Goal: Task Accomplishment & Management: Complete application form

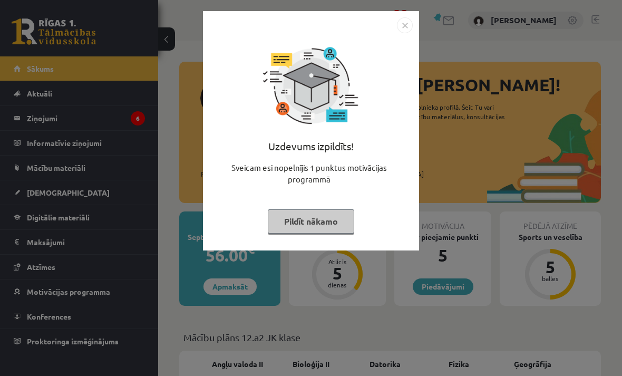
click at [405, 26] on img "Close" at bounding box center [405, 25] width 16 height 16
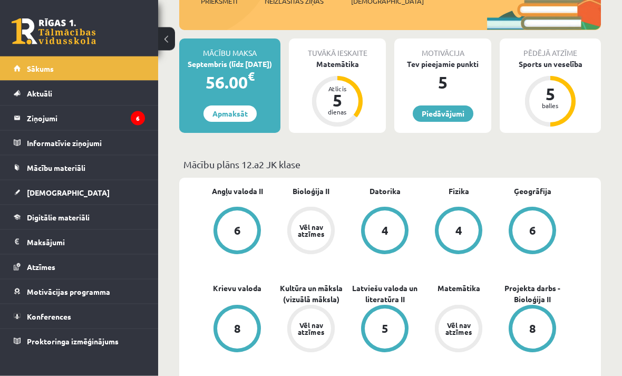
scroll to position [173, 0]
click at [33, 120] on legend "Ziņojumi 6" at bounding box center [86, 118] width 118 height 24
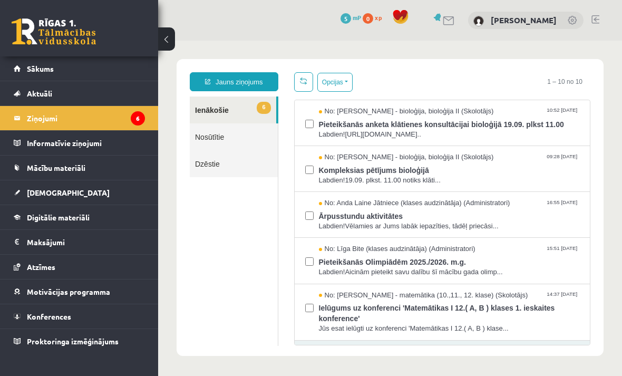
click at [29, 142] on legend "Informatīvie ziņojumi 0" at bounding box center [86, 143] width 118 height 24
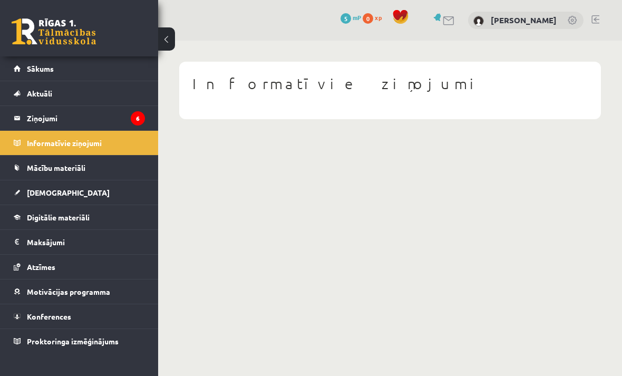
click at [27, 89] on span "Aktuāli" at bounding box center [39, 93] width 25 height 9
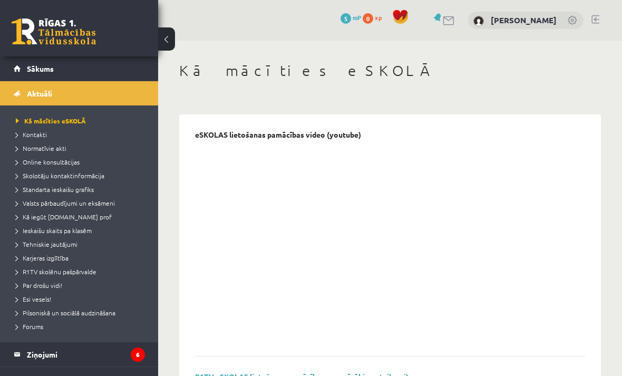
click at [23, 118] on span "Kā mācīties eSKOLĀ" at bounding box center [51, 120] width 70 height 8
click at [24, 70] on link "Sākums" at bounding box center [79, 68] width 131 height 24
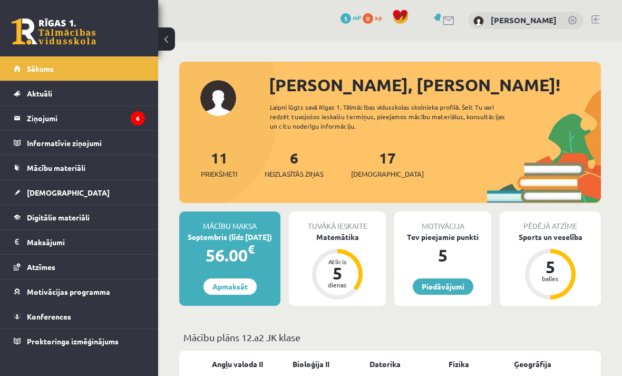
click at [25, 165] on link "Mācību materiāli" at bounding box center [79, 167] width 131 height 24
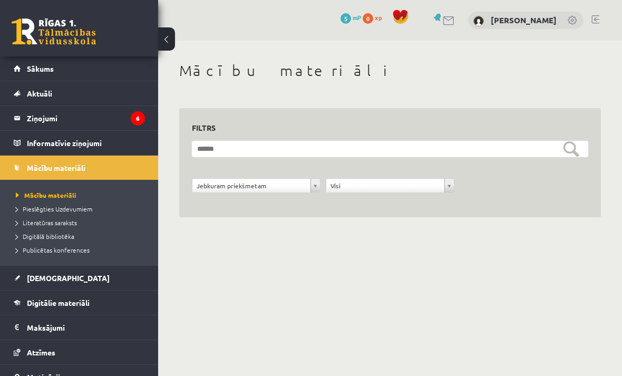
click at [30, 277] on span "[DEMOGRAPHIC_DATA]" at bounding box center [68, 277] width 83 height 9
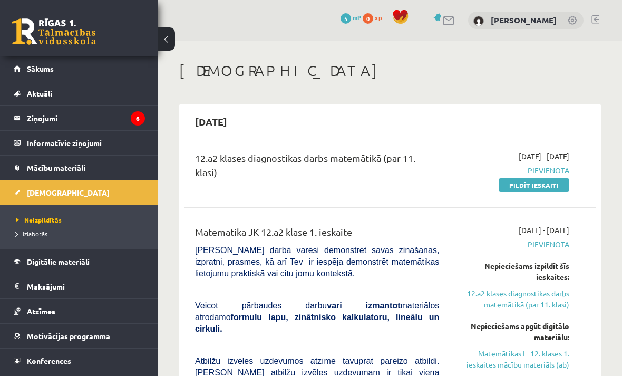
click at [552, 240] on span "Pievienota" at bounding box center [512, 244] width 114 height 11
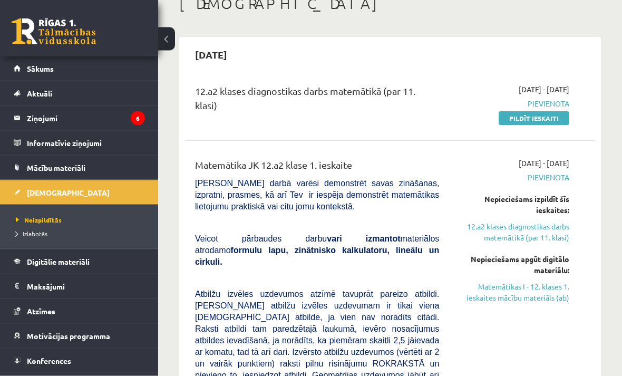
scroll to position [67, 0]
click at [559, 119] on link "Pildīt ieskaiti" at bounding box center [534, 118] width 71 height 14
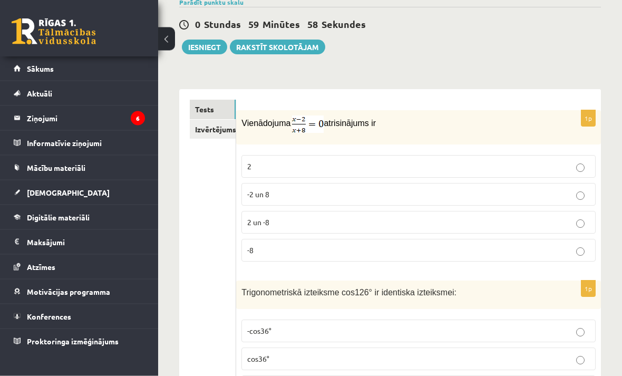
scroll to position [91, 0]
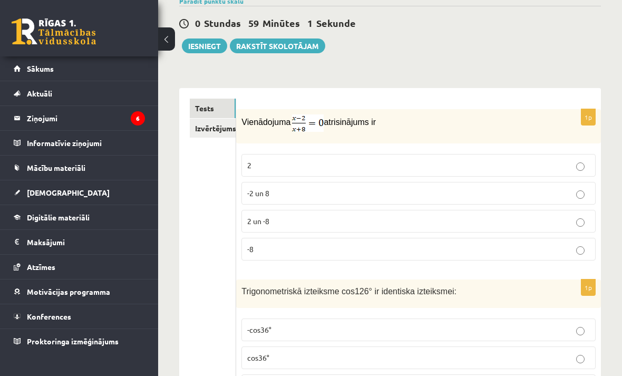
click at [391, 151] on fieldset "2 -2 un 8 2 un -8 -8" at bounding box center [418, 206] width 354 height 115
click at [594, 166] on label "2" at bounding box center [418, 165] width 354 height 23
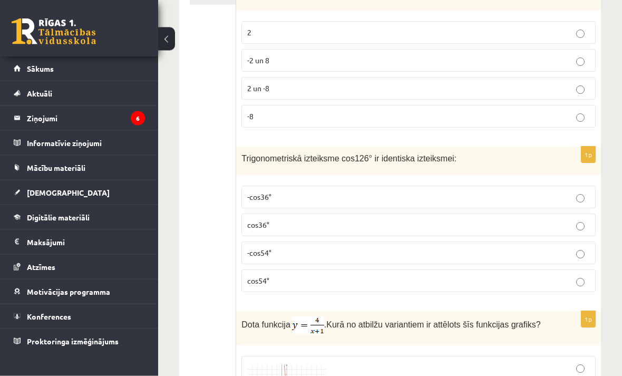
scroll to position [223, 0]
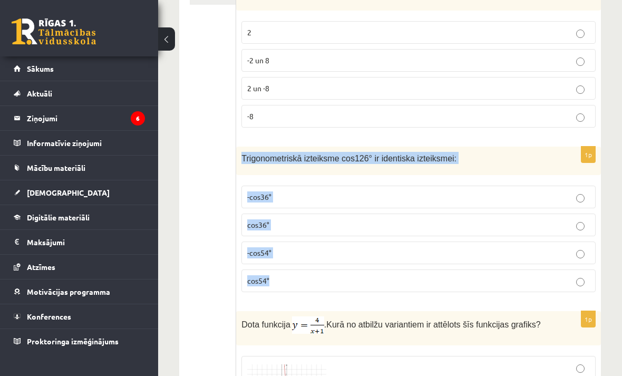
copy div "Trigonometriskā izteiksme cos126° ir identiska izteiksmei: -cos36° cos36° -cos5…"
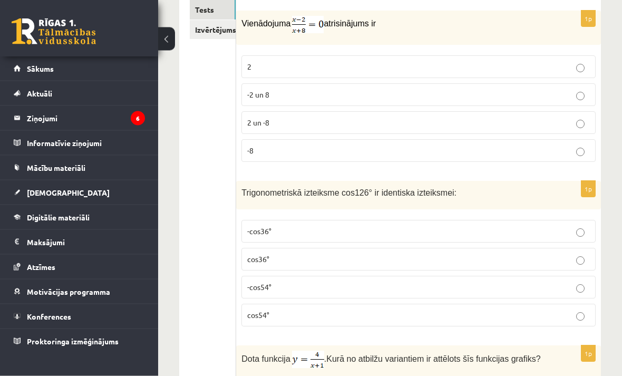
scroll to position [189, 0]
click at [311, 295] on label "-cos54°" at bounding box center [418, 287] width 354 height 23
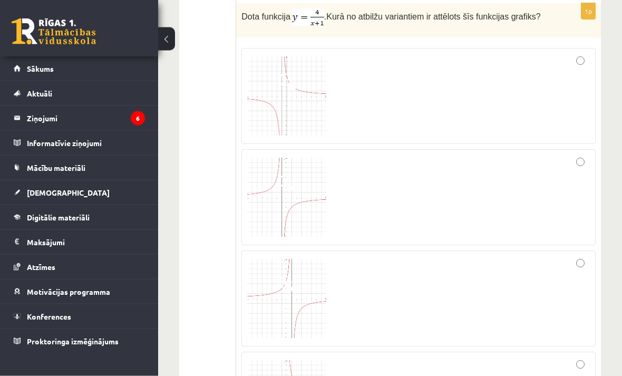
scroll to position [531, 0]
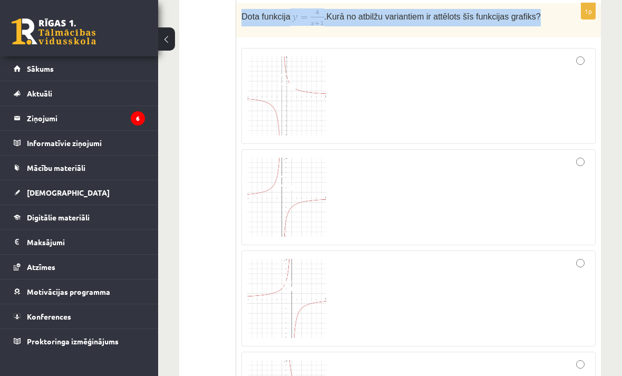
copy p "Dota funkcija . Kurā no atbilžu variantiem ir attēlots šīs funkcijas grafiks?"
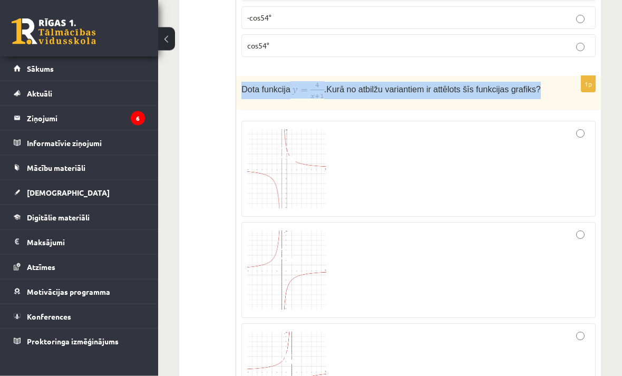
scroll to position [459, 0]
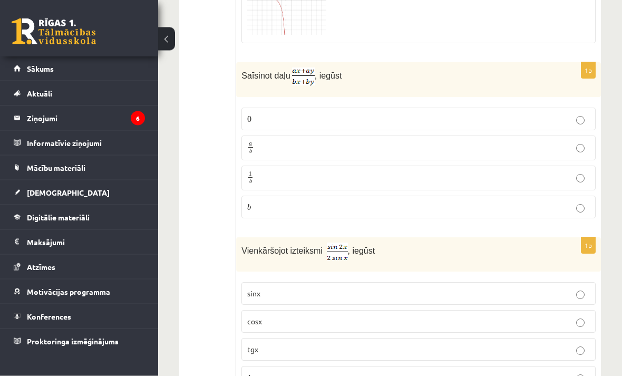
scroll to position [935, 0]
click at [400, 150] on label "a b a b" at bounding box center [418, 147] width 354 height 25
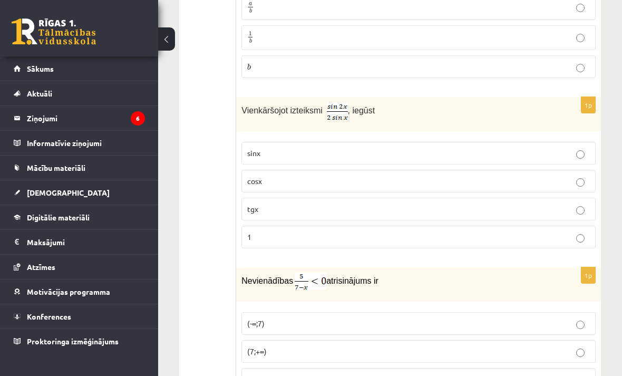
scroll to position [1077, 0]
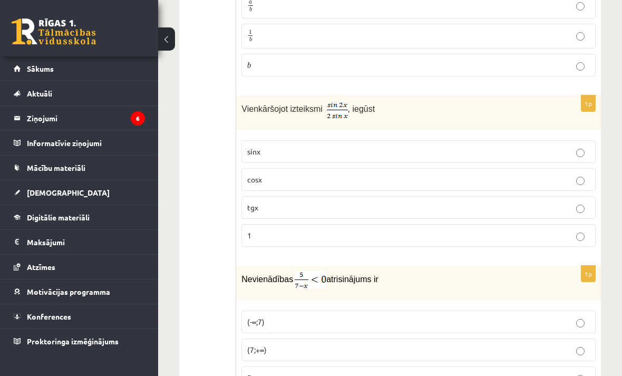
click at [568, 185] on p "cosx" at bounding box center [418, 179] width 343 height 11
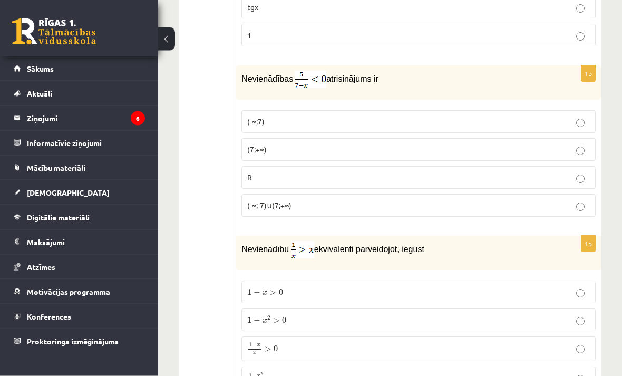
scroll to position [1277, 0]
click at [588, 209] on label "(-∞;-7)∪(7;+∞)" at bounding box center [418, 205] width 354 height 23
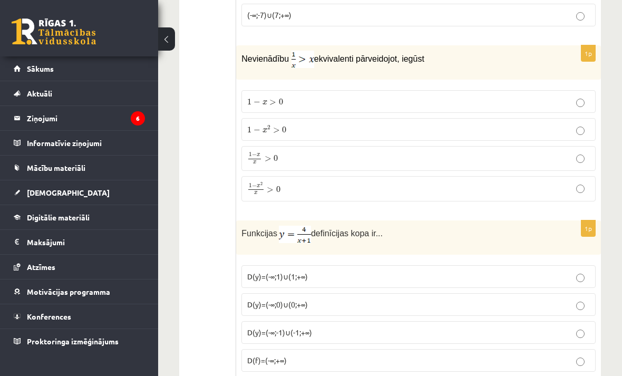
scroll to position [1479, 0]
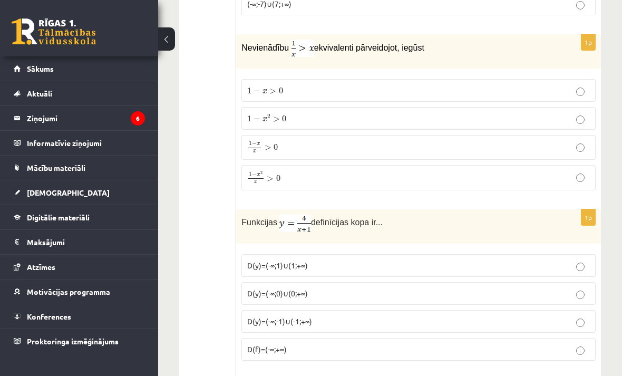
click at [416, 184] on p "1 − x 2 x > 0 1 − x 2 x > 0" at bounding box center [418, 178] width 343 height 14
click at [383, 327] on p "D(y)=(-∞;-1)∪(-1;+∞)" at bounding box center [418, 321] width 343 height 11
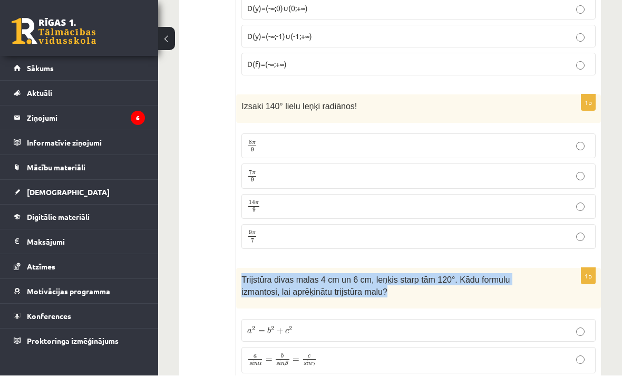
scroll to position [1764, 0]
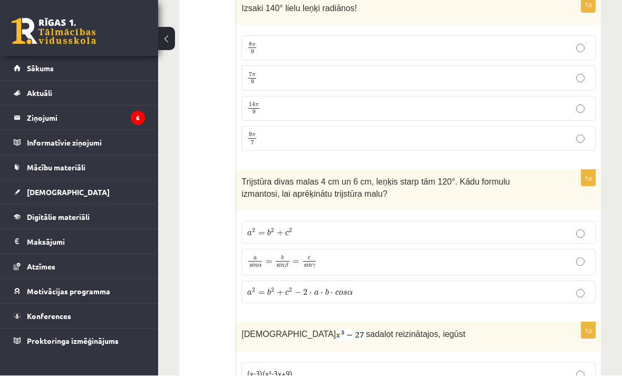
scroll to position [1862, 0]
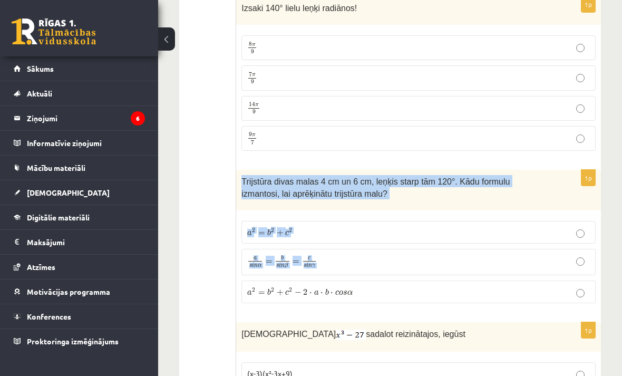
copy div "Trijstūra divas malas 4 cm un 6 cm, leņķis starp tām 120°. Kādu formulu izmanto…"
click at [144, 2] on div "0 Dāvanas 5 mP 0 xp" at bounding box center [79, 28] width 158 height 56
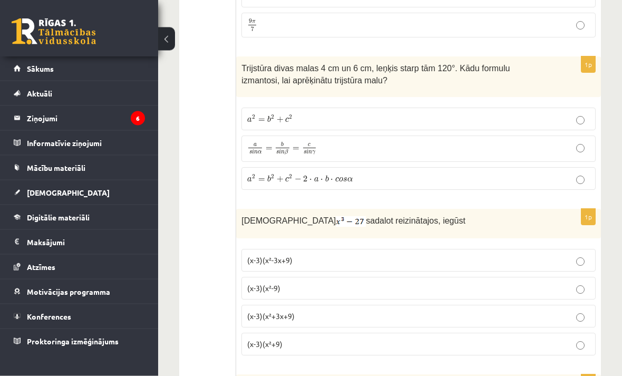
scroll to position [1975, 0]
click at [585, 184] on p "a 2 = b 2 + c 2 − 2 ⋅ a ⋅ b ⋅ c o s α a 2 = b 2 + c 2 − 2 ⋅ a ⋅ b ⋅ c o s α" at bounding box center [418, 178] width 343 height 11
click at [481, 319] on p "(x-3)(x²+3x+9)" at bounding box center [418, 315] width 343 height 11
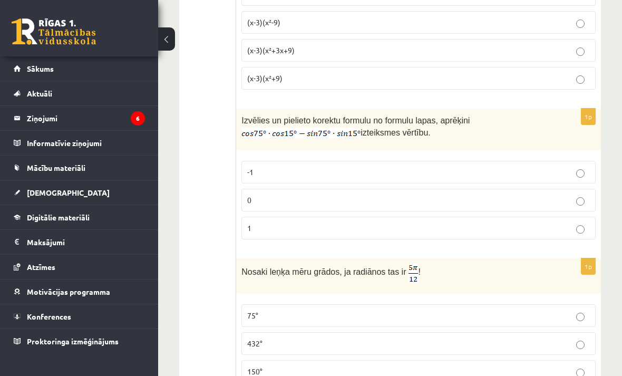
scroll to position [2240, 0]
click at [520, 138] on p "Izvēlies un pielieto korektu formulu no formulu lapas, aprēķini izteiksmes vērt…" at bounding box center [391, 126] width 301 height 25
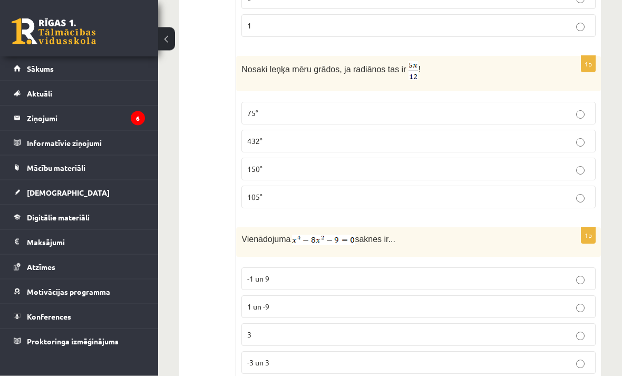
scroll to position [2444, 0]
click at [358, 116] on p "75°" at bounding box center [418, 111] width 343 height 11
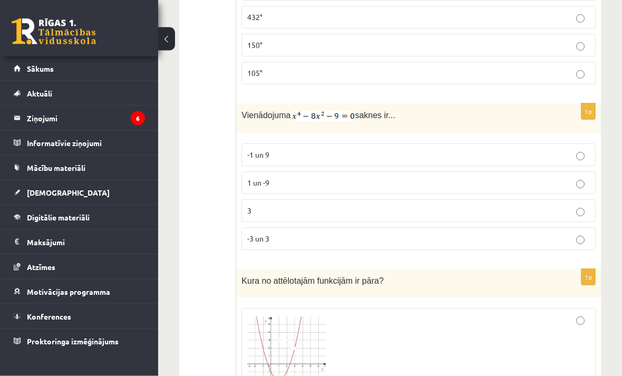
scroll to position [2567, 0]
click at [524, 243] on p "-3 un 3" at bounding box center [418, 238] width 343 height 11
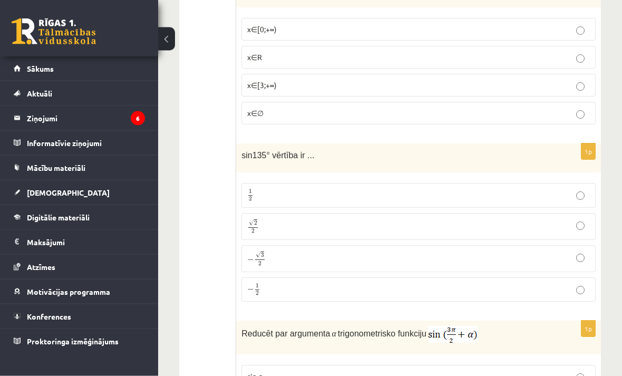
scroll to position [3213, 0]
click at [544, 220] on label "√ 2 2 2 2" at bounding box center [418, 225] width 354 height 27
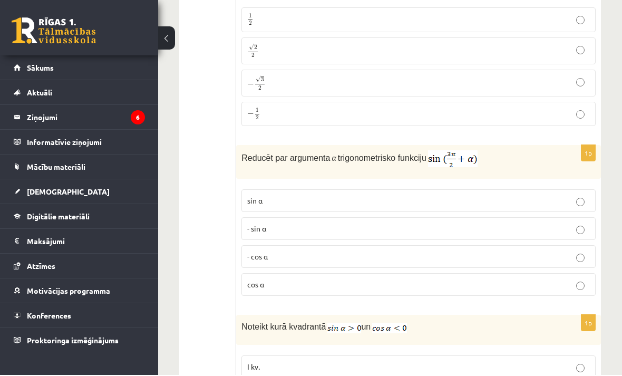
scroll to position [3388, 0]
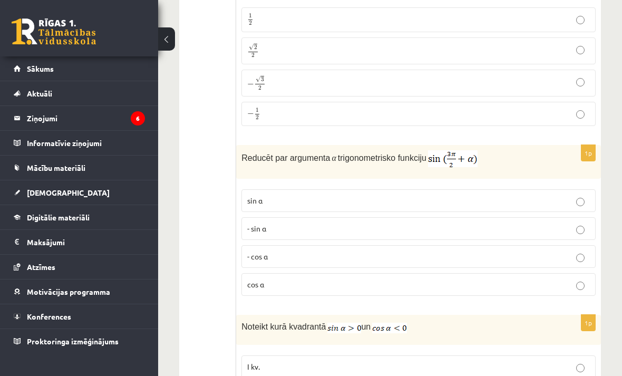
click at [388, 262] on p "- cos ⁡α" at bounding box center [418, 256] width 343 height 11
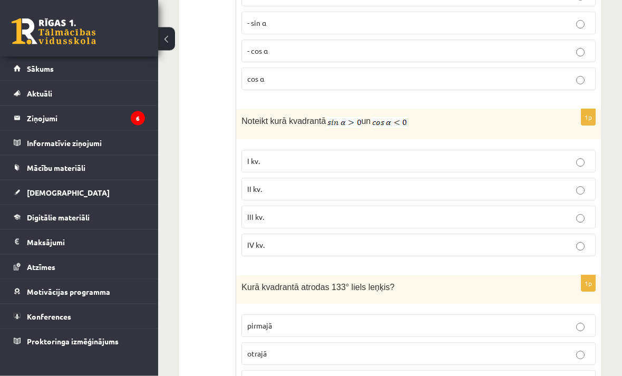
scroll to position [3594, 0]
click at [589, 186] on label "II kv." at bounding box center [418, 189] width 354 height 23
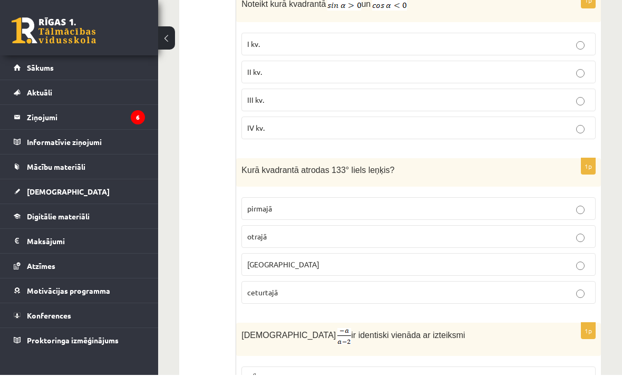
scroll to position [3711, 0]
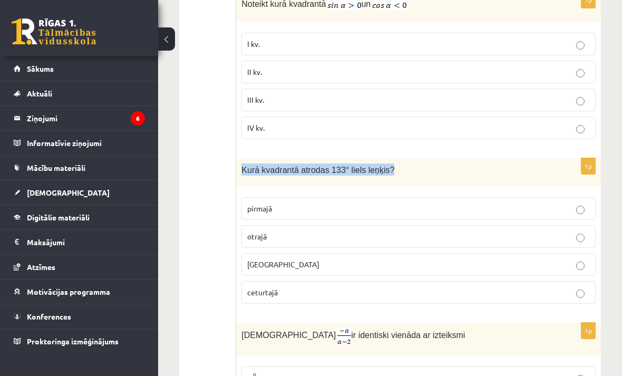
copy span "Kurā kvadrantā atrodas 133° liels leņķis?"
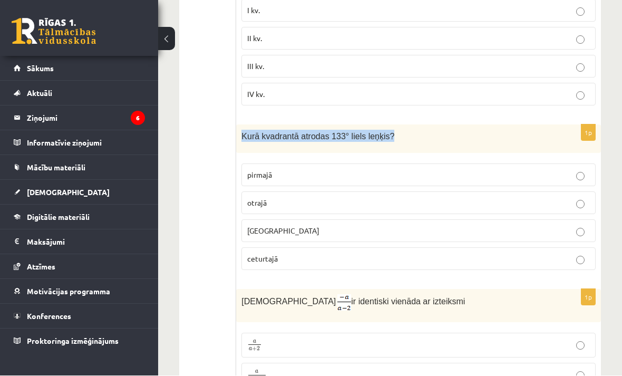
scroll to position [3744, 0]
click at [387, 207] on p "otrajā" at bounding box center [418, 202] width 343 height 11
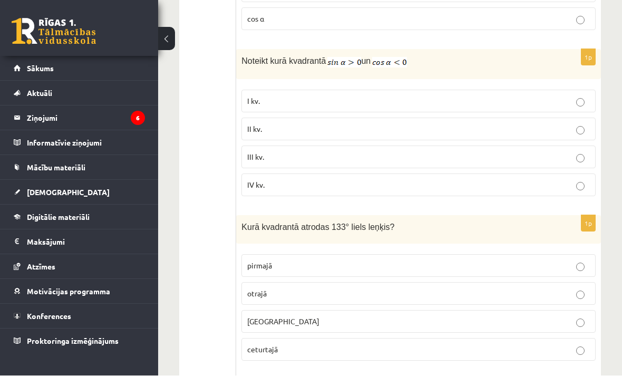
scroll to position [3654, 0]
click at [590, 165] on label "III kv." at bounding box center [418, 156] width 354 height 23
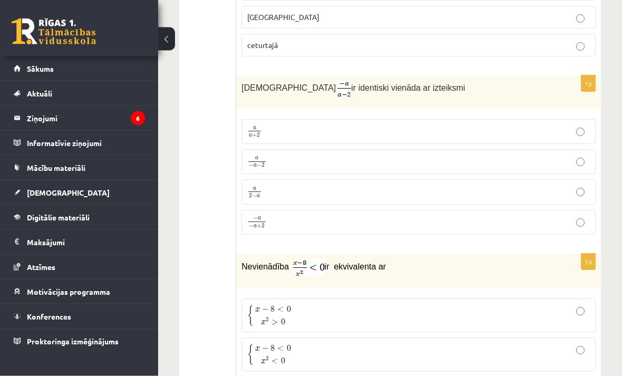
scroll to position [3958, 0]
click at [570, 198] on p "a 2 − a a 2 − a" at bounding box center [418, 191] width 343 height 13
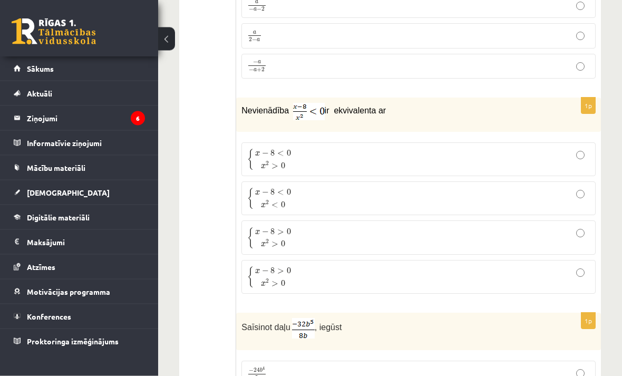
scroll to position [4114, 0]
click at [572, 201] on p "{ x − 8 < 0 x 2 < 0 { x − 8 < 0 x 2 < 0" at bounding box center [418, 198] width 343 height 22
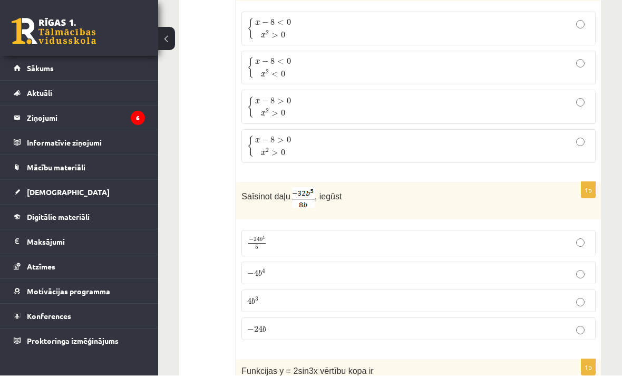
scroll to position [4245, 0]
click at [543, 270] on label "− 4 b 4 − 4 b 4" at bounding box center [418, 272] width 354 height 23
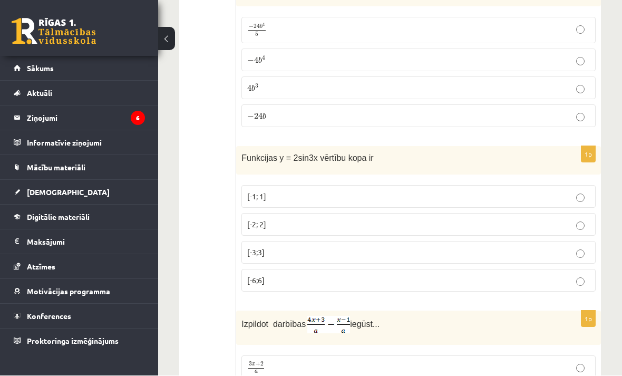
scroll to position [4457, 0]
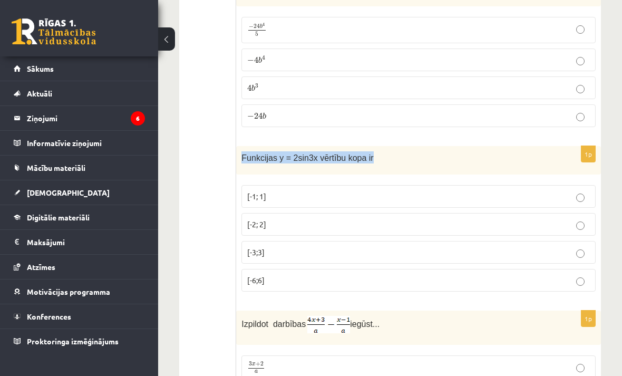
copy span "Funkcijas y = 2sin3x vērtību kopa ir"
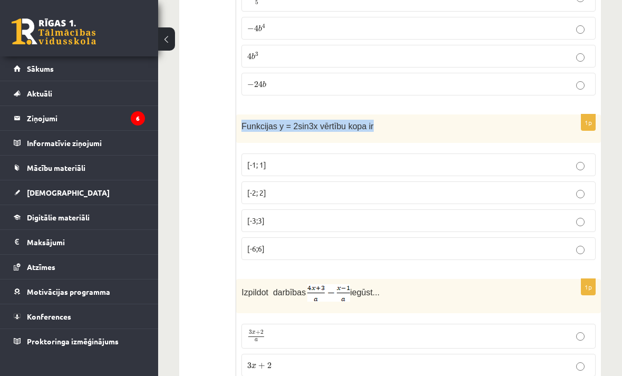
scroll to position [4491, 0]
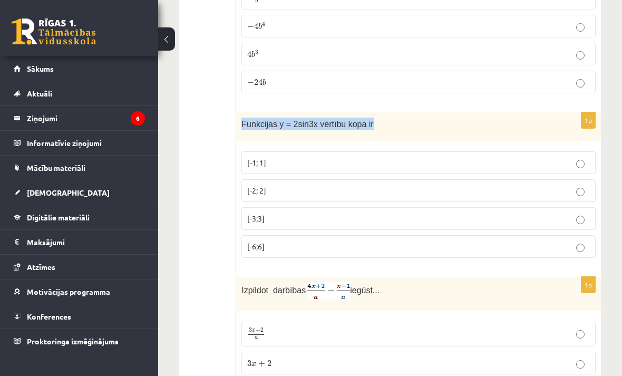
click at [446, 189] on label "[-2; 2]" at bounding box center [418, 190] width 354 height 23
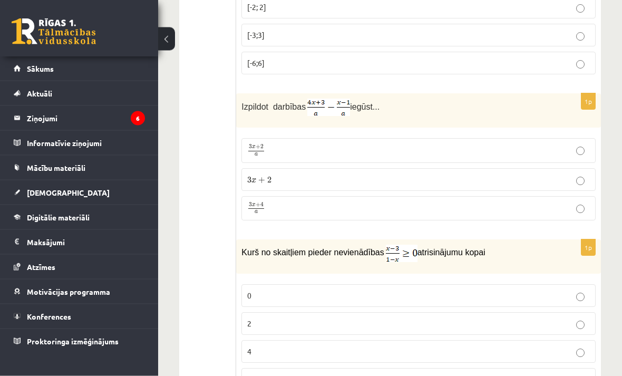
scroll to position [4675, 0]
click at [496, 211] on p "3 x + 4 a 3 x + 4 a" at bounding box center [418, 208] width 343 height 13
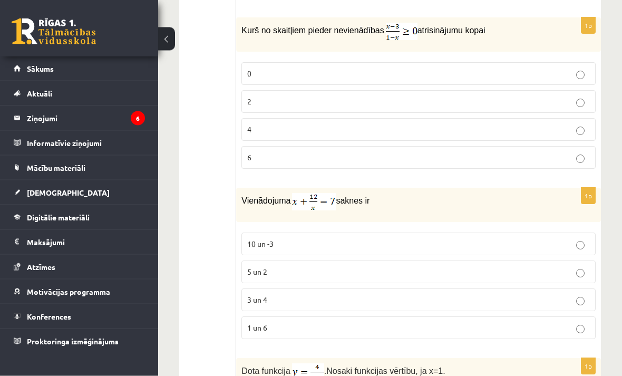
scroll to position [4898, 0]
click at [378, 98] on label "2" at bounding box center [418, 100] width 354 height 23
click at [529, 304] on p "3 un 4" at bounding box center [418, 298] width 343 height 11
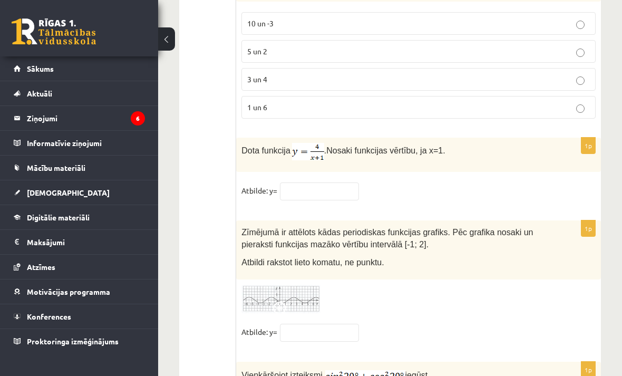
scroll to position [5119, 0]
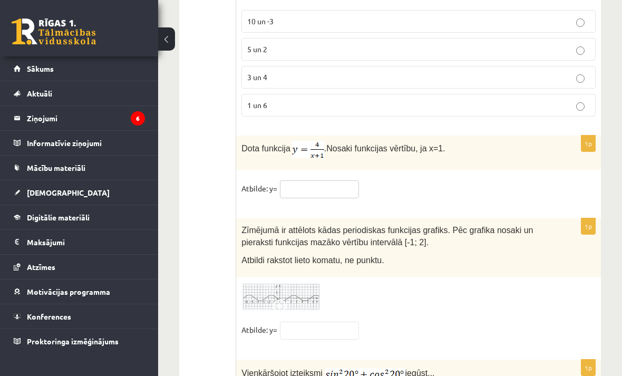
click at [321, 198] on input "text" at bounding box center [319, 189] width 79 height 18
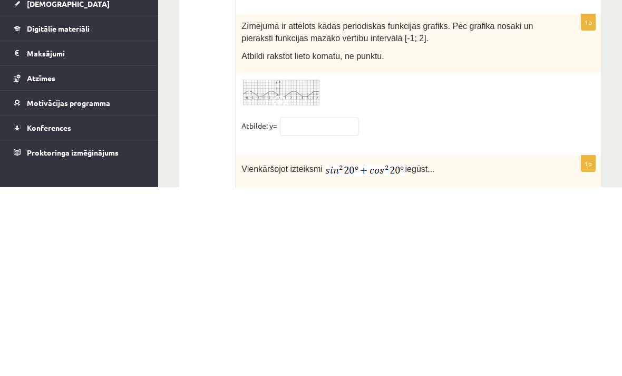
scroll to position [5135, 0]
type input "*"
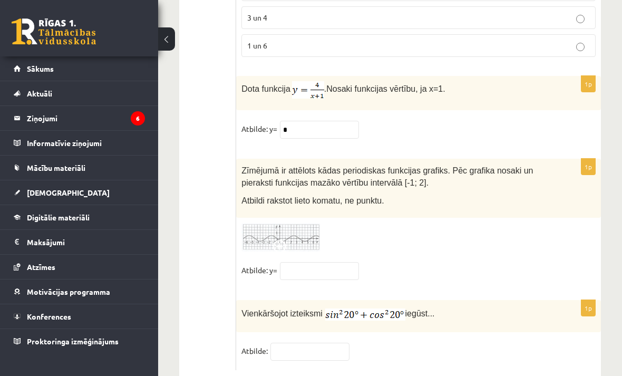
click at [521, 271] on fieldset "Atbilde: y=" at bounding box center [418, 273] width 354 height 22
click at [294, 355] on input "text" at bounding box center [309, 352] width 79 height 18
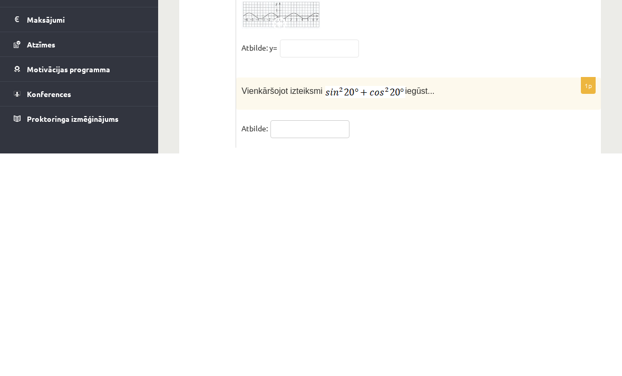
scroll to position [5212, 0]
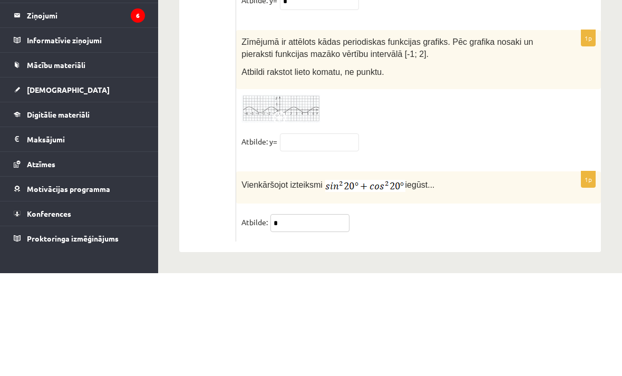
type input "*"
click at [342, 236] on input "text" at bounding box center [319, 245] width 79 height 18
type input "*"
click at [578, 197] on div at bounding box center [418, 211] width 354 height 29
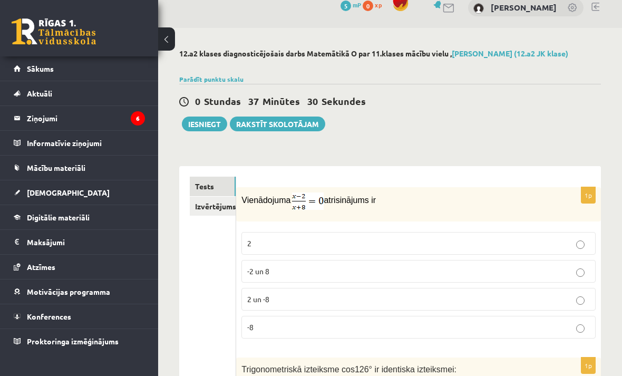
scroll to position [0, 0]
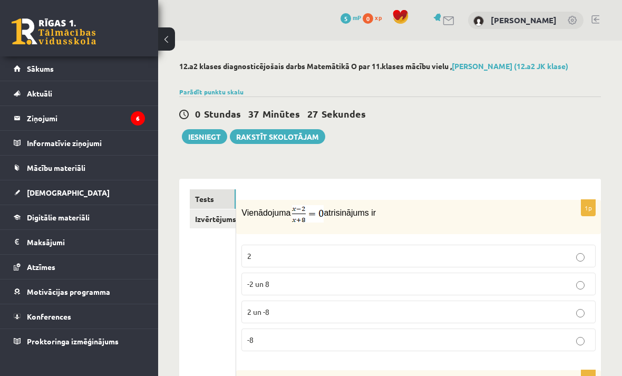
click at [198, 133] on button "Iesniegt" at bounding box center [204, 136] width 45 height 15
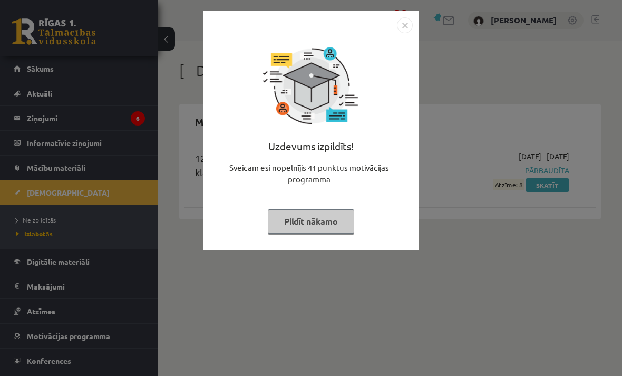
click at [409, 28] on img "Close" at bounding box center [405, 25] width 16 height 16
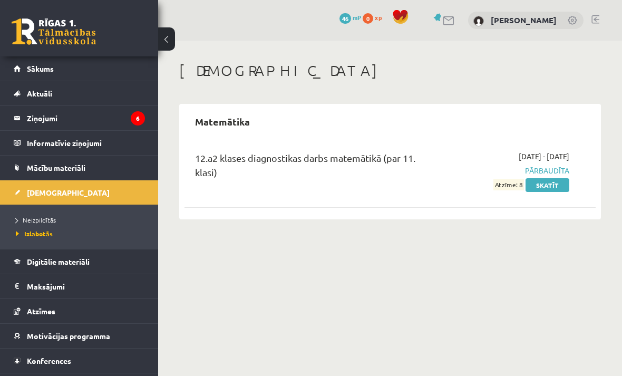
click at [28, 189] on span "[DEMOGRAPHIC_DATA]" at bounding box center [68, 192] width 83 height 9
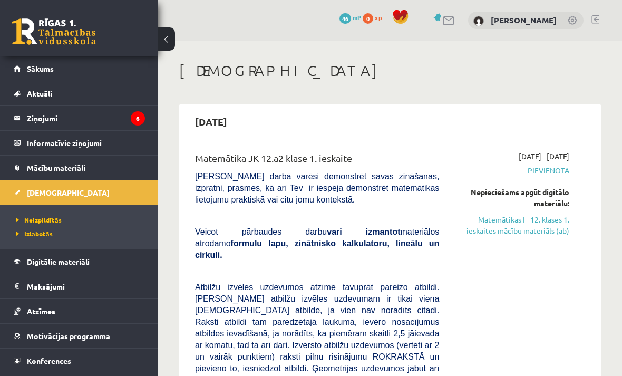
click at [559, 169] on span "Pievienota" at bounding box center [512, 170] width 114 height 11
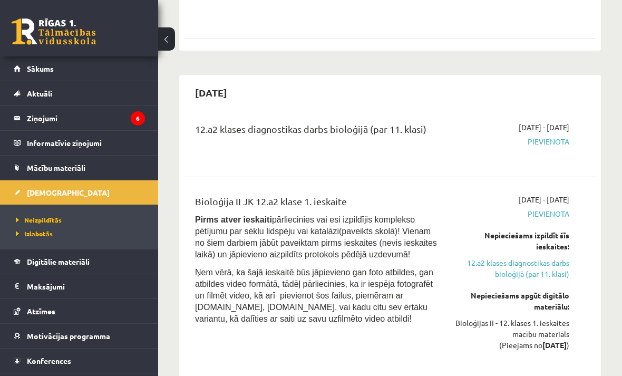
scroll to position [627, 0]
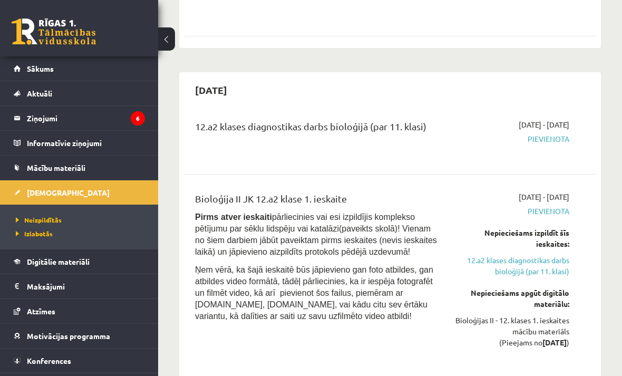
click at [558, 133] on span "Pievienota" at bounding box center [512, 138] width 114 height 11
click at [559, 133] on span "Pievienota" at bounding box center [512, 138] width 114 height 11
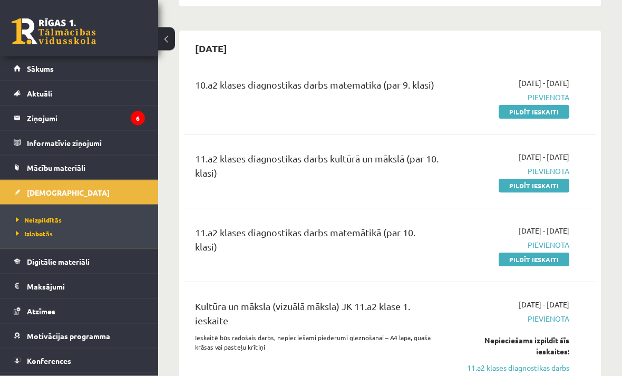
scroll to position [1012, 0]
click at [558, 105] on link "Pildīt ieskaiti" at bounding box center [534, 112] width 71 height 14
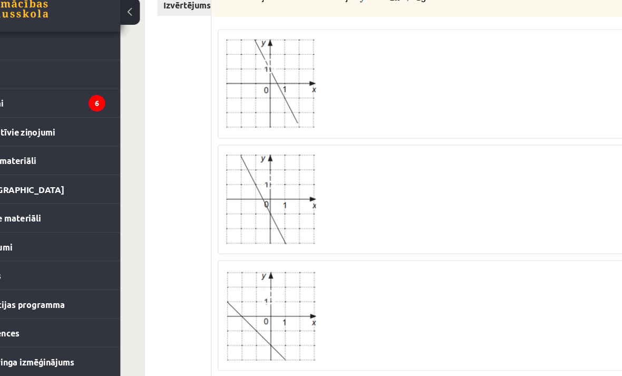
scroll to position [211, 0]
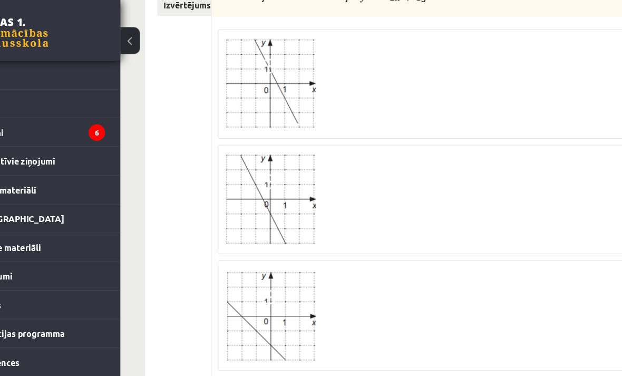
click at [467, 82] on div at bounding box center [427, 76] width 358 height 83
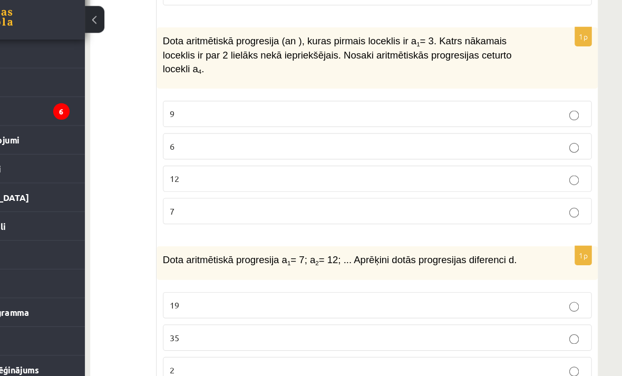
scroll to position [607, 17]
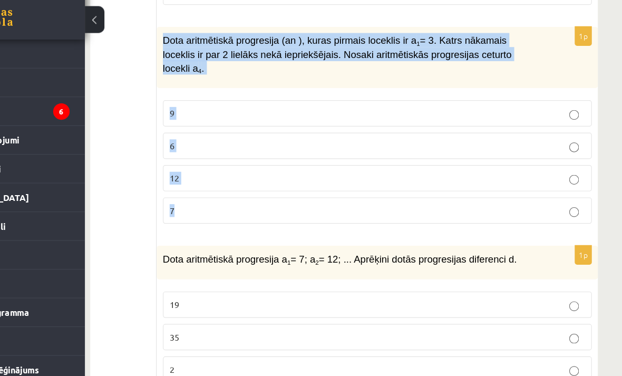
copy div "Dota aritmētiskā progresija (an ), kuras pirmais loceklis ir a 1 = 3. Katrs nāk…"
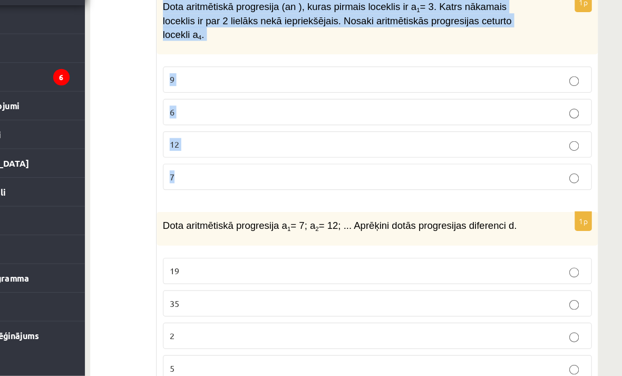
scroll to position [655, 17]
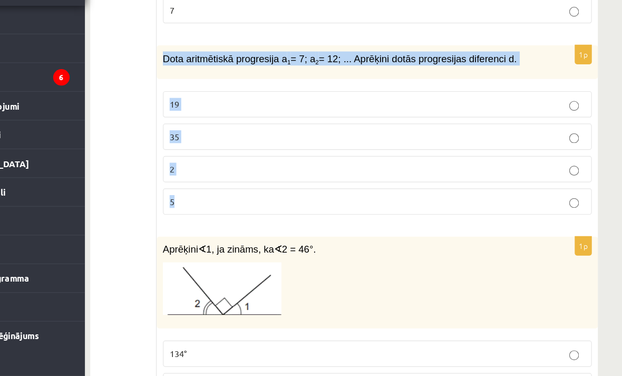
scroll to position [798, 17]
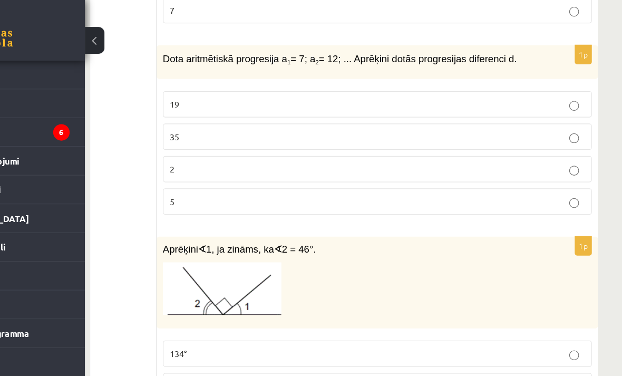
click at [369, 174] on p "5" at bounding box center [410, 177] width 358 height 11
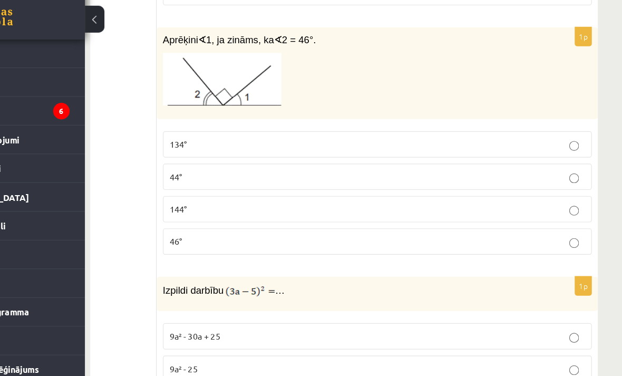
scroll to position [961, 17]
click at [455, 219] on label "46°" at bounding box center [411, 230] width 370 height 23
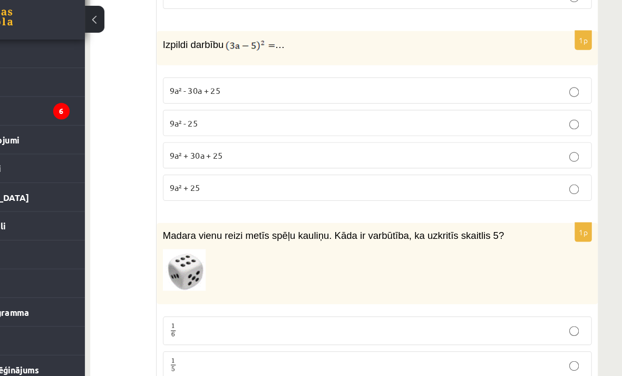
scroll to position [1173, 17]
click at [236, 94] on p "9a² - 30a + 25" at bounding box center [410, 99] width 358 height 11
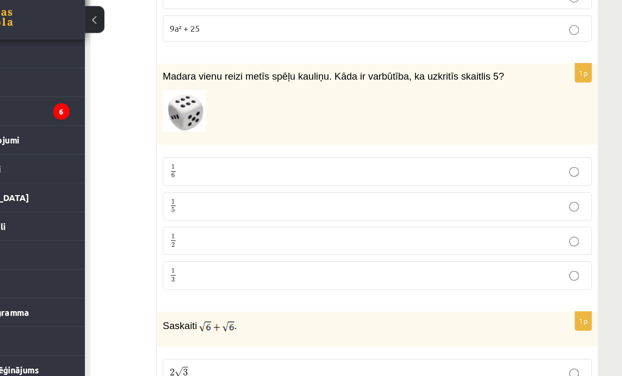
scroll to position [1310, 17]
click at [463, 193] on p "1 5 1 5" at bounding box center [410, 199] width 358 height 13
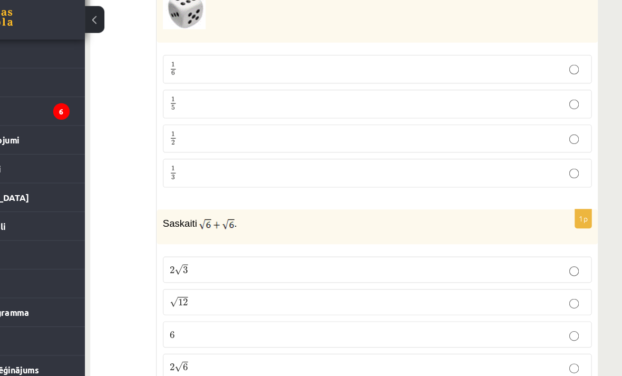
scroll to position [1399, 17]
click at [251, 326] on label "2 √ 6 2 6" at bounding box center [411, 337] width 370 height 23
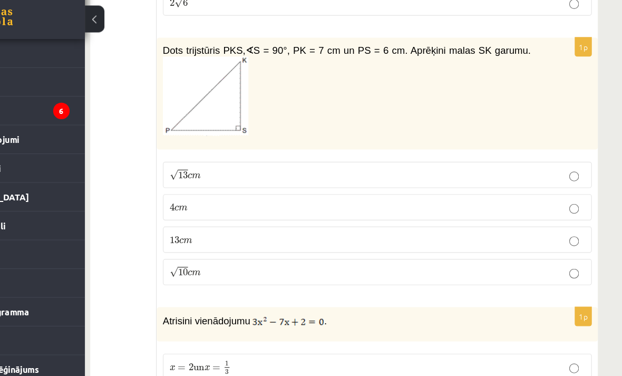
scroll to position [1712, 17]
click at [474, 223] on p "13 c m 13 c m" at bounding box center [410, 228] width 358 height 11
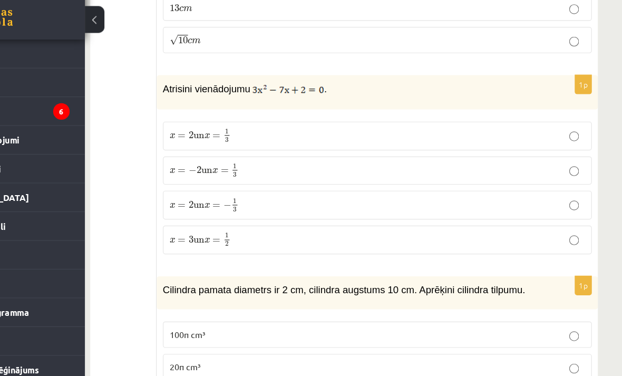
scroll to position [1913, 17]
click at [231, 133] on span "x = 2 un x = 1 3" at bounding box center [257, 139] width 53 height 12
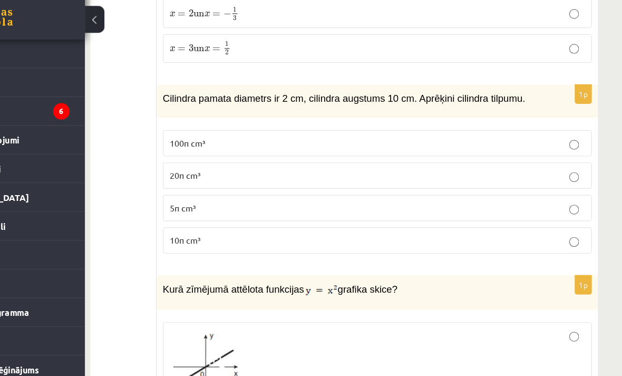
scroll to position [2081, 17]
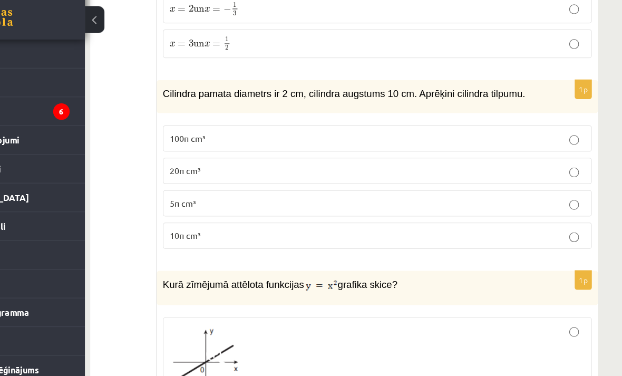
click at [226, 99] on span "Cilindra pamata diametrs ir 2 cm, cilindra augstums 10 cm. Aprēķini cilindra ti…" at bounding box center [382, 103] width 313 height 9
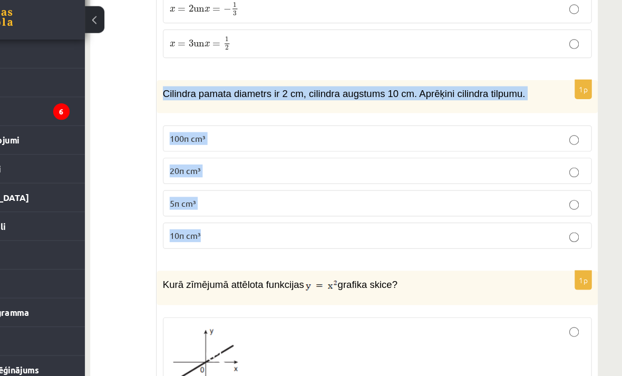
copy div "Cilindra pamata diametrs ir 2 cm, cilindra augstums 10 cm. Aprēķini cilindra ti…"
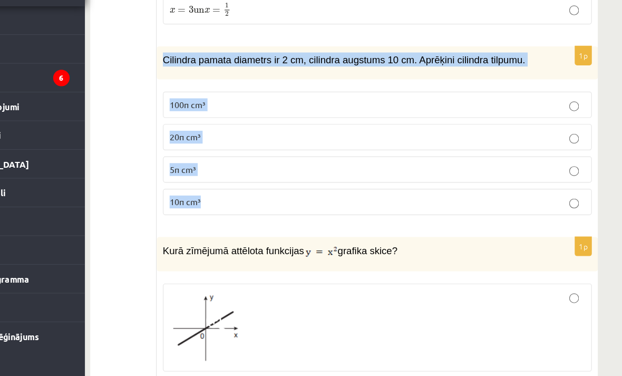
scroll to position [2128, 17]
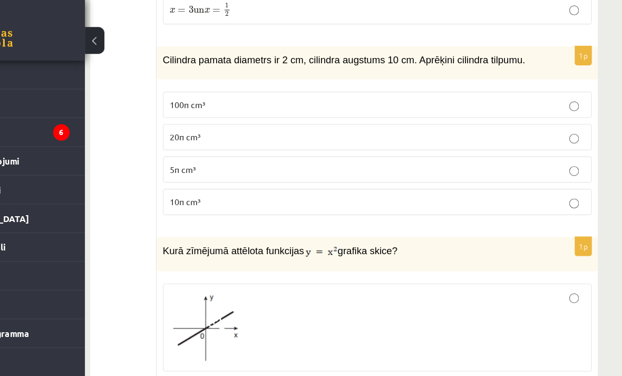
click at [467, 175] on p "10π cm³" at bounding box center [410, 178] width 358 height 11
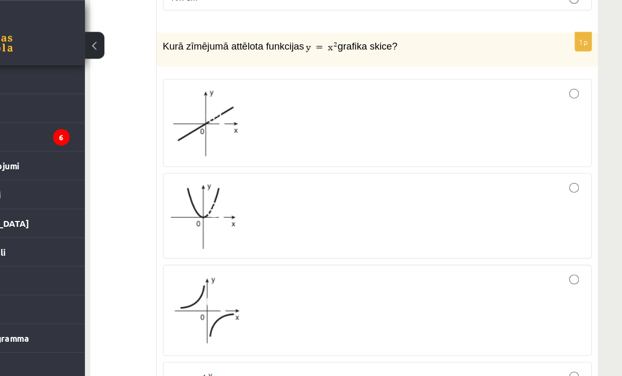
scroll to position [2308, 17]
copy p "Kurā zīmējumā attēlota funkcijas grafika skice?"
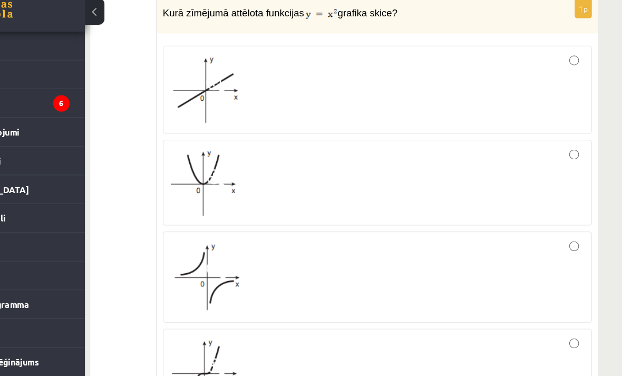
scroll to position [2334, 17]
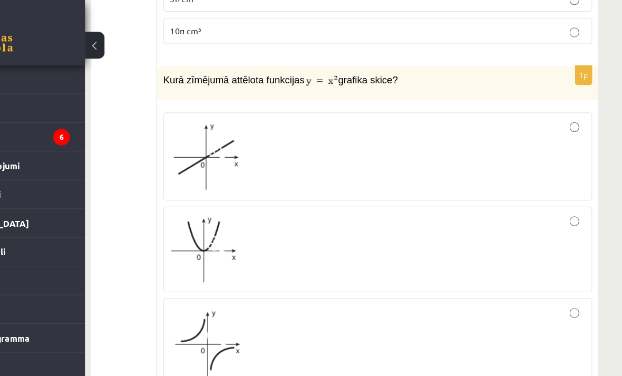
scroll to position [2279, 17]
click at [474, 225] on div at bounding box center [410, 216] width 358 height 62
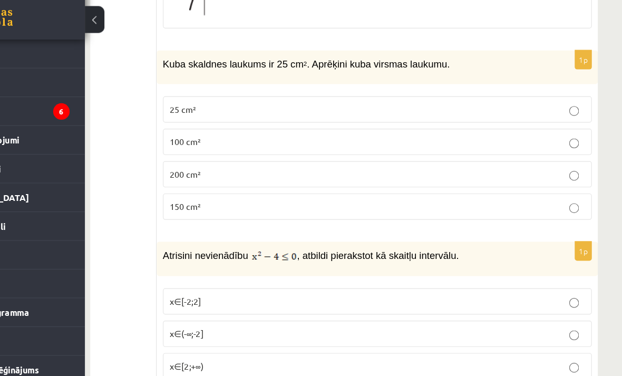
scroll to position [2652, 17]
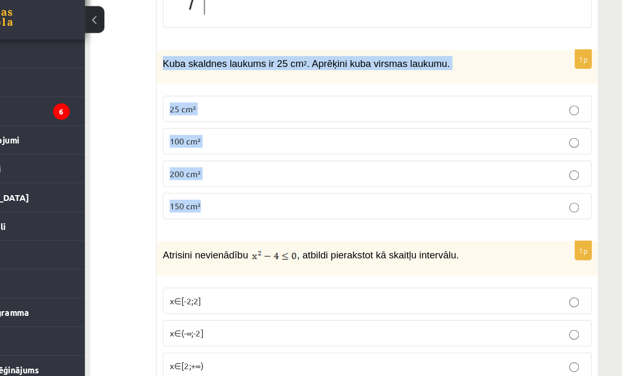
copy div "Kuba skaldnes laukums ir 25 cm 2 . Aprēķini kuba virsmas laukumu. 25 cm² 100 cm…"
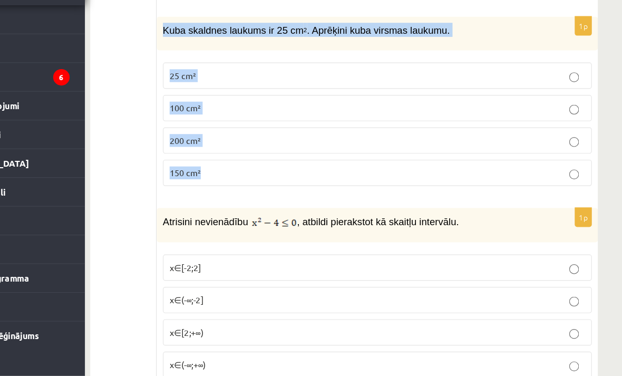
scroll to position [2700, 17]
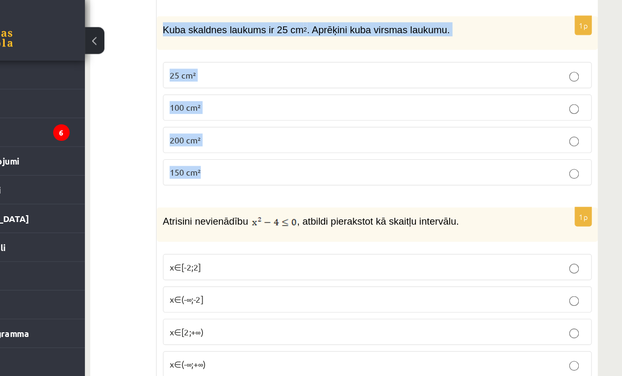
click at [310, 154] on label "150 cm²" at bounding box center [411, 152] width 370 height 23
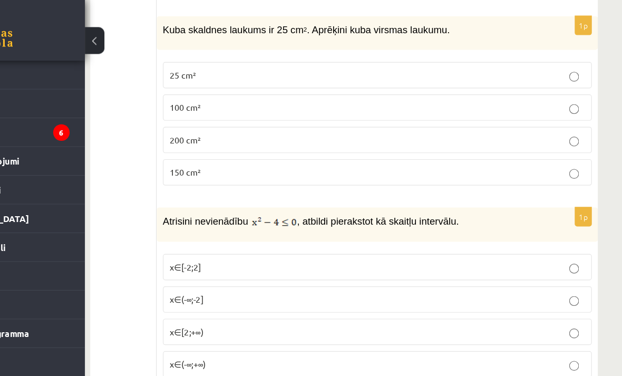
click at [320, 149] on label "150 cm²" at bounding box center [411, 152] width 370 height 23
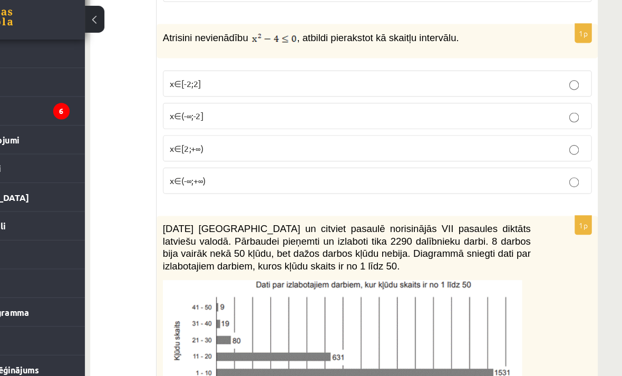
scroll to position [2840, 17]
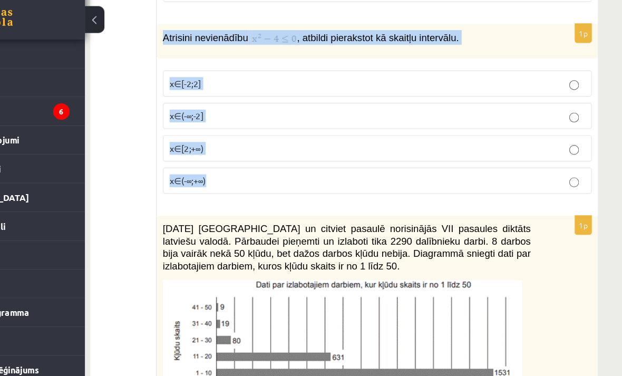
copy div "Atrisini nevienādību , atbildi pierakstot kā skaitļu intervālu. x∈[-2;2] x∈(-∞;…"
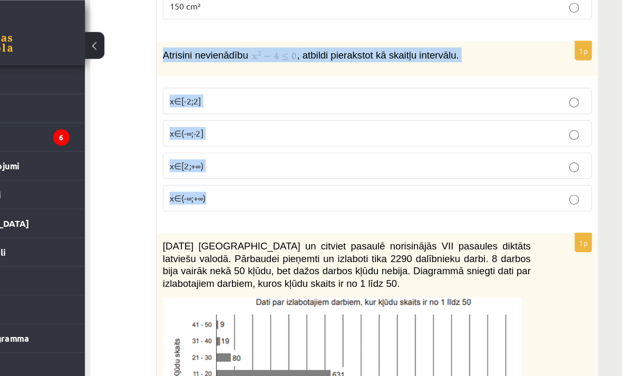
scroll to position [2847, 17]
click at [450, 183] on div "1p Atrisini nevienādību , atbildi pierakstot kā skaitļu intervālu. x∈[-2;2] x∈(…" at bounding box center [410, 112] width 381 height 155
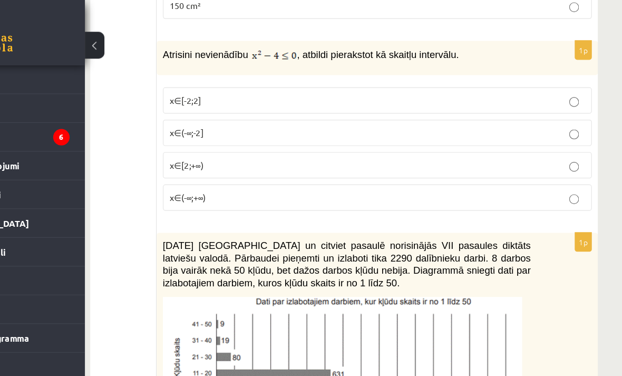
click at [301, 81] on p "x∈[-2;2]" at bounding box center [410, 86] width 358 height 11
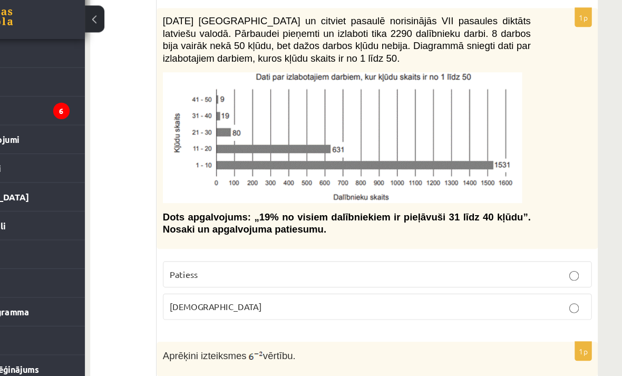
scroll to position [3019, 17]
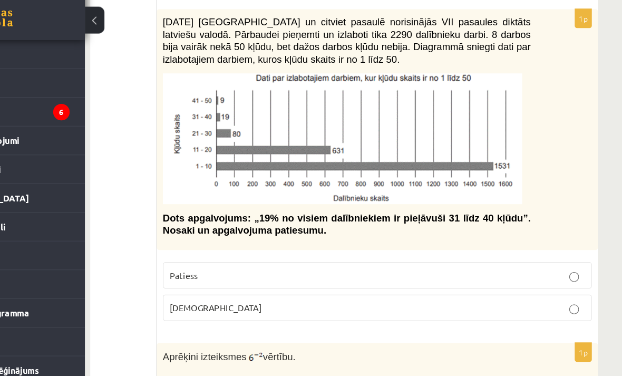
click at [473, 281] on p "Aplams" at bounding box center [410, 286] width 358 height 11
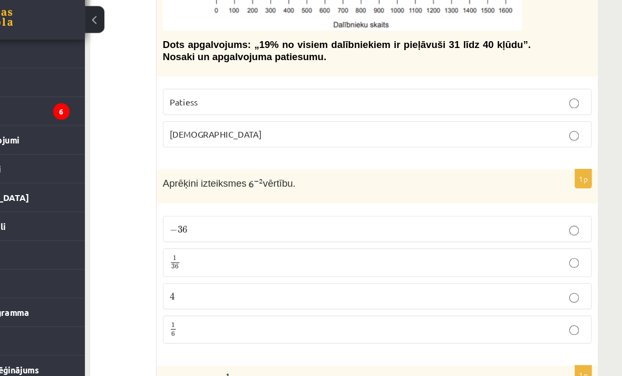
scroll to position [3168, 17]
click at [472, 241] on p "1 36 1 36" at bounding box center [410, 247] width 358 height 13
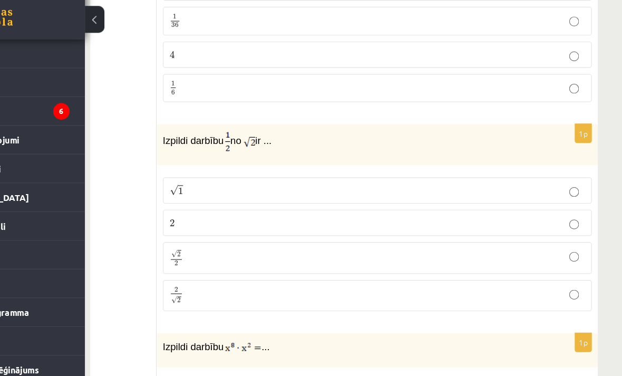
scroll to position [3377, 17]
click at [460, 208] on p "2 2" at bounding box center [410, 213] width 358 height 11
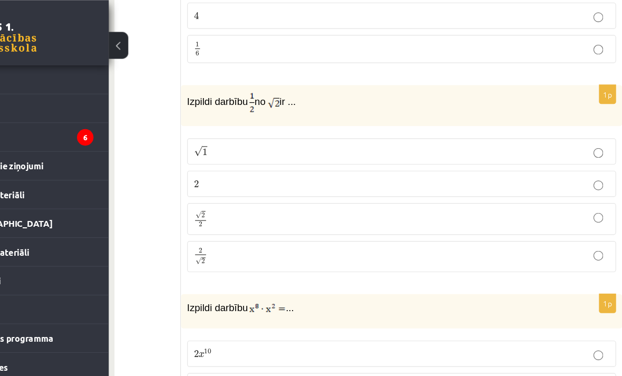
scroll to position [3432, 17]
copy p "Izpildi darbību no ir ..."
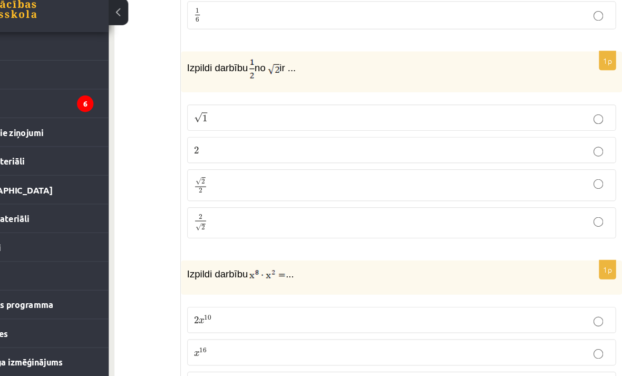
scroll to position [3457, 17]
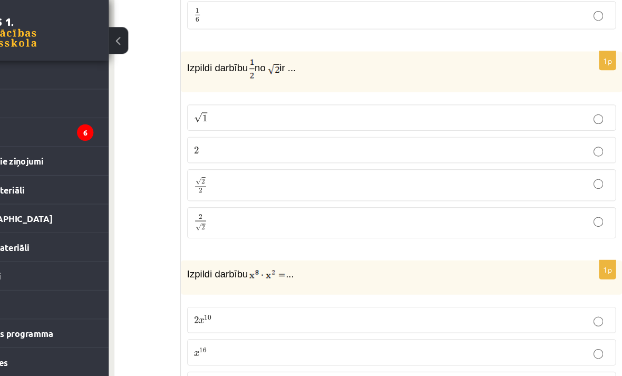
click at [285, 129] on p "2 2" at bounding box center [410, 133] width 358 height 11
click at [506, 101] on p "√ 1 1" at bounding box center [410, 105] width 358 height 11
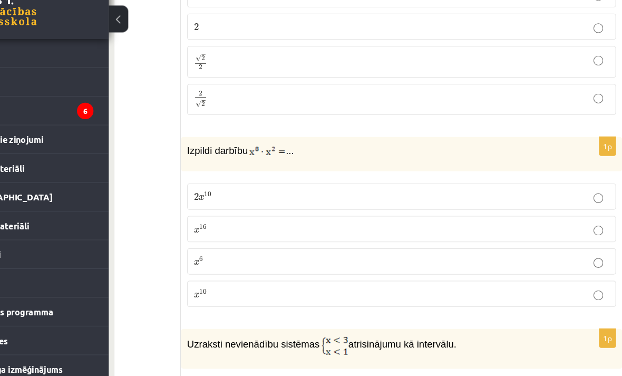
scroll to position [3545, 17]
click at [251, 270] on p "x 10 x 10" at bounding box center [410, 275] width 358 height 11
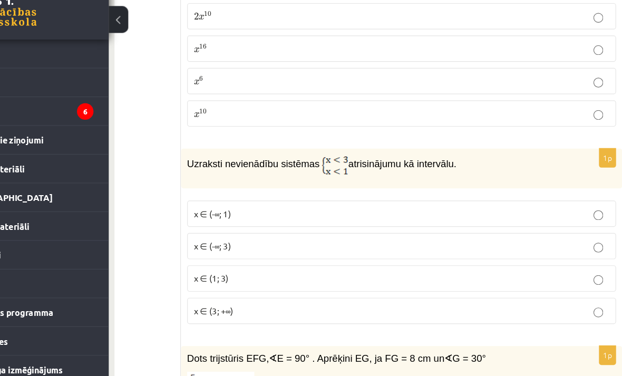
scroll to position [3701, 17]
click at [358, 200] on p "x ∈ (-∞; 1)" at bounding box center [410, 205] width 358 height 11
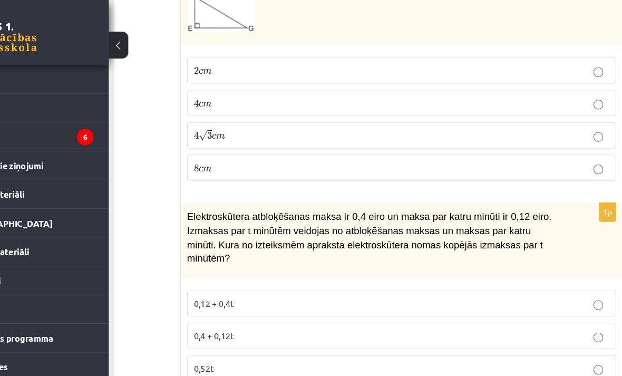
scroll to position [4038, 17]
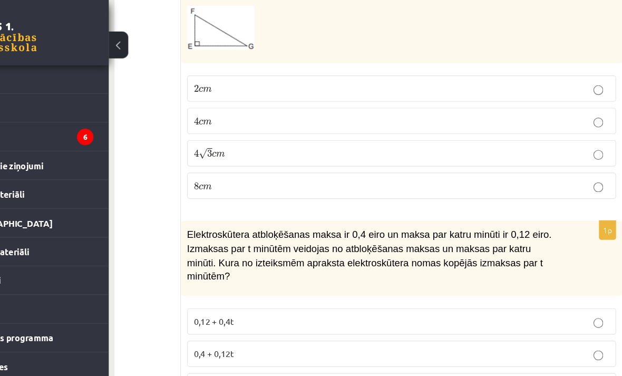
click at [454, 137] on label "4 √ 3 c m 4 3 c m" at bounding box center [411, 132] width 370 height 23
click at [481, 149] on label "8 c m 8 c m" at bounding box center [411, 160] width 370 height 23
click at [508, 149] on label "8 c m 8 c m" at bounding box center [411, 160] width 370 height 23
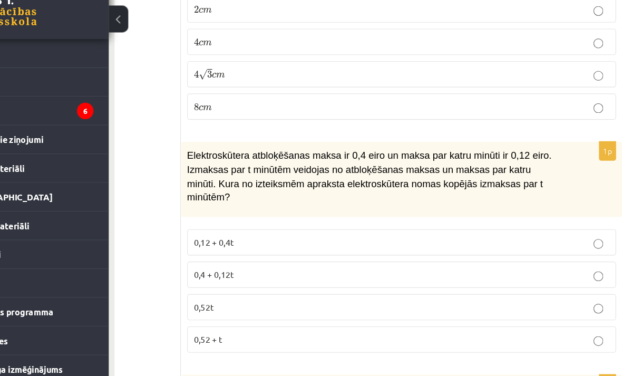
scroll to position [4084, 17]
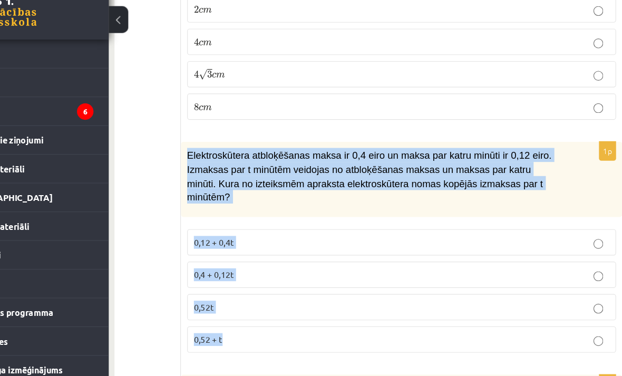
copy div "Elektroskūtera atbloķēšanas maksa ir 0,4 eiro un maksa par katru minūti ir 0,12…"
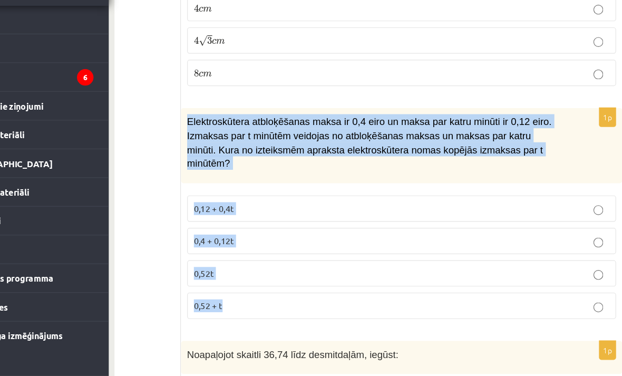
scroll to position [4131, 17]
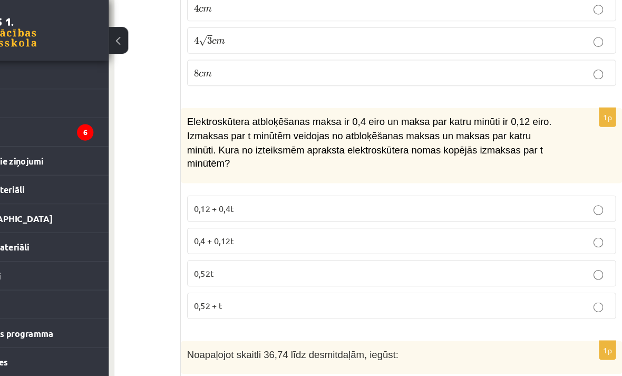
click at [332, 207] on p "0,4 + 0,12t" at bounding box center [410, 212] width 358 height 11
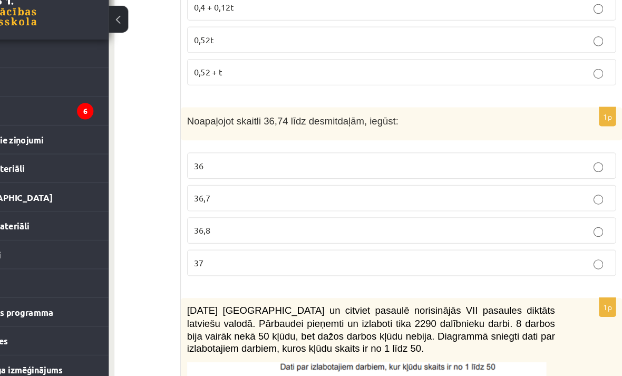
scroll to position [4315, 17]
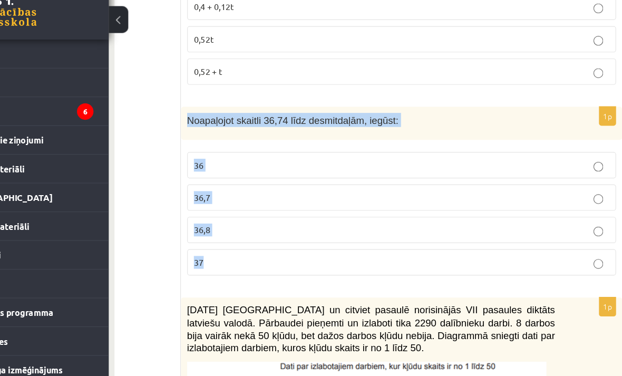
copy div "Noapaļojot skaitli 36,74 līdz desmitdaļām, iegūst: 36 36,7 36,8 37"
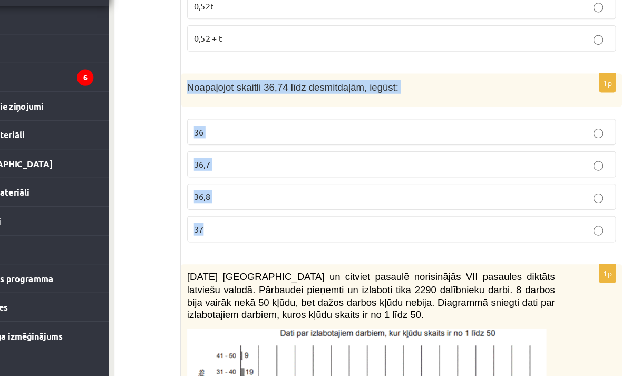
scroll to position [4362, 17]
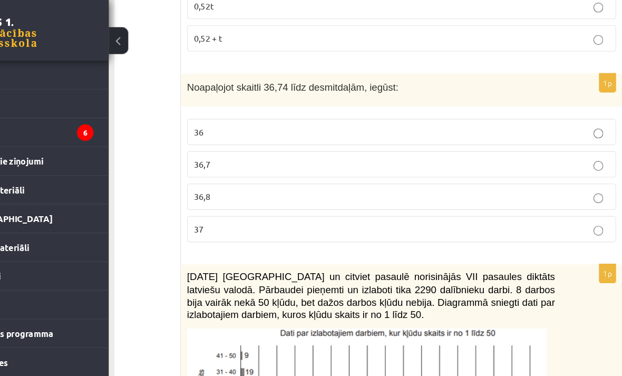
click at [259, 140] on p "36,7" at bounding box center [410, 145] width 358 height 11
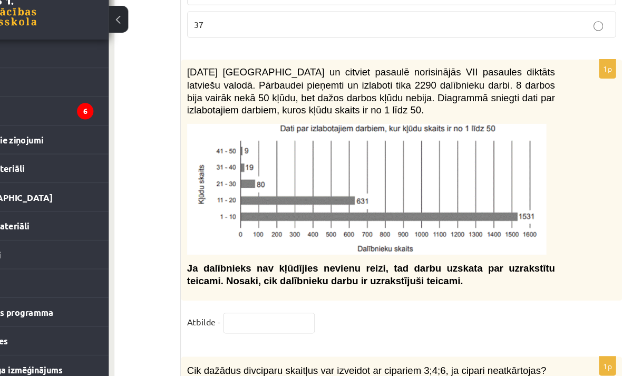
scroll to position [4521, 17]
copy span "2021. gada 27. novembrī Latvijā un citviet pasaulē norisinājās VII pasaules dik…"
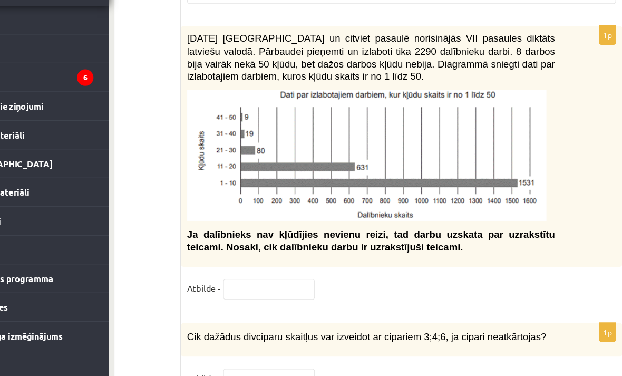
scroll to position [4568, 17]
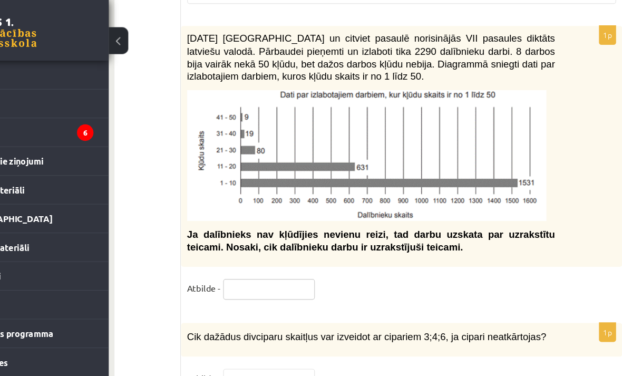
click at [257, 250] on input "text" at bounding box center [296, 254] width 79 height 18
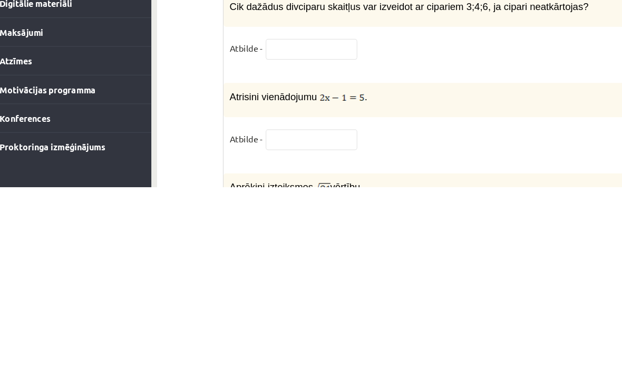
scroll to position [4687, 17]
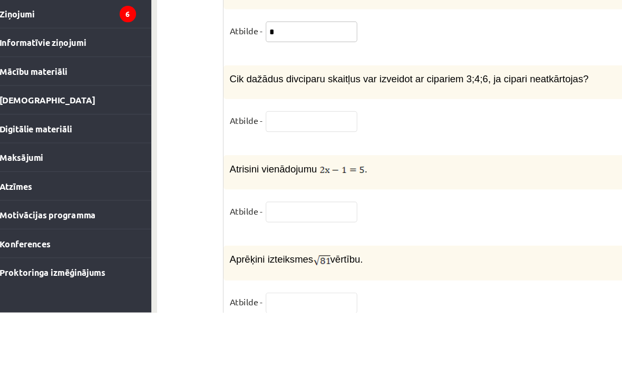
type input "*"
click at [489, 202] on fieldset "Atbilde -" at bounding box center [411, 213] width 370 height 22
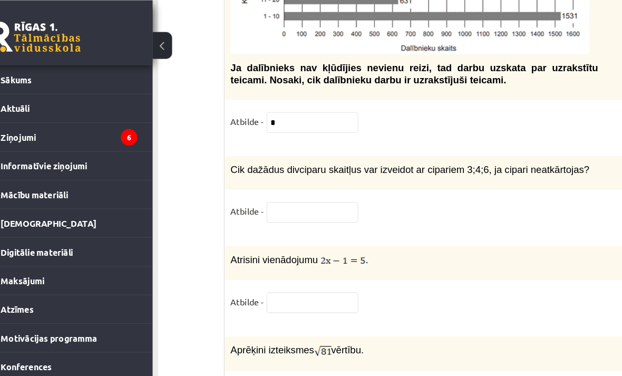
scroll to position [4716, 17]
click at [272, 258] on input "text" at bounding box center [296, 261] width 79 height 18
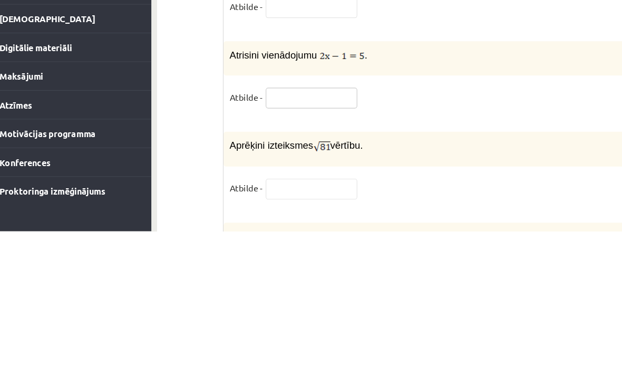
type input "*"
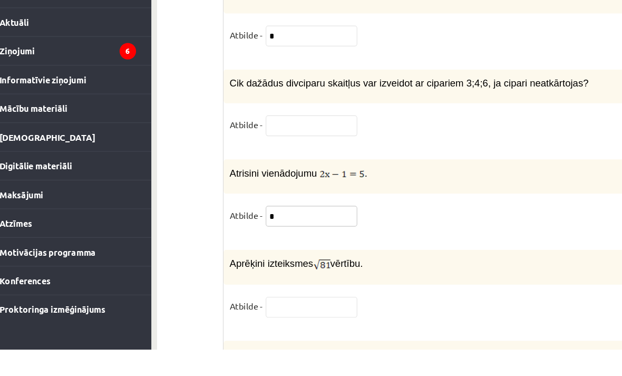
type input "*"
click at [226, 142] on span "Cik dažādus divciparu skaitļus var izveidot ar cipariem 3;4;6, ja cipari neatkā…" at bounding box center [381, 146] width 310 height 9
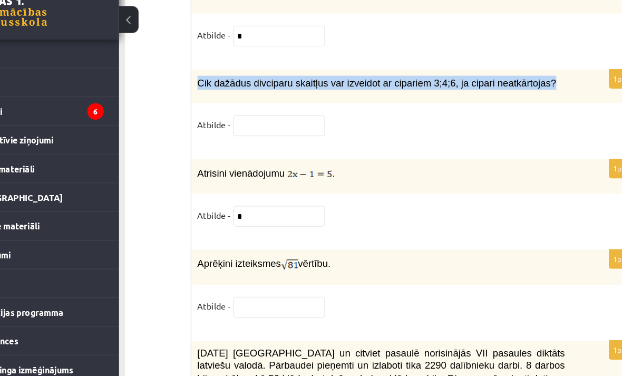
copy span "Cik dažādus divciparu skaitļus var izveidot ar cipariem 3;4;6, ja cipari neatkā…"
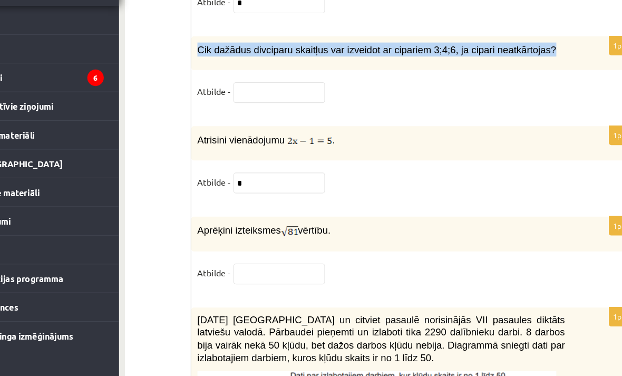
scroll to position [4815, 17]
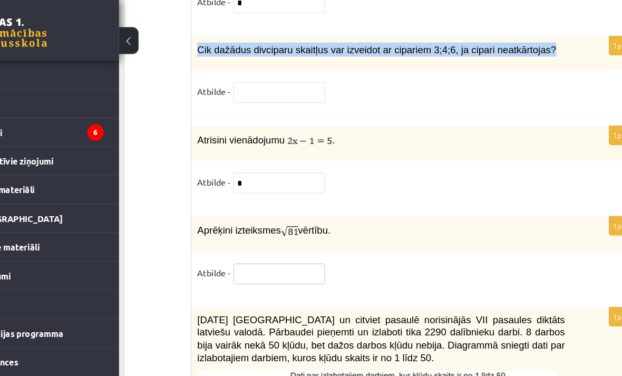
click at [257, 248] on input "text" at bounding box center [296, 240] width 79 height 18
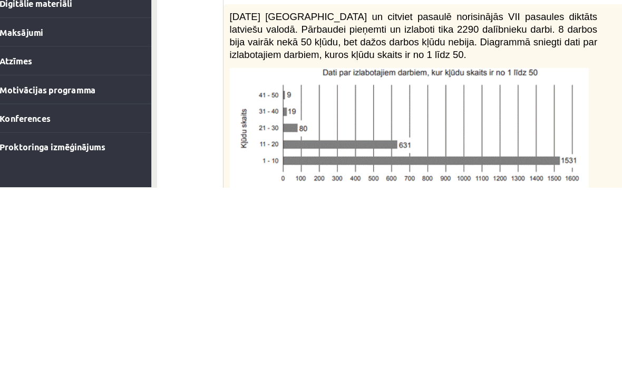
scroll to position [4867, 17]
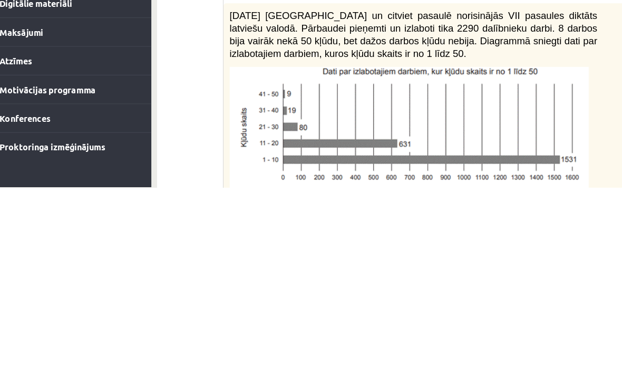
type input "*"
click at [522, 217] on div "2021. gada 27. novembrī Latvijā un citviet pasaulē norisinājās VII pasaules dik…" at bounding box center [410, 315] width 381 height 197
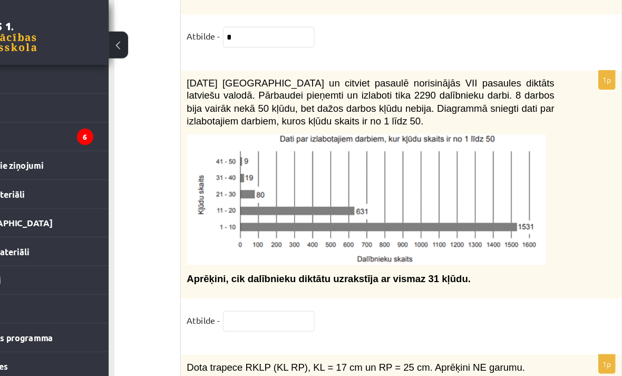
scroll to position [5023, 17]
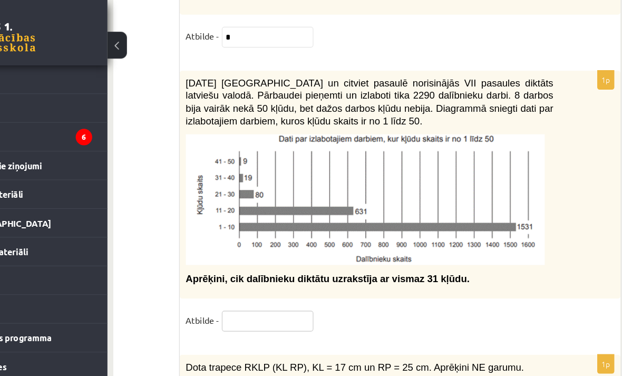
click at [257, 284] on input "text" at bounding box center [296, 277] width 79 height 18
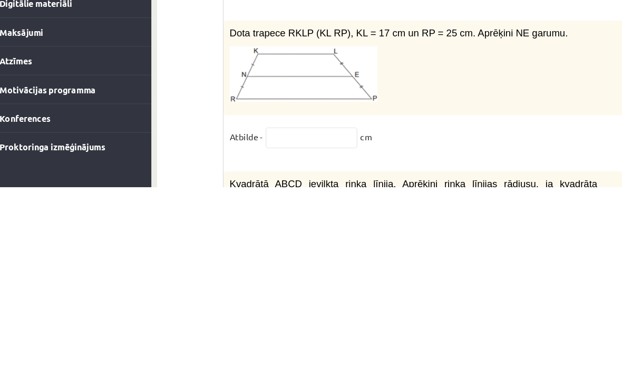
scroll to position [5100, 17]
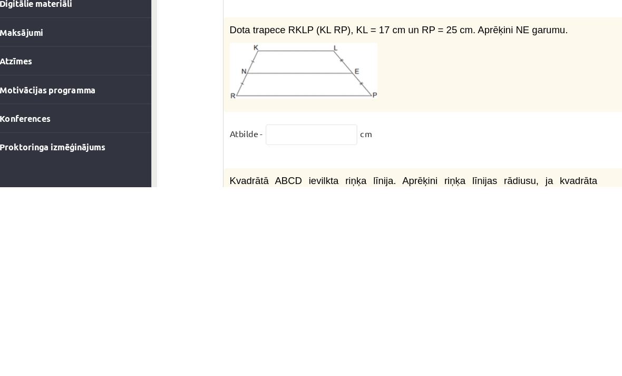
type input "**"
click at [286, 321] on input "text" at bounding box center [296, 330] width 79 height 18
type input "**"
click at [448, 321] on fieldset "Atbilde - ** cm" at bounding box center [411, 332] width 370 height 22
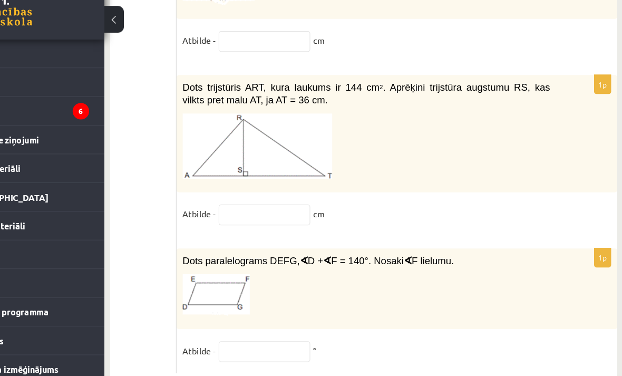
scroll to position [5551, 17]
click at [260, 317] on input "text" at bounding box center [296, 326] width 79 height 18
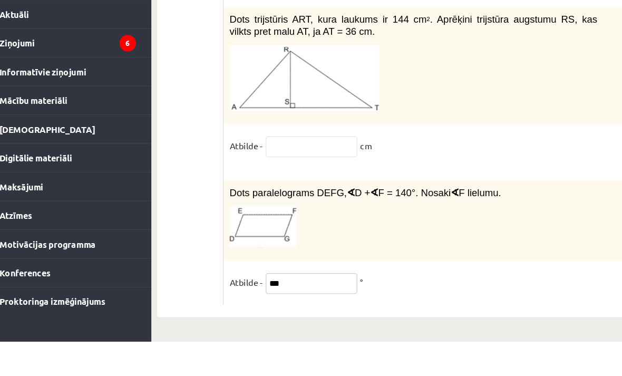
type input "***"
click at [282, 199] on input "text" at bounding box center [296, 208] width 79 height 18
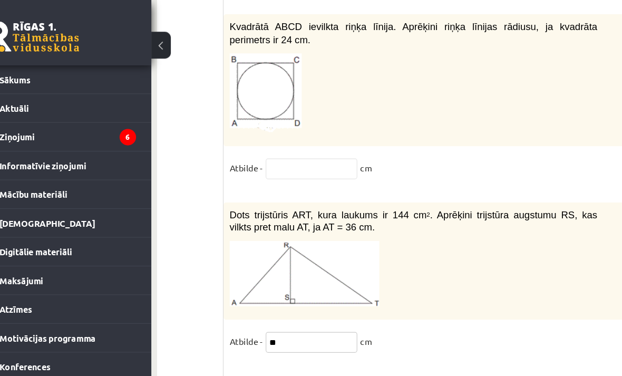
scroll to position [5447, 17]
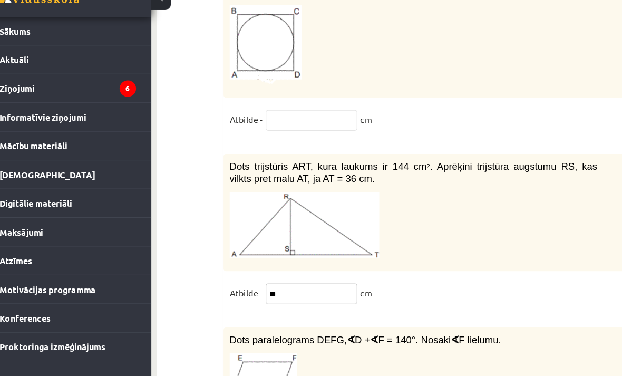
type input "**"
click at [280, 136] on input "text" at bounding box center [296, 145] width 79 height 18
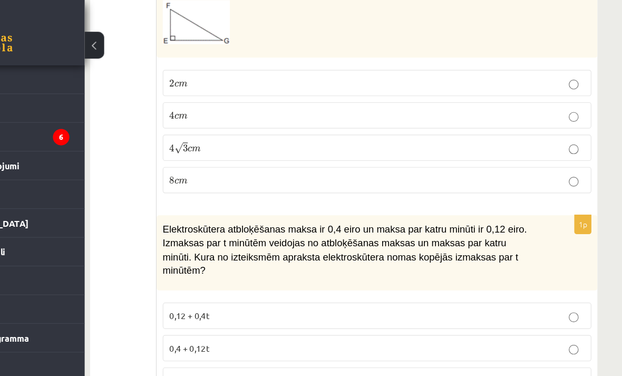
scroll to position [4035, 17]
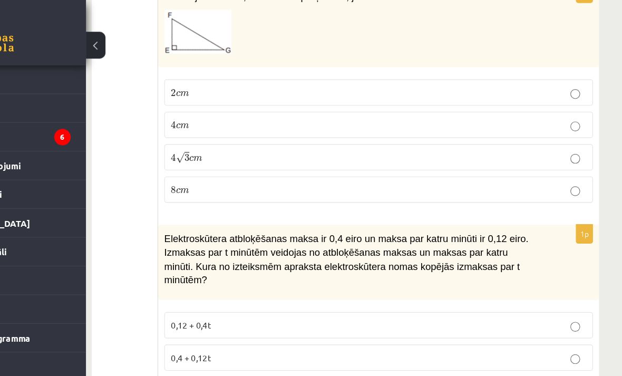
type input "*"
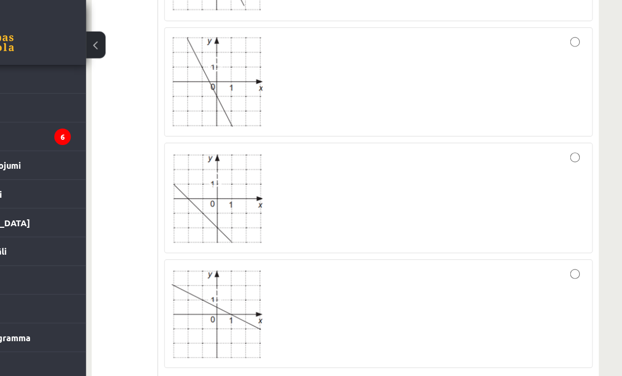
scroll to position [0, 17]
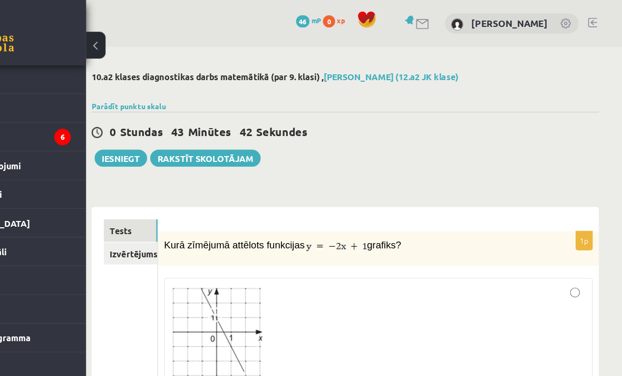
click at [165, 130] on button "Iesniegt" at bounding box center [187, 136] width 45 height 15
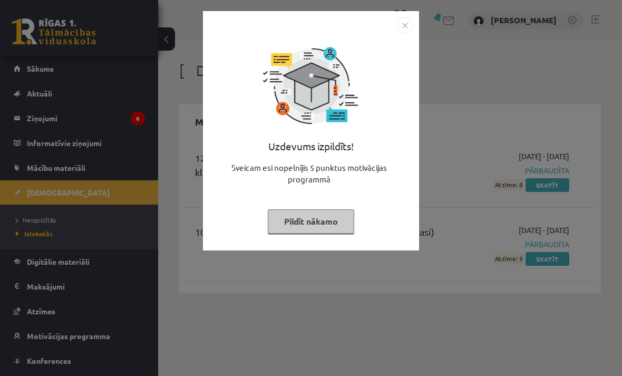
click at [412, 23] on img "Close" at bounding box center [405, 25] width 16 height 16
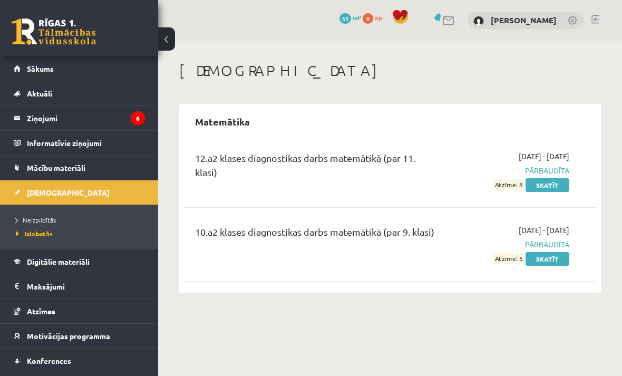
click at [58, 192] on span "[DEMOGRAPHIC_DATA]" at bounding box center [68, 192] width 83 height 9
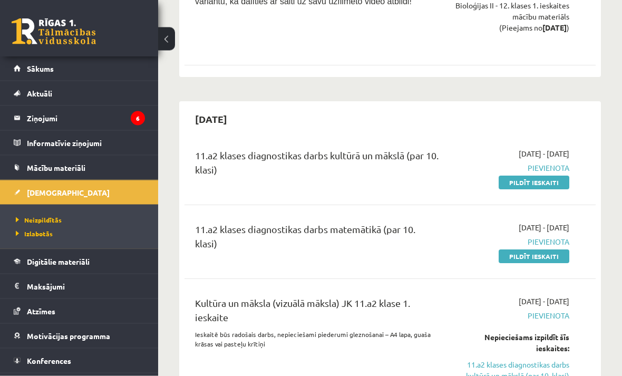
scroll to position [940, 0]
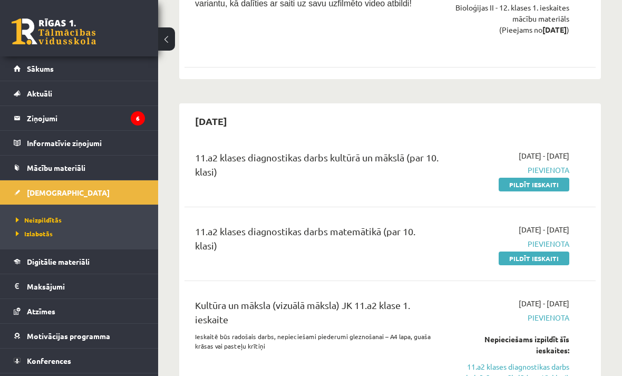
click at [551, 178] on link "Pildīt ieskaiti" at bounding box center [534, 185] width 71 height 14
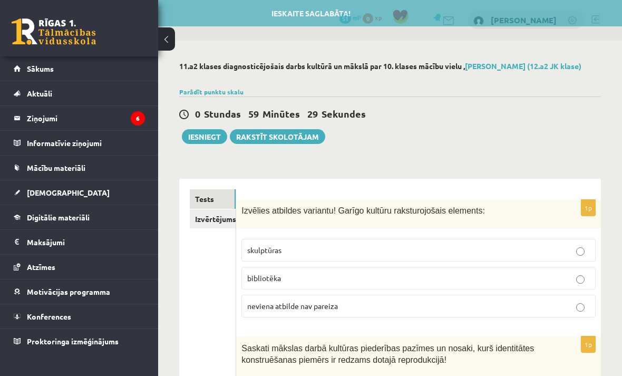
click at [469, 267] on label "bibliotēka" at bounding box center [418, 278] width 354 height 23
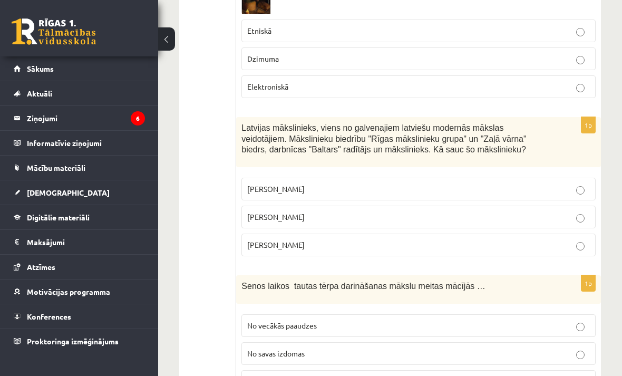
scroll to position [402, 0]
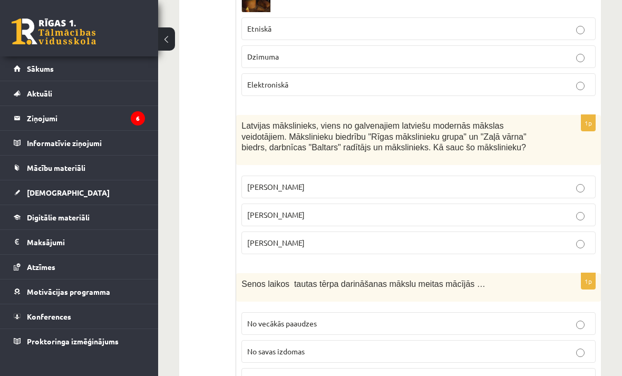
click at [297, 213] on p "[PERSON_NAME]" at bounding box center [418, 214] width 343 height 11
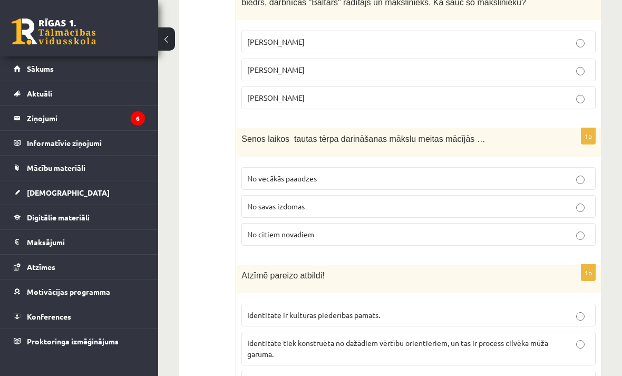
scroll to position [554, 0]
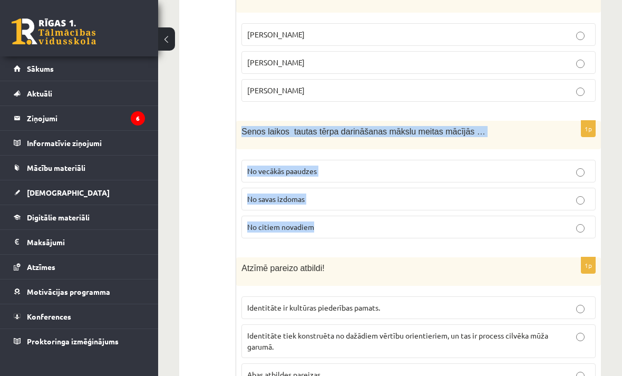
copy div "Senos laikos tautas tērpa darināšanas mākslu meitas mācījās … No vecākās paaudz…"
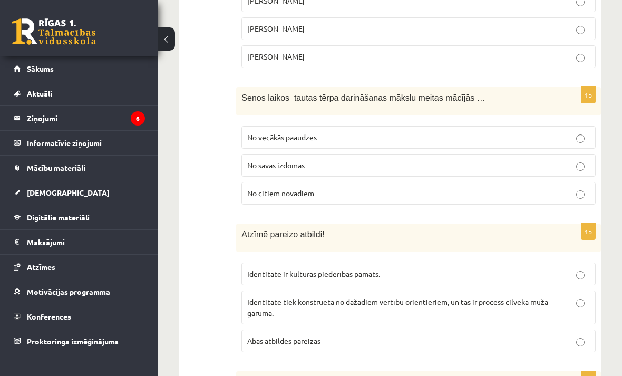
click at [500, 126] on label "No vecākās paaudzes" at bounding box center [418, 137] width 354 height 23
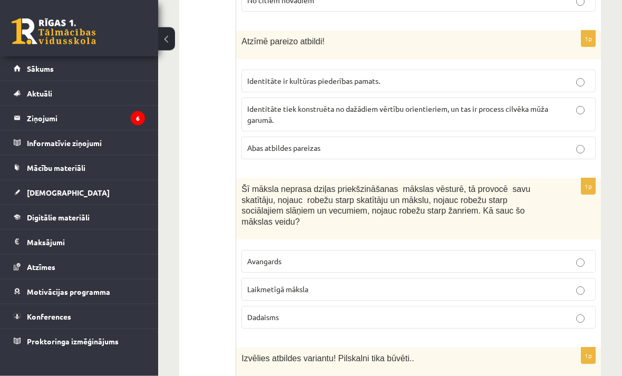
scroll to position [781, 0]
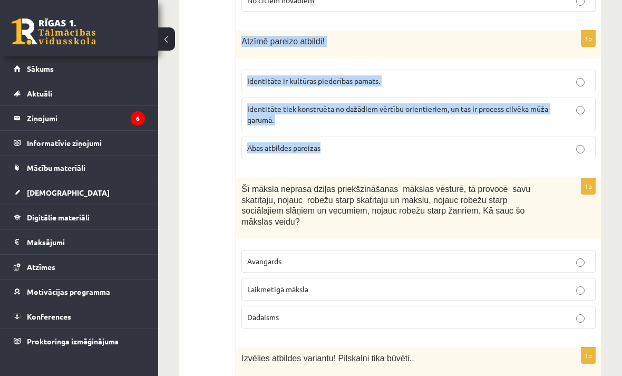
copy div "Atzīmē pareizo atbildi! Identitāte ir kultūras piederības pamats. Identitāte ti…"
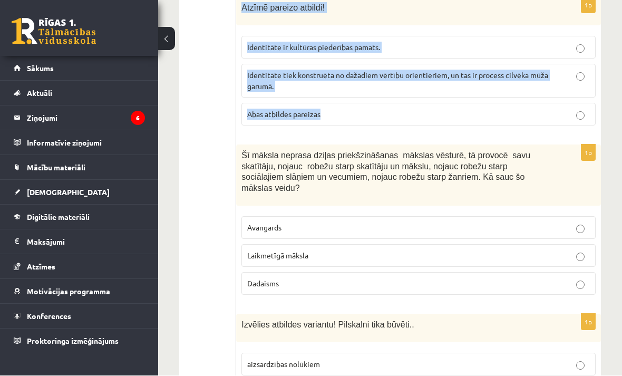
scroll to position [815, 0]
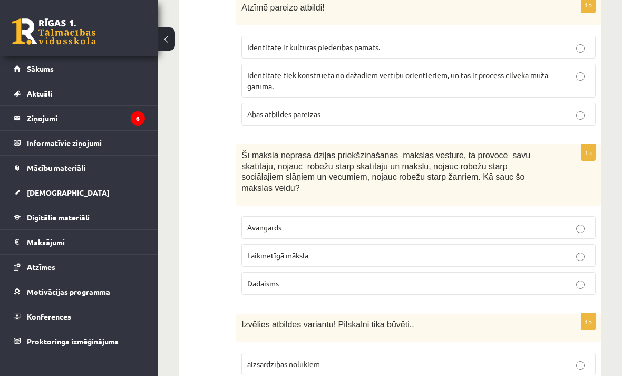
click at [329, 70] on p "Identitāte tiek konstruēta no dažādiem vērtību orientieriem, un tas ir process …" at bounding box center [418, 81] width 343 height 22
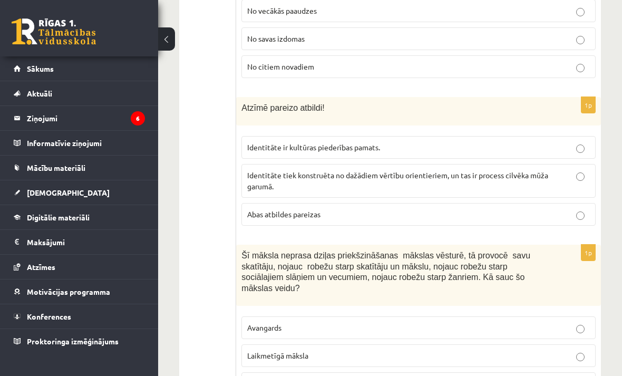
scroll to position [714, 0]
click at [534, 136] on label "Identitāte ir kultūras piederības pamats." at bounding box center [418, 147] width 354 height 23
click at [523, 209] on p "Abas atbildes pareizas" at bounding box center [418, 214] width 343 height 11
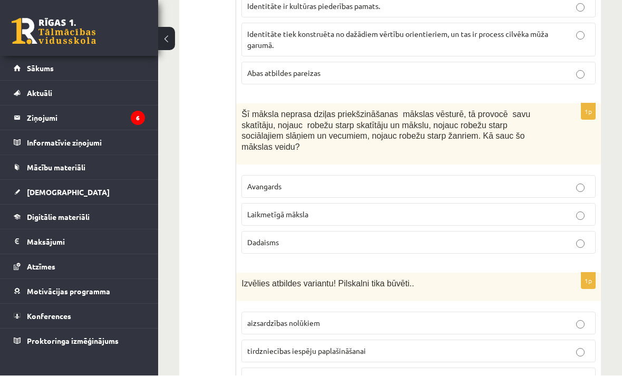
scroll to position [856, 0]
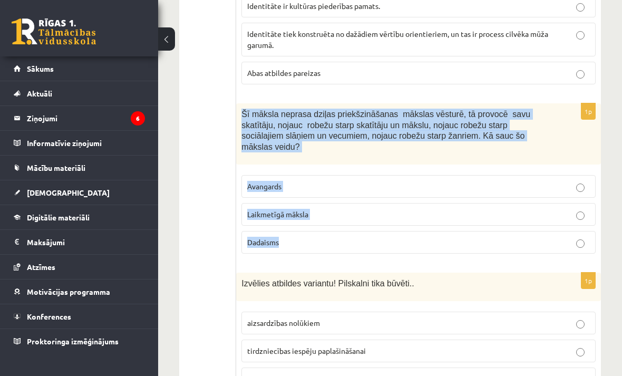
copy div "Šī māksla neprasa dziļas priekšzināšanas mākslas vēsturē, tā provocē savu skatī…"
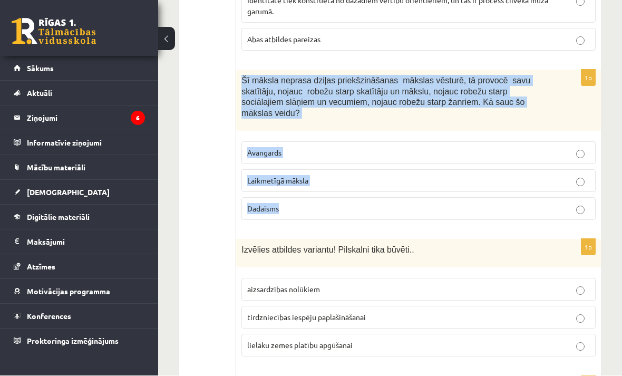
scroll to position [890, 0]
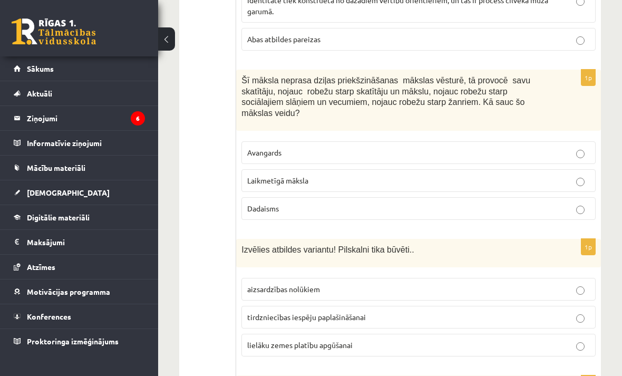
click at [355, 147] on p "Avangards" at bounding box center [418, 152] width 343 height 11
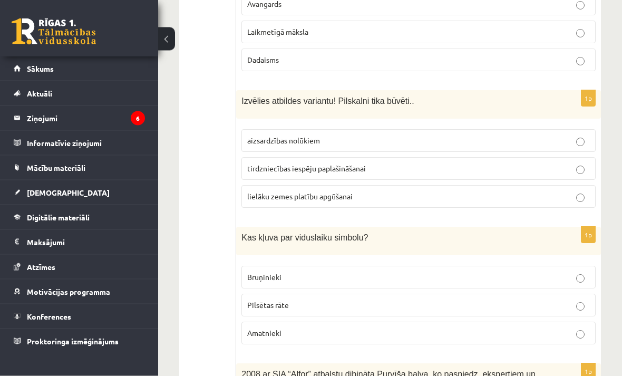
scroll to position [1040, 0]
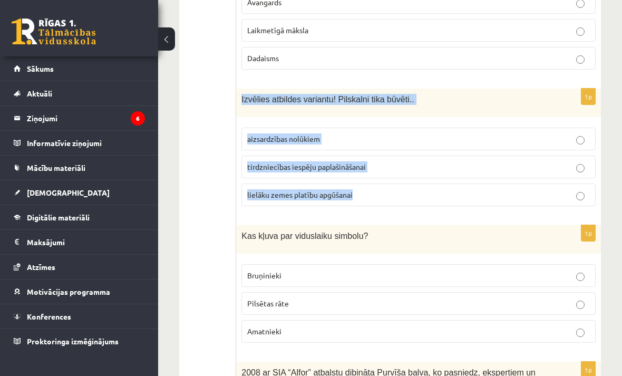
copy div "Izvēlies atbildes variantu! Pilskalni tika būvēti.. aizsardzības nolūkiem tirdz…"
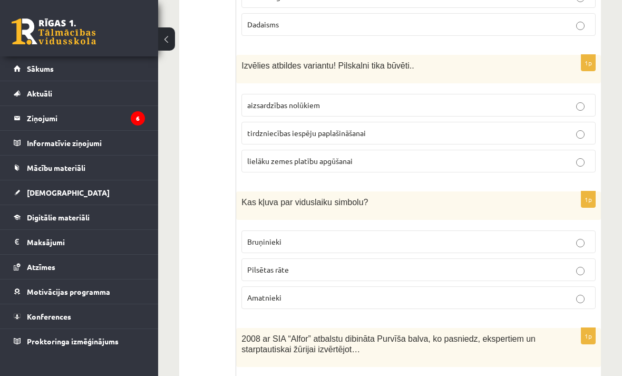
click at [404, 100] on p "aizsardzības nolūkiem" at bounding box center [418, 105] width 343 height 11
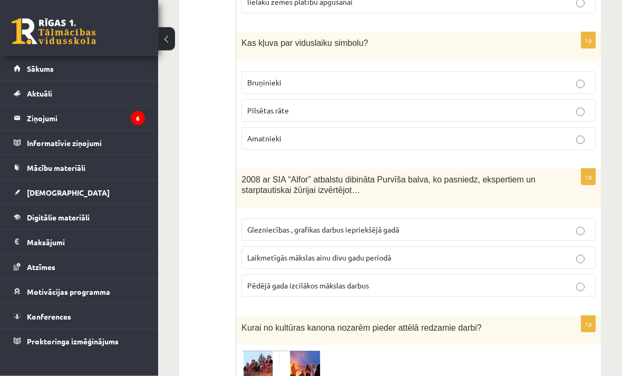
scroll to position [1233, 0]
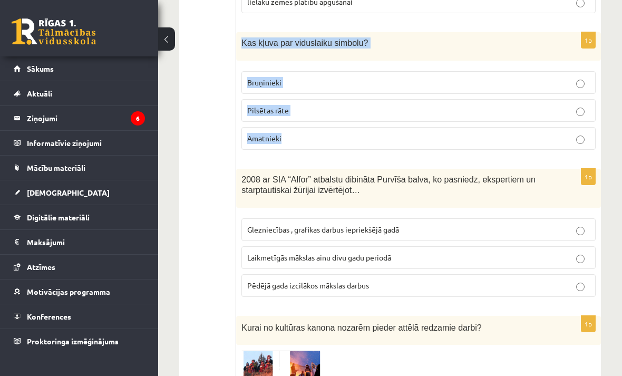
copy div "Kas kļuva par viduslaiku simbolu? Bruņinieki Pilsētas rāte [GEOGRAPHIC_DATA]"
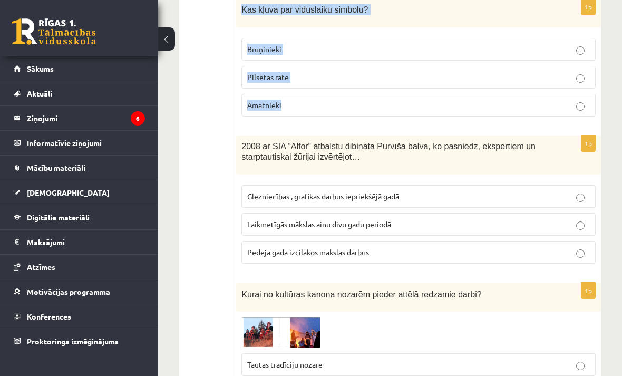
scroll to position [1266, 0]
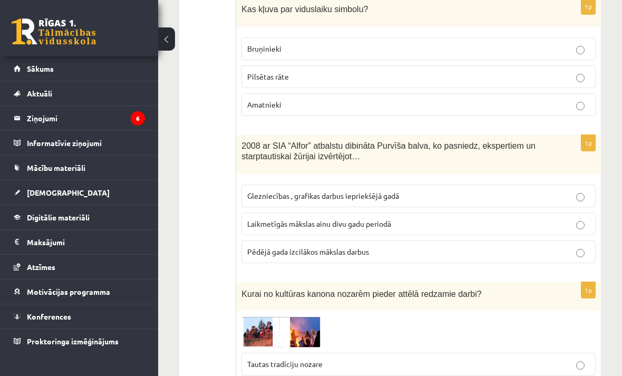
click at [319, 37] on label "Bruņinieki" at bounding box center [418, 48] width 354 height 23
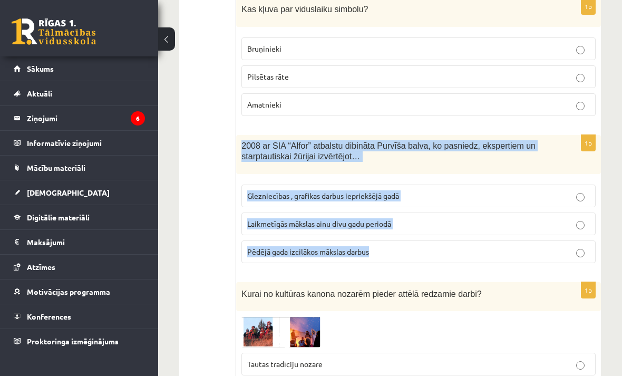
copy div "2008 ar SIA “Alfor” atbalstu dibināta Purvīša balva, ko pasniedz, ekspertiem un…"
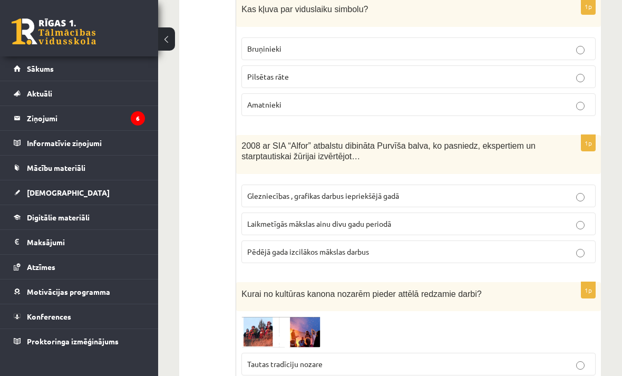
click at [481, 246] on p "Pēdējā gada izcilākos mākslas darbus" at bounding box center [418, 251] width 343 height 11
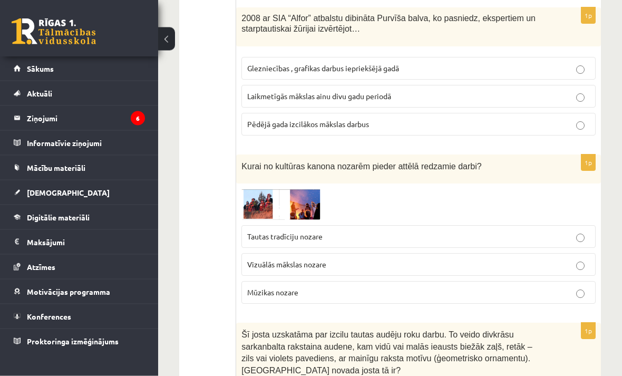
scroll to position [1394, 0]
click at [523, 235] on p "Tautas tradīciju nozare" at bounding box center [418, 236] width 343 height 11
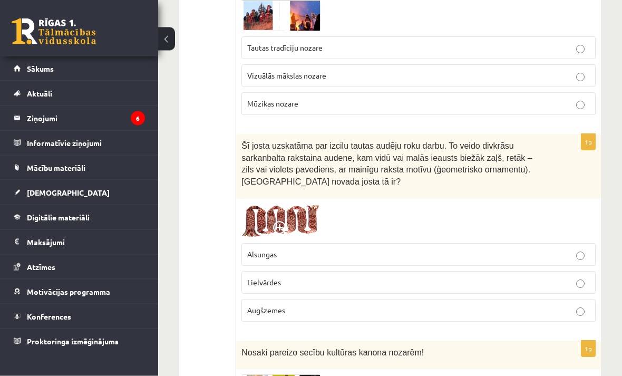
scroll to position [1583, 0]
click at [542, 253] on label "Alsungas" at bounding box center [418, 254] width 354 height 23
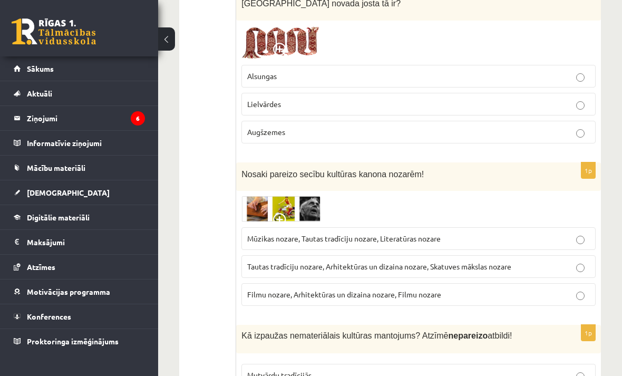
scroll to position [1760, 0]
click at [536, 261] on p "Tautas tradīciju nozare, Arhitektūras un dizaina nozare, Skatuves mākslas nozare" at bounding box center [418, 266] width 343 height 11
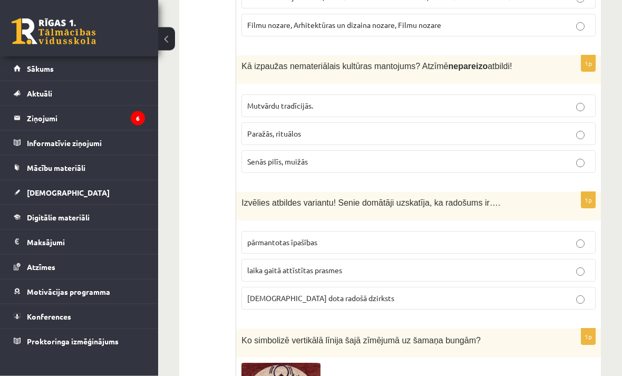
scroll to position [2030, 0]
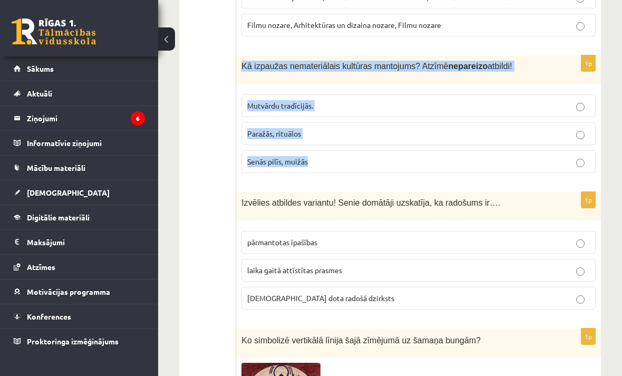
copy div "Kā izpaužas nemateriālais kultūras mantojums? Atzīmē nepareizo atbildi! Mutvārd…"
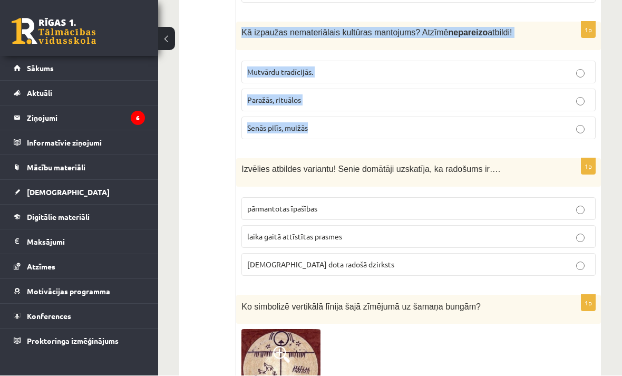
scroll to position [2064, 0]
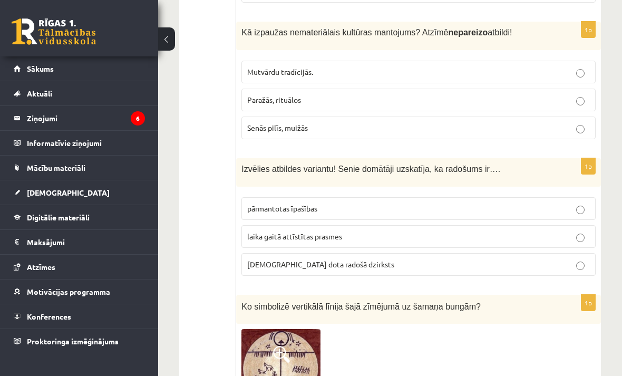
click at [371, 122] on p "Senās pilīs, muižās" at bounding box center [418, 127] width 343 height 11
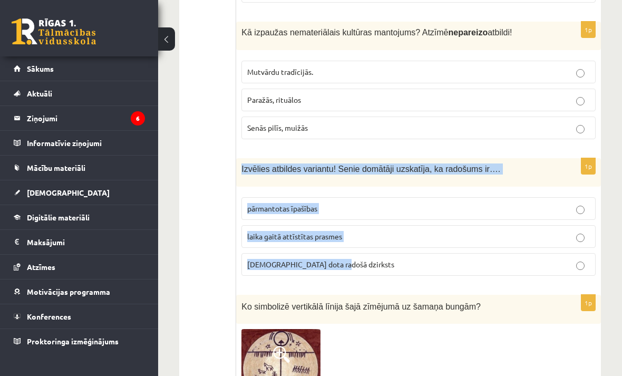
copy div "Izvēlies atbildes variantu! Senie domātāji uzskatīja, ka radošums ir…. pārmanto…"
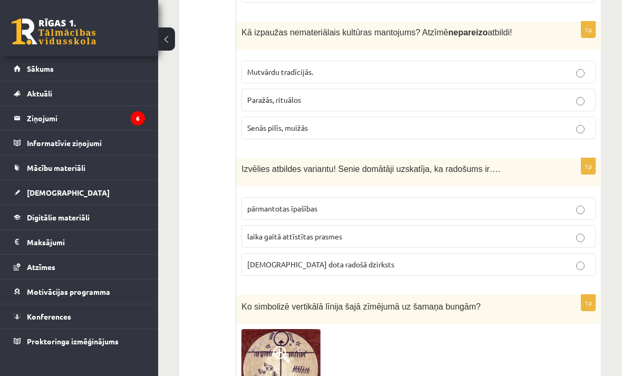
click at [366, 260] on p "dieva dota radošā dzirksts" at bounding box center [418, 264] width 343 height 11
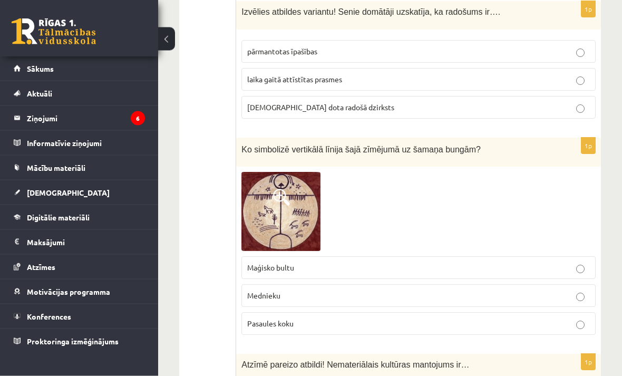
scroll to position [2221, 0]
click at [588, 262] on p "Maģisko bultu" at bounding box center [418, 267] width 343 height 11
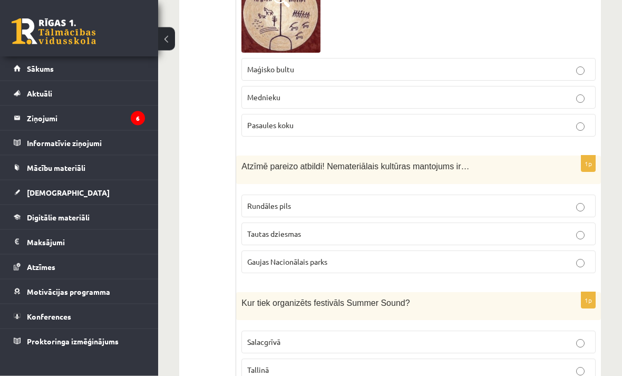
scroll to position [2419, 0]
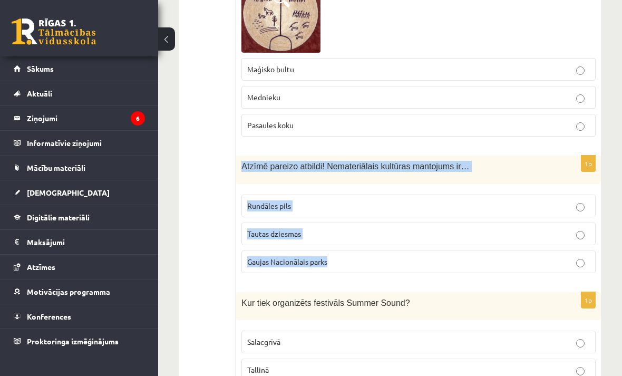
copy div "Atzīmē pareizo atbildi! Nemateriālais kultūras mantojums ir… Rundāles pils Taut…"
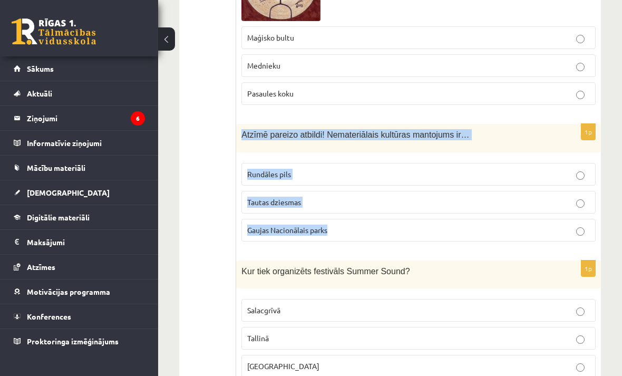
scroll to position [2453, 0]
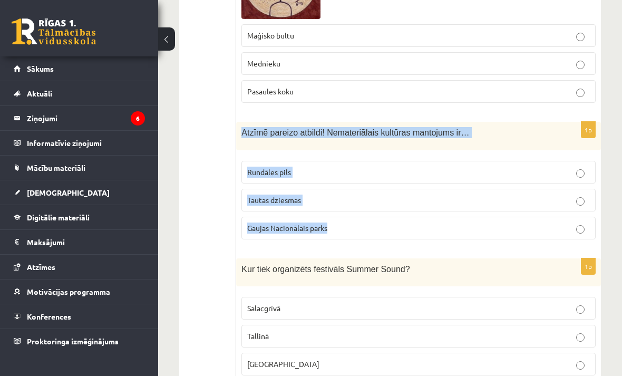
click at [219, 231] on ul "Tests Izvērtējums!" at bounding box center [213, 30] width 46 height 4589
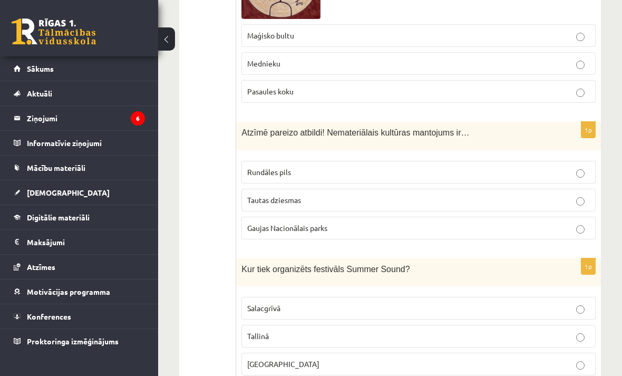
click at [368, 194] on p "Tautas dziesmas" at bounding box center [418, 199] width 343 height 11
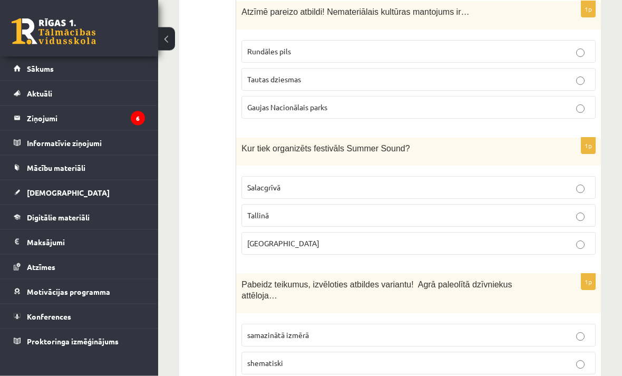
scroll to position [2573, 0]
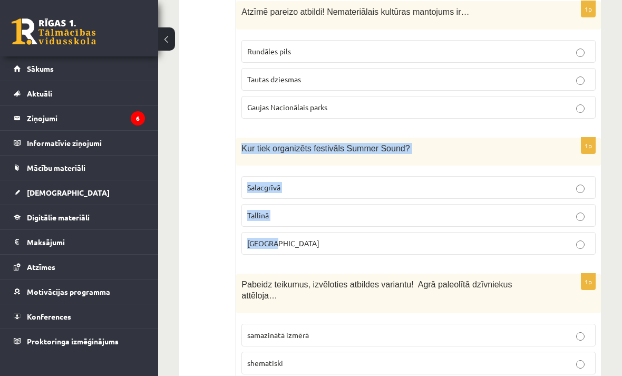
copy div "Kur tiek organizēts festivāls Summer Sound? Salacgrīvā Tallinā Liepājā"
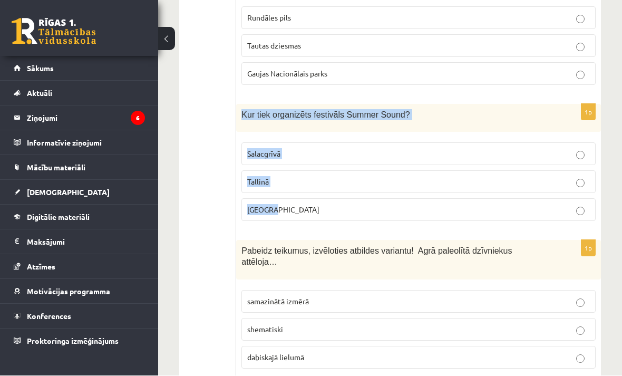
scroll to position [2607, 0]
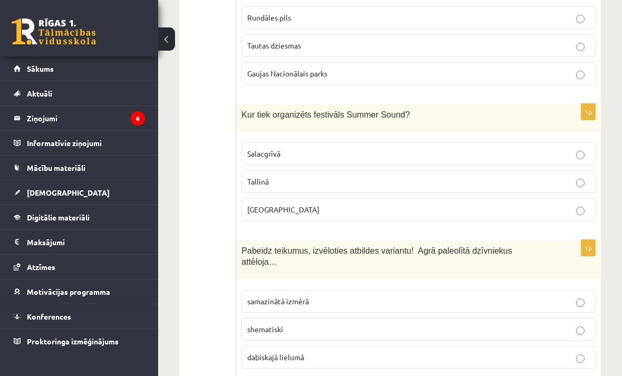
click at [321, 142] on label "Salacgrīvā" at bounding box center [418, 153] width 354 height 23
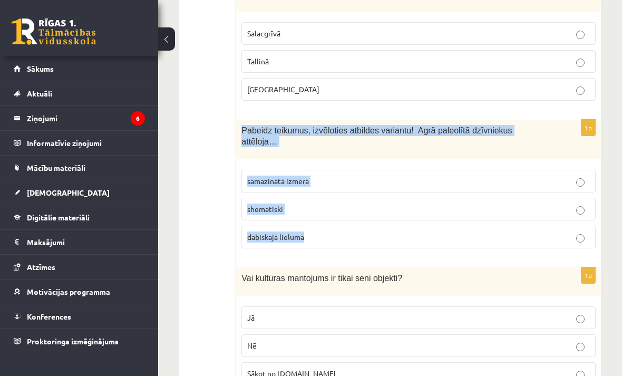
scroll to position [2728, 0]
click at [396, 237] on label "dabiskajā lielumā" at bounding box center [418, 236] width 354 height 23
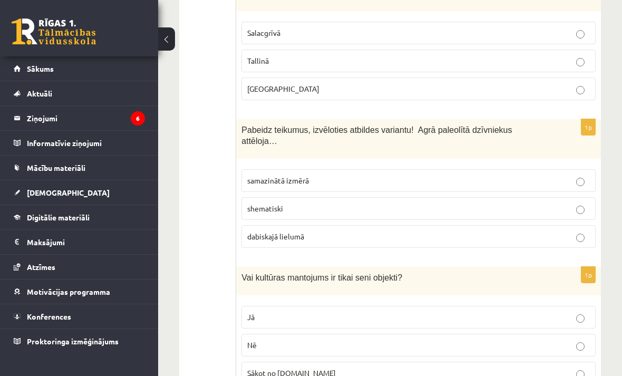
click at [396, 203] on p "shematiski" at bounding box center [418, 208] width 343 height 11
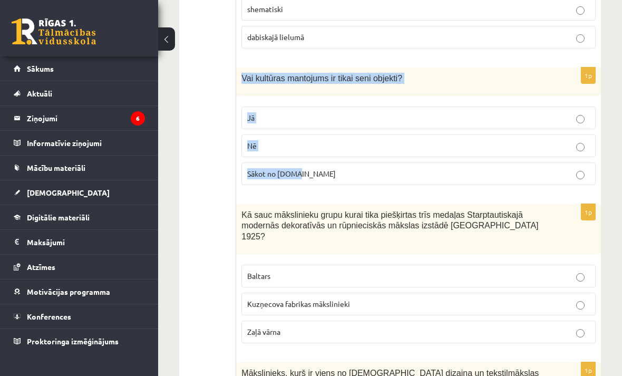
scroll to position [2929, 0]
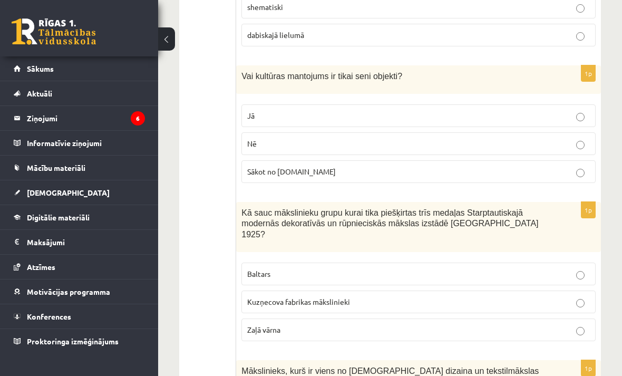
click at [349, 138] on p "Nē" at bounding box center [418, 143] width 343 height 11
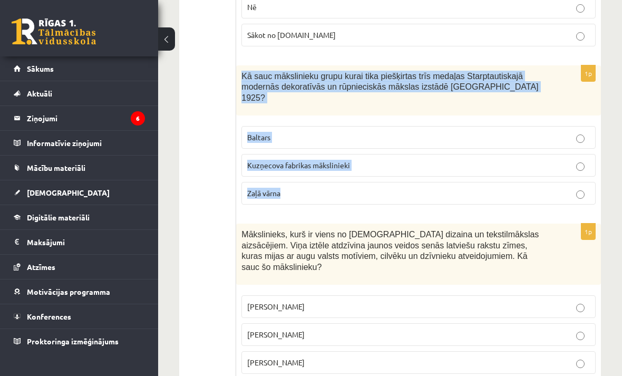
scroll to position [3068, 0]
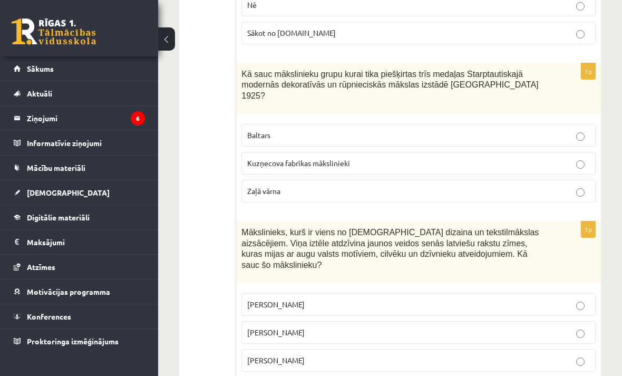
click at [353, 130] on p "Baltars" at bounding box center [418, 135] width 343 height 11
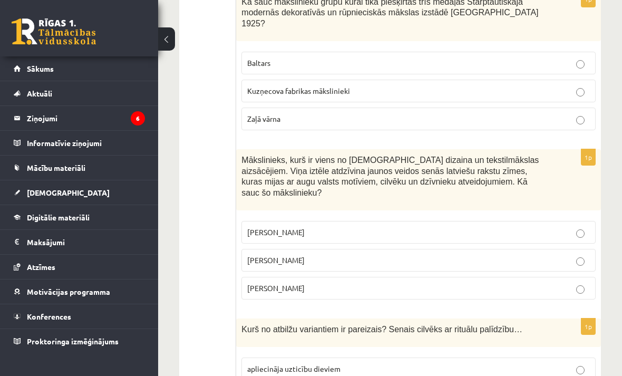
scroll to position [3140, 0]
click at [346, 220] on label "Ansis Cīrulis" at bounding box center [418, 231] width 354 height 23
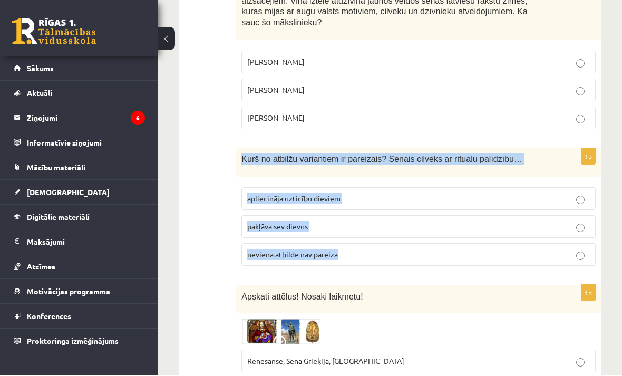
scroll to position [3310, 0]
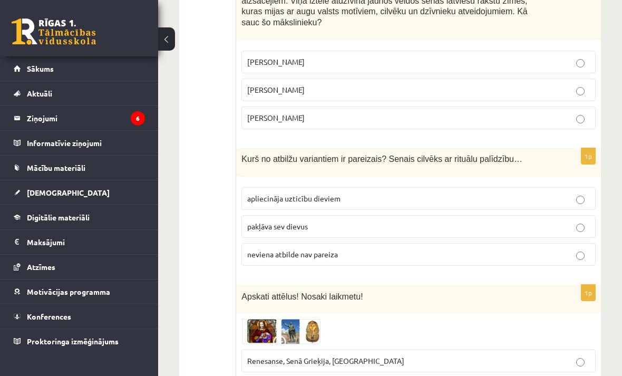
click at [330, 182] on fieldset "apliecināja uzticību dieviem pakļāva sev dievus neviena atbilde nav pareiza" at bounding box center [418, 225] width 354 height 87
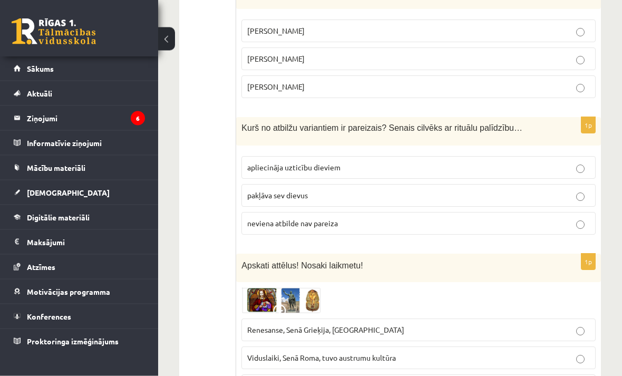
scroll to position [3341, 0]
click at [389, 156] on label "apliecināja uzticību dieviem" at bounding box center [418, 167] width 354 height 23
click at [361, 324] on p "Renesanse, Senā Grieķija, Ēģipte" at bounding box center [418, 329] width 343 height 11
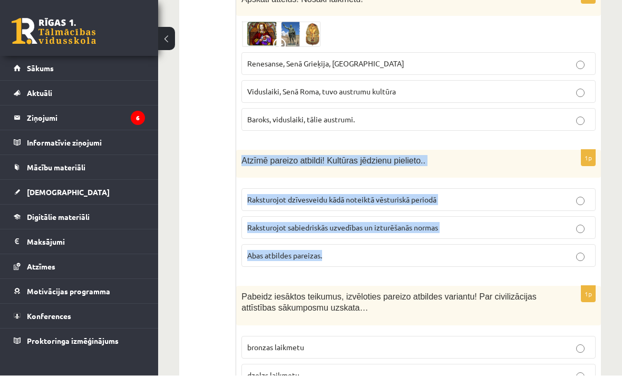
scroll to position [3607, 0]
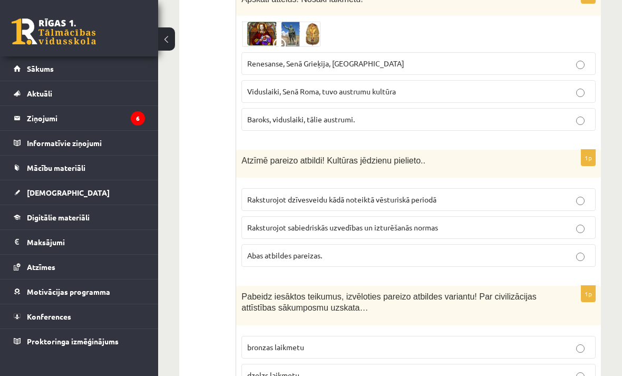
click at [270, 250] on span "Abas atbildes pareizas." at bounding box center [284, 254] width 75 height 9
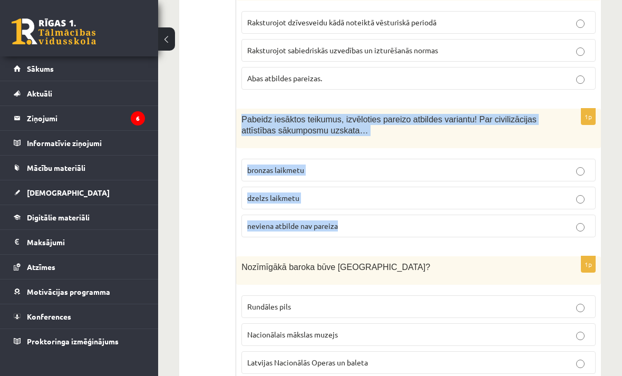
scroll to position [3818, 0]
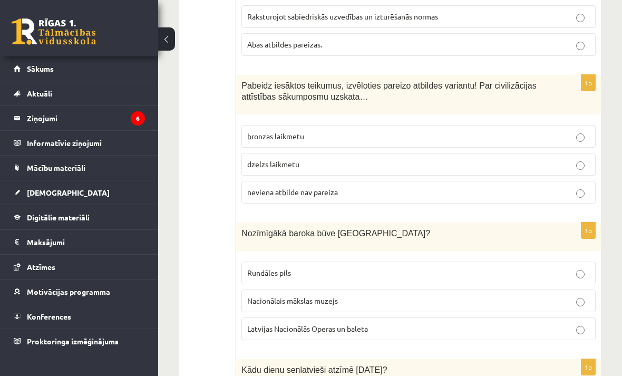
click at [315, 153] on label "dzelzs laikmetu" at bounding box center [418, 164] width 354 height 23
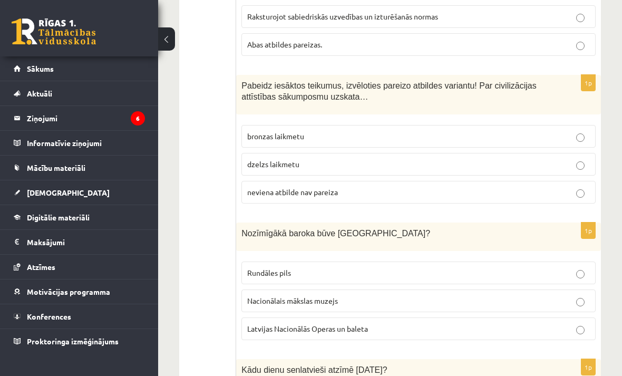
click at [314, 261] on label "Rundāles pils" at bounding box center [418, 272] width 354 height 23
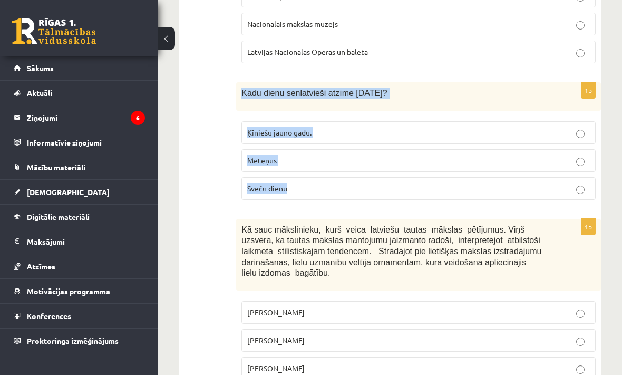
scroll to position [4095, 0]
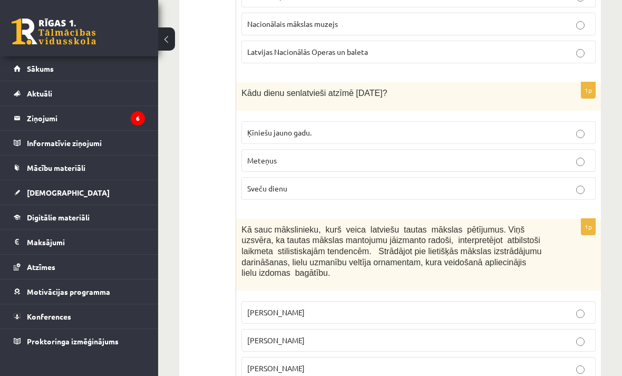
click at [291, 183] on p "Sveču dienu" at bounding box center [418, 188] width 343 height 11
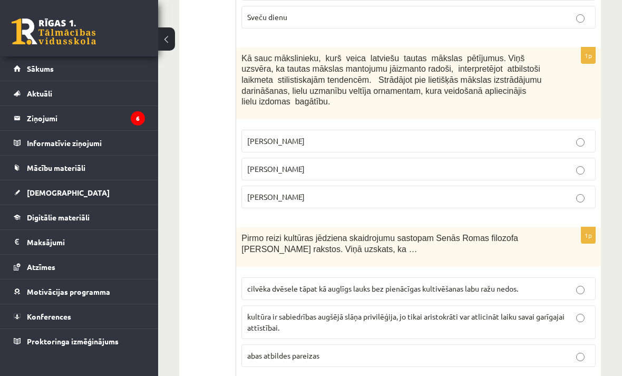
scroll to position [4268, 0]
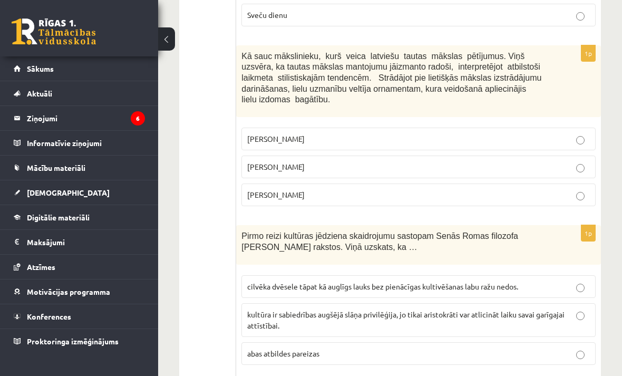
click at [264, 162] on span "Jūlijs Madernieks" at bounding box center [275, 166] width 57 height 9
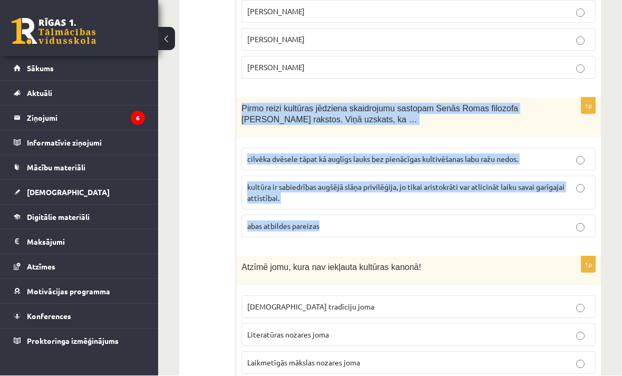
scroll to position [4396, 0]
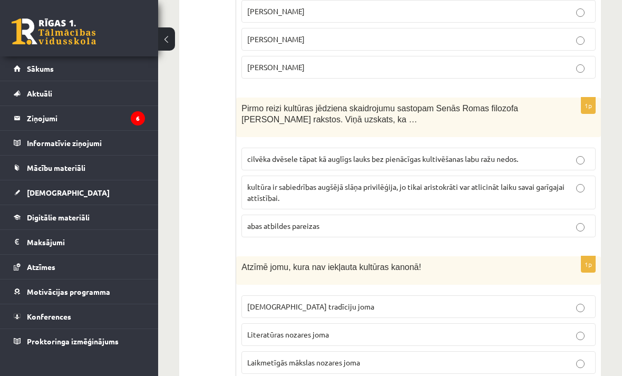
click at [345, 103] on div "1p Pirmo reizi kultūras jēdziena skaidrojumu sastopam Senās Romas filozofa Cice…" at bounding box center [418, 171] width 365 height 148
click at [509, 148] on label "cilvēka dvēsele tāpat kā auglīgs lauks bez pienācīgas kultivēšanas labu ražu ne…" at bounding box center [418, 159] width 354 height 23
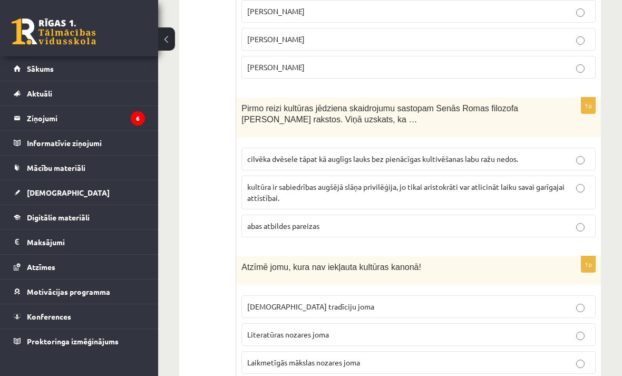
click at [266, 351] on label "Laikmetīgās mākslas nozares joma" at bounding box center [418, 362] width 354 height 23
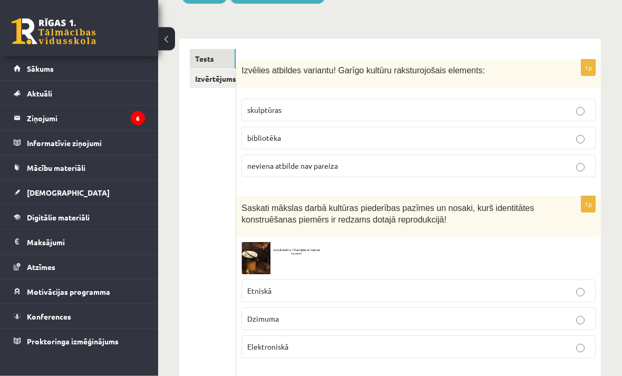
scroll to position [0, 0]
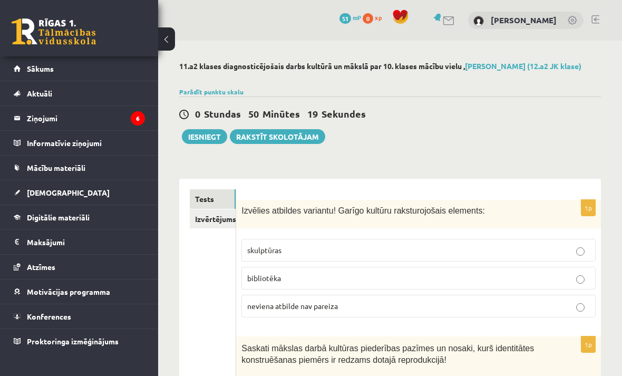
click at [200, 129] on button "Iesniegt" at bounding box center [204, 136] width 45 height 15
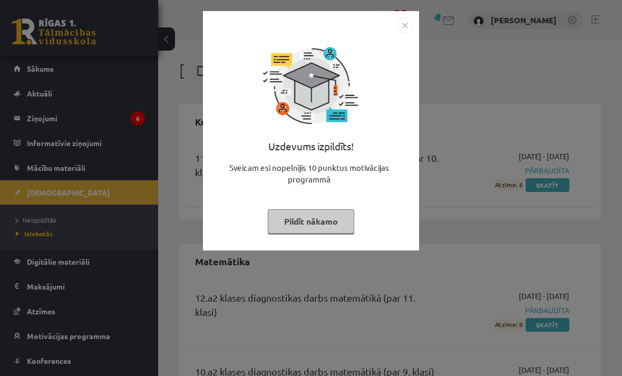
click at [409, 24] on img "Close" at bounding box center [405, 25] width 16 height 16
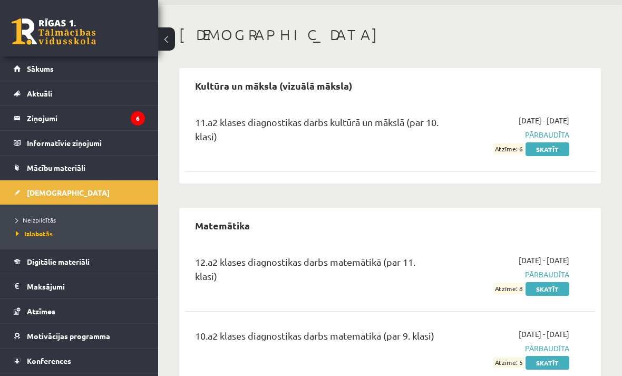
scroll to position [44, 0]
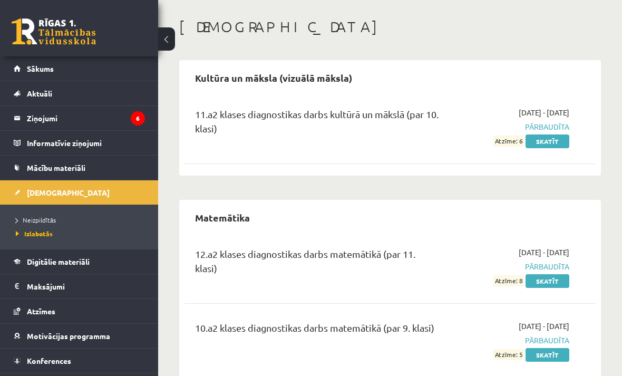
click at [89, 191] on link "[DEMOGRAPHIC_DATA]" at bounding box center [79, 192] width 131 height 24
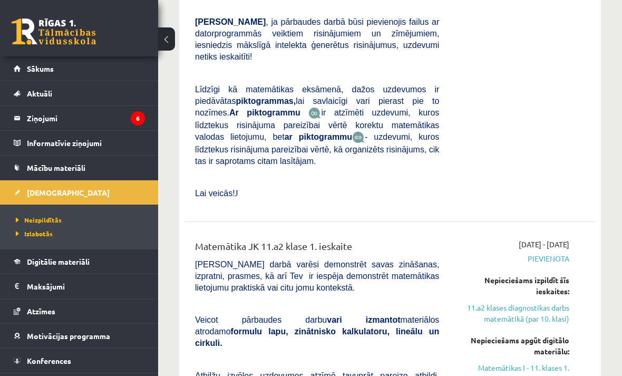
scroll to position [3575, 0]
click at [533, 363] on link "Matemātikas I - 11. klases 1. ieskaites mācību materiāls (a,b)" at bounding box center [512, 374] width 114 height 22
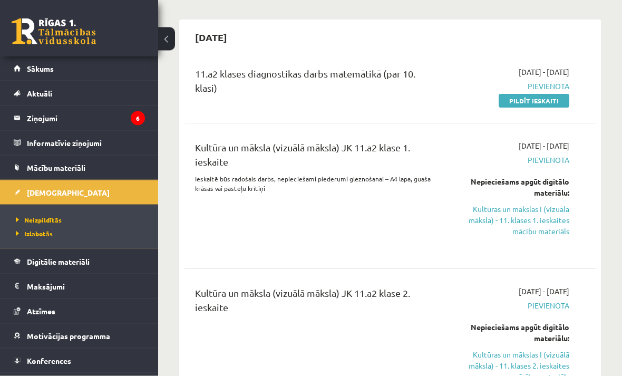
scroll to position [1023, 0]
click at [540, 94] on link "Pildīt ieskaiti" at bounding box center [534, 101] width 71 height 14
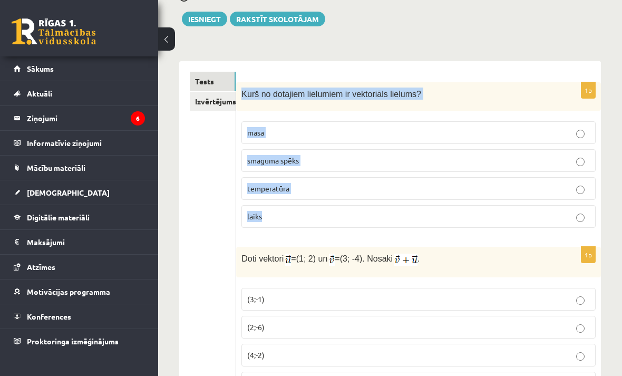
scroll to position [151, 0]
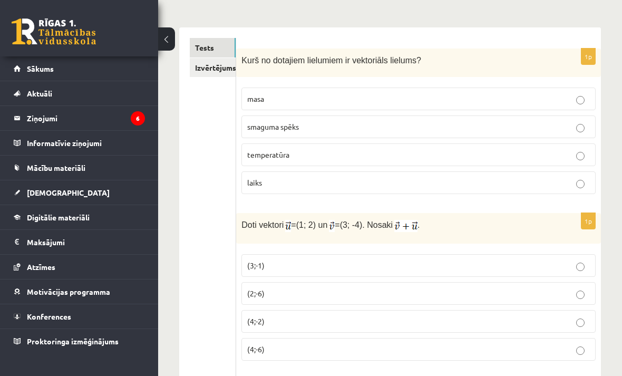
click at [326, 121] on p "smaguma spēks" at bounding box center [418, 126] width 343 height 11
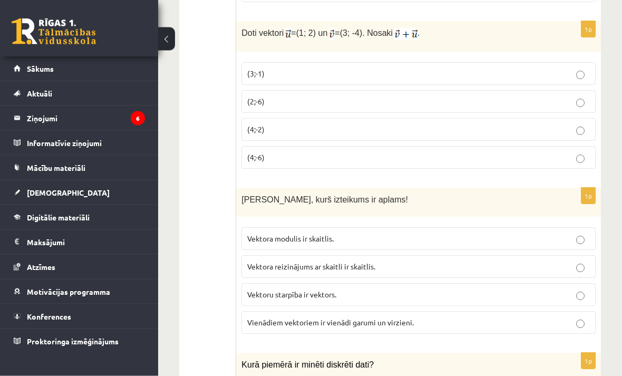
scroll to position [343, 0]
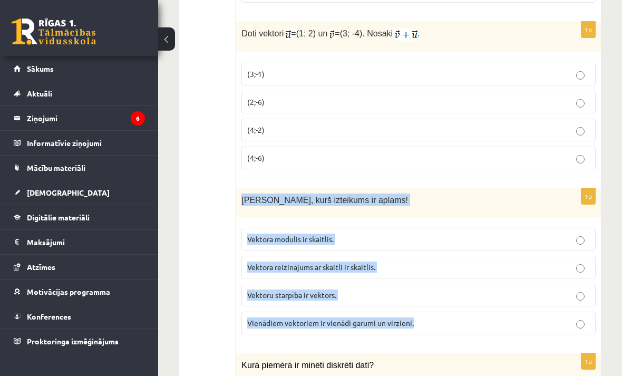
copy div "[PERSON_NAME], kurš izteikums ir aplams! Vektora modulis ir skaitlis. Vektora r…"
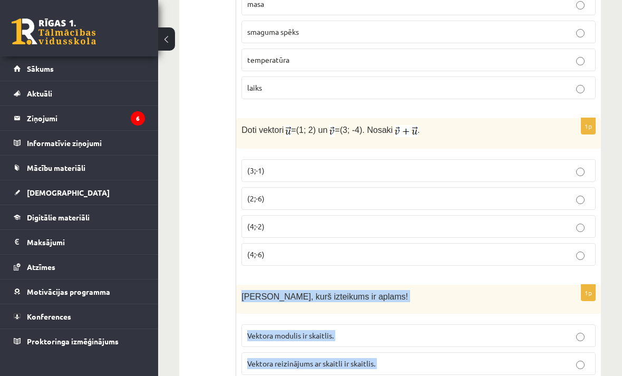
scroll to position [280, 0]
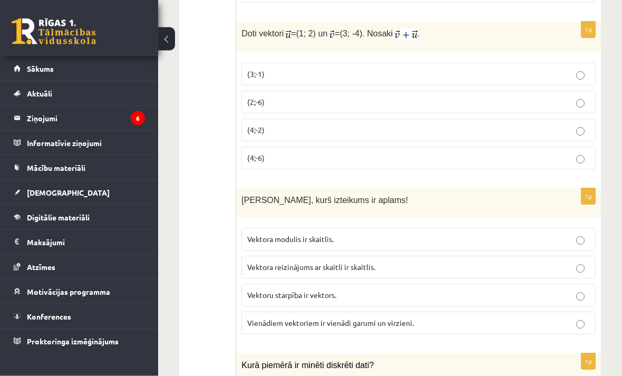
scroll to position [343, 0]
click at [387, 256] on label "Vektora reizinājums ar skaitli ir skaitlis." at bounding box center [418, 267] width 354 height 23
click at [352, 129] on p "(4;-2)" at bounding box center [418, 129] width 343 height 11
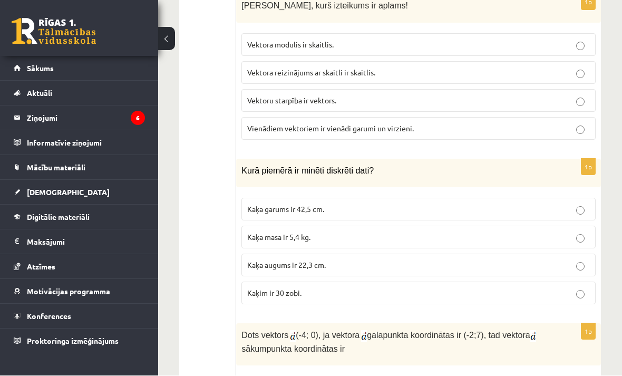
scroll to position [537, 0]
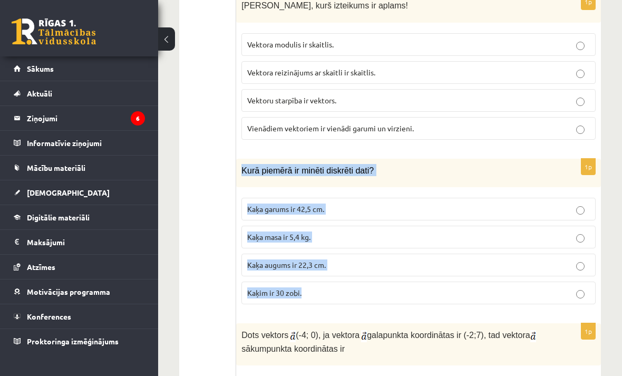
copy div "Kurā piemērā ir minēti diskrēti dati? Kaķa garums ir 42,5 cm. Kaķa masa ir 5,4 …"
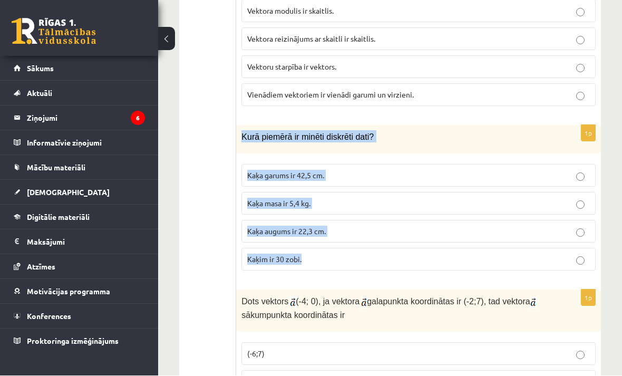
scroll to position [571, 0]
click at [365, 276] on div "1p Kurā piemērā ir minēti diskrēti dati? Kaķa garums ir 42,5 cm. Kaķa masa ir 5…" at bounding box center [418, 202] width 365 height 154
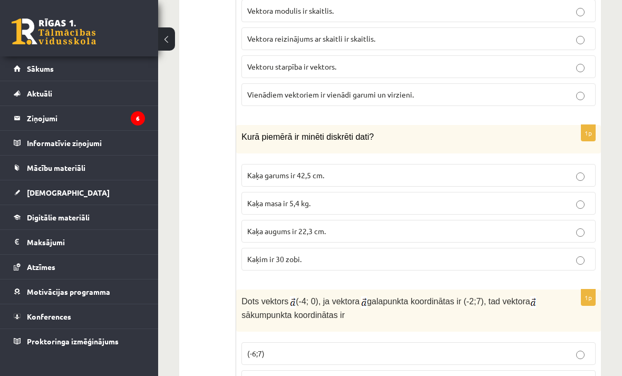
click at [367, 257] on p "Kaķim ir 30 zobi." at bounding box center [418, 258] width 343 height 11
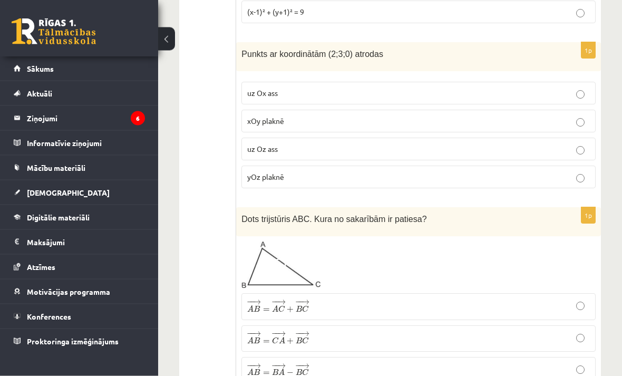
scroll to position [2252, 0]
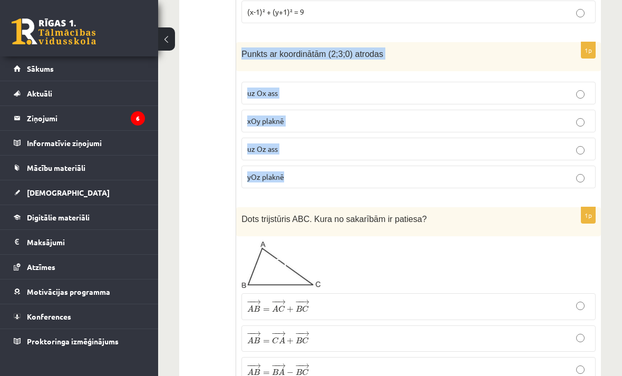
copy div "Punkts ar koordinātām (2;3;0) atrodas uz Ox ass xOy plaknē uz Oz ass yOz plaknē"
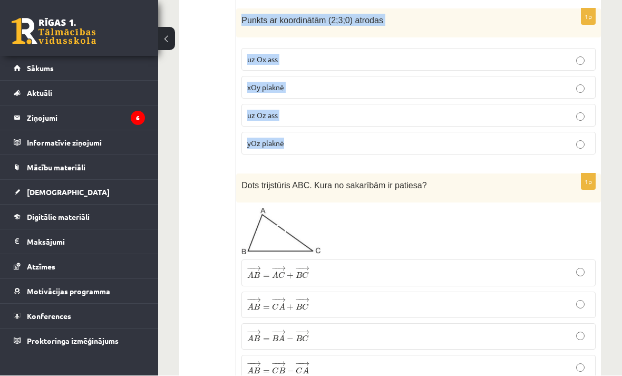
scroll to position [2286, 0]
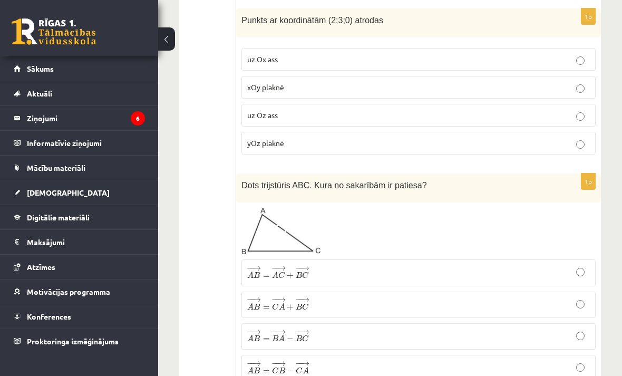
click at [316, 82] on p "xOy plaknē" at bounding box center [418, 87] width 343 height 11
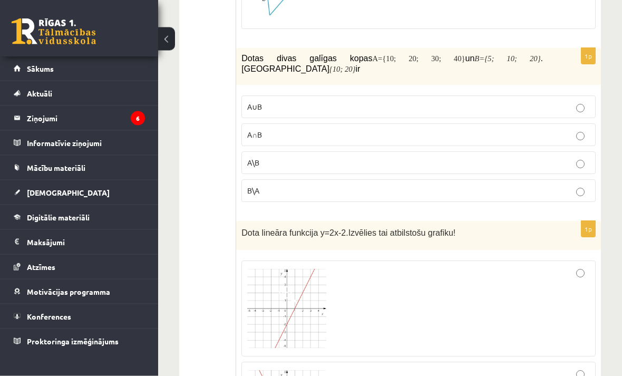
scroll to position [1370, 0]
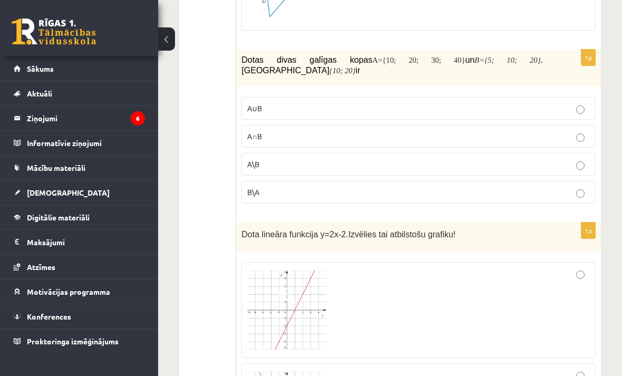
click at [486, 130] on label "A∩B" at bounding box center [418, 136] width 354 height 23
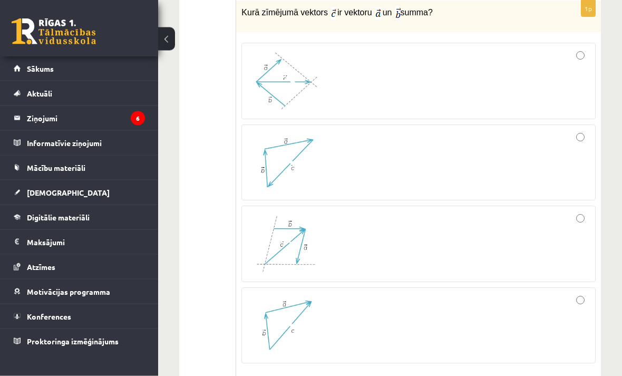
scroll to position [1032, 0]
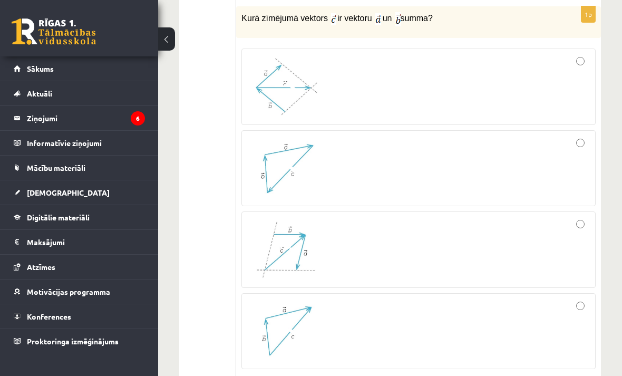
click at [541, 92] on div at bounding box center [418, 86] width 343 height 65
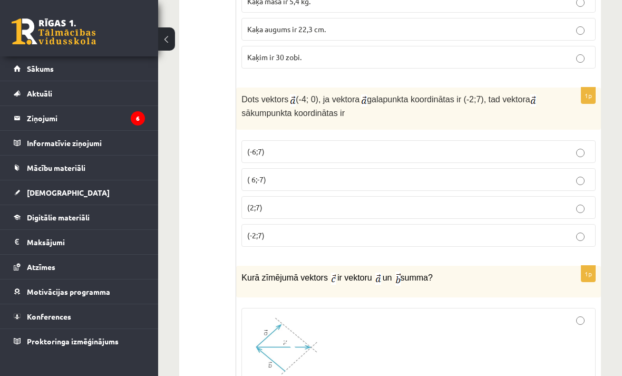
scroll to position [778, 0]
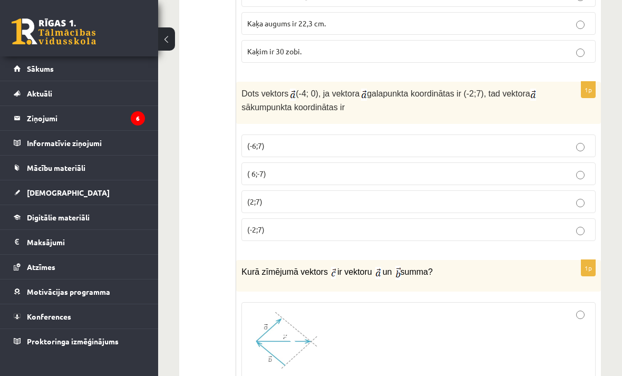
click at [504, 196] on p "(2;7)" at bounding box center [418, 201] width 343 height 11
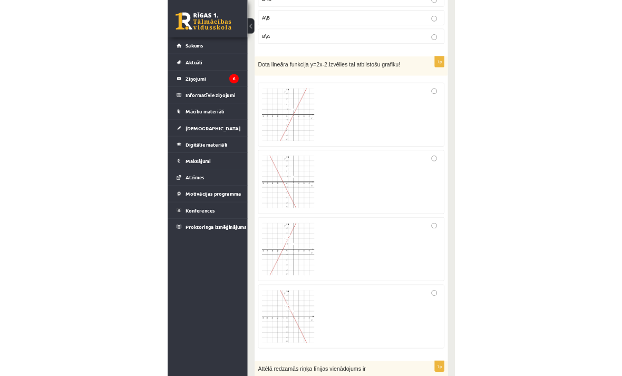
scroll to position [1579, 0]
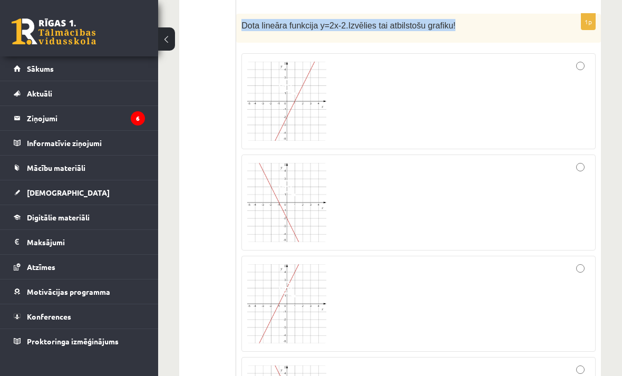
copy p "Dota lineāra funkcija y=2x-2. Izvēlies tai atbilstošu grafiku!"
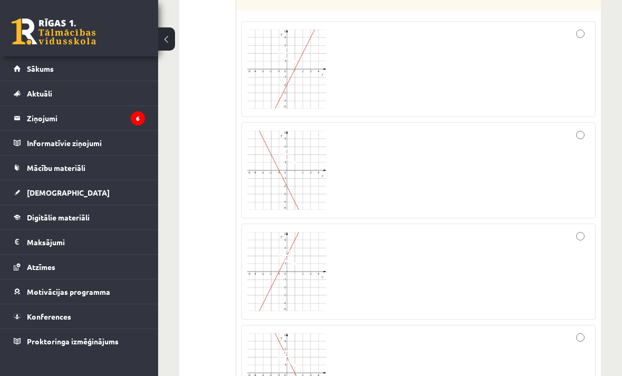
scroll to position [1613, 0]
click at [428, 279] on div at bounding box center [418, 270] width 343 height 84
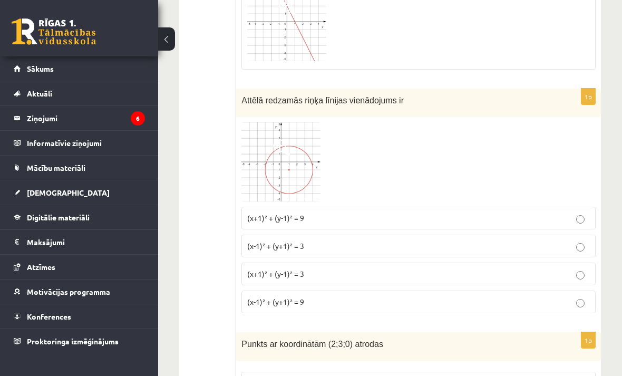
scroll to position [1967, 0]
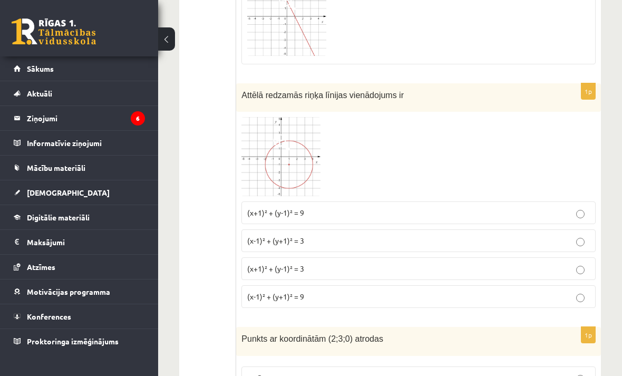
click at [548, 291] on p "(x-1)² + (y+1)² = 9" at bounding box center [418, 296] width 343 height 11
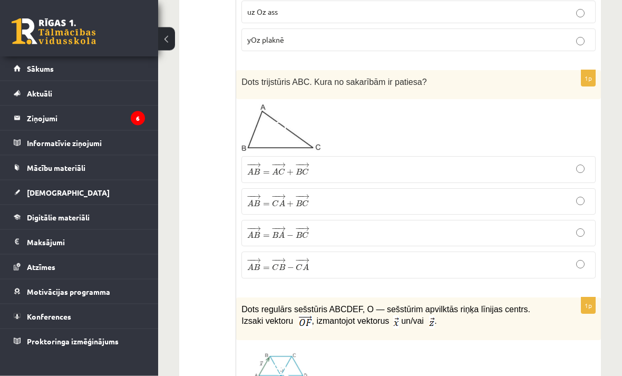
scroll to position [2389, 0]
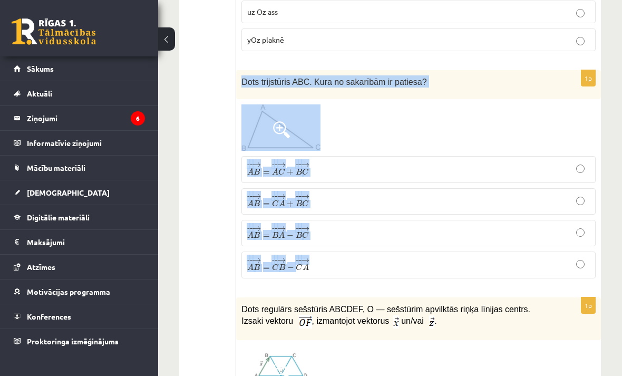
copy div "Dots trijstūris ABC. Kura no sakarībām ir patiesa? − − → A B = − − → A C + − − …"
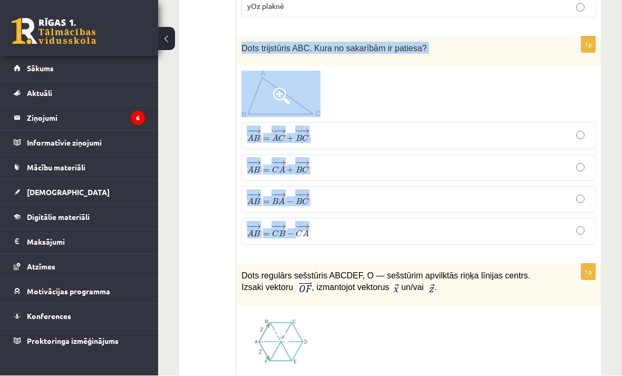
scroll to position [2423, 0]
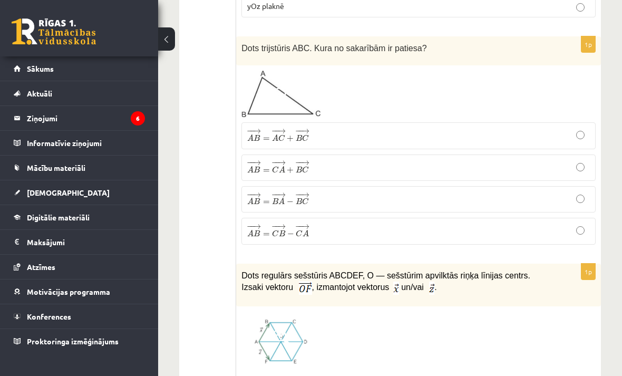
click at [405, 128] on p "− − → A B = − − → A C + − − → B C A B → = A C → + B C →" at bounding box center [418, 135] width 343 height 15
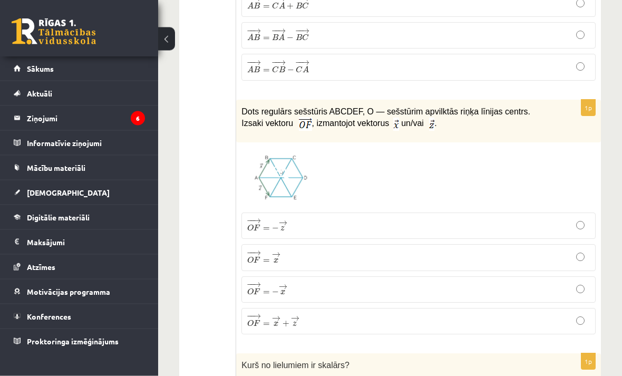
scroll to position [2587, 0]
click at [500, 282] on p "− − → O F = − → x O F → = − x →" at bounding box center [418, 289] width 343 height 15
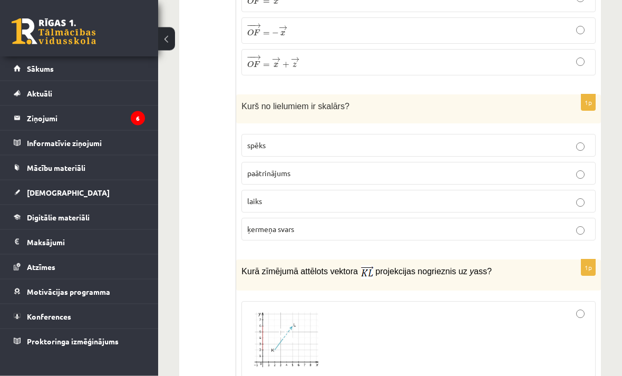
scroll to position [2846, 0]
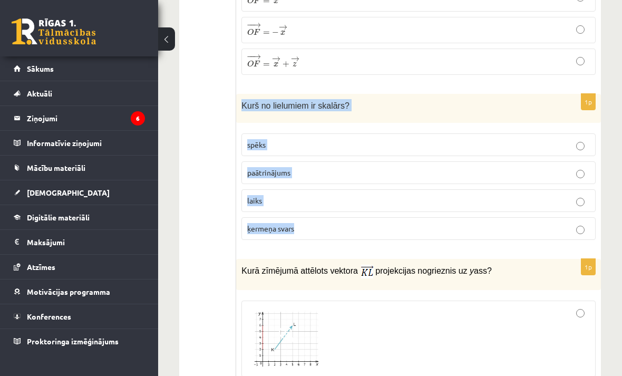
copy div "Kurš no lielumiem ir skalārs? spēks paātrinājums laiks ķermeņa svars"
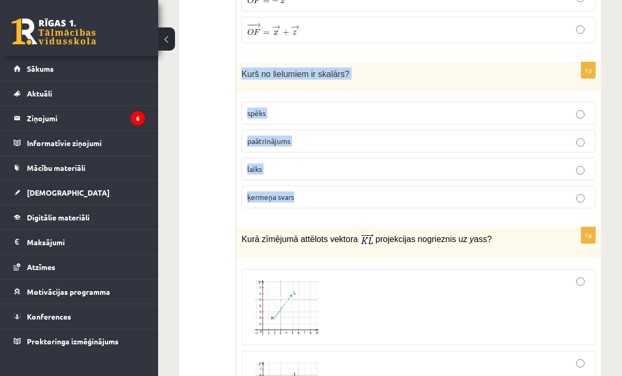
scroll to position [2880, 0]
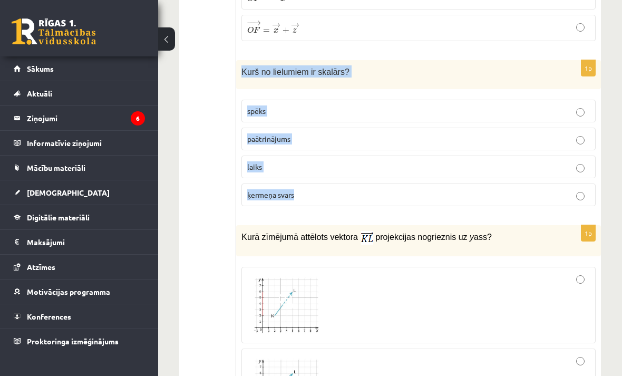
click at [218, 278] on ul "Tests Izvērtējums!" at bounding box center [213, 98] width 46 height 5576
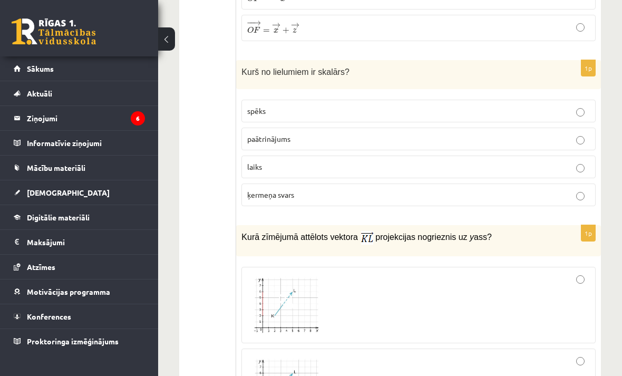
click at [338, 161] on p "laiks" at bounding box center [418, 166] width 343 height 11
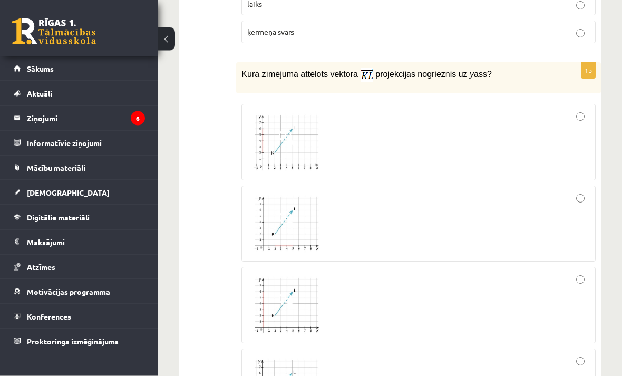
scroll to position [3041, 0]
click at [570, 111] on div at bounding box center [418, 143] width 343 height 65
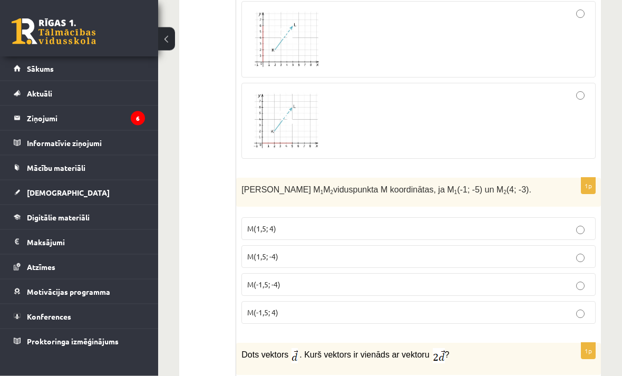
scroll to position [3308, 0]
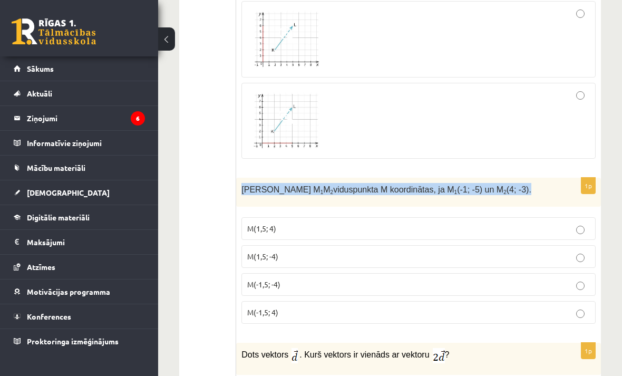
copy span "Nosaki nogriežņa M 1 M 2 viduspunkta M koordinātas, ja M 1 (-1; -5) un M 2 (4; …"
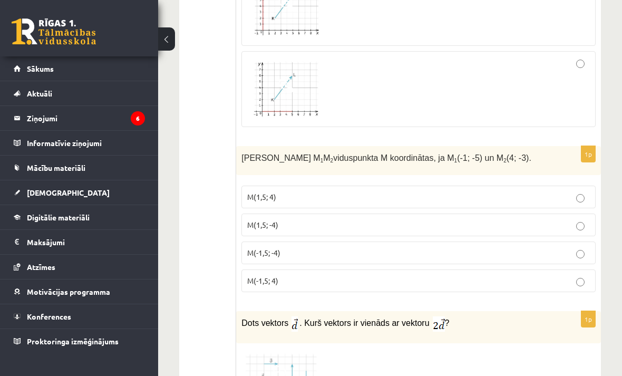
scroll to position [3342, 0]
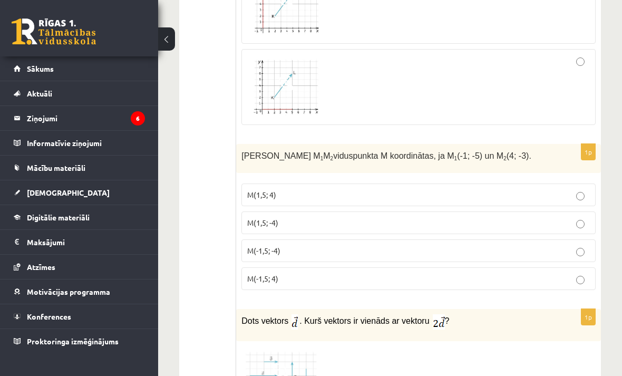
click at [389, 211] on label "M(1,5; -4)" at bounding box center [418, 222] width 354 height 23
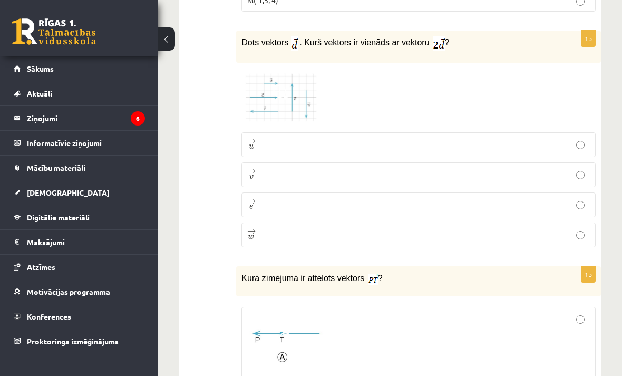
scroll to position [3620, 0]
click at [435, 199] on p "→ e e →" at bounding box center [418, 205] width 343 height 13
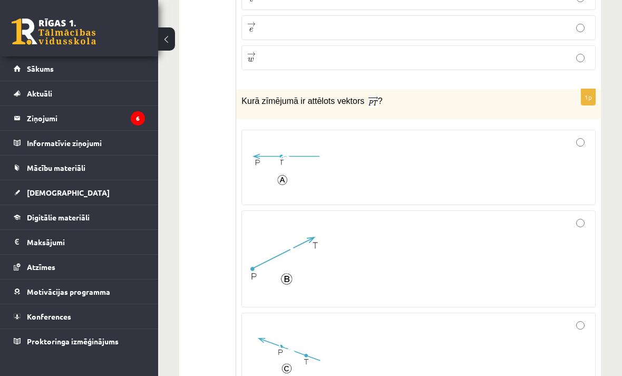
scroll to position [3798, 0]
click at [507, 221] on div at bounding box center [418, 258] width 343 height 85
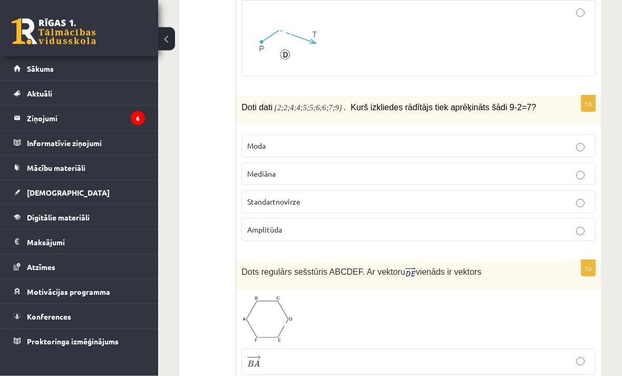
scroll to position [4191, 0]
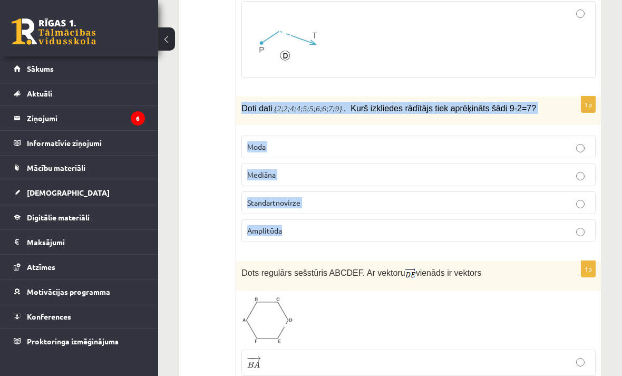
copy div "Doti dati {2;2;4;4;5;5;6;6;7;9} . Kurš izkliedes rādītājs tiek aprēķināts šādi …"
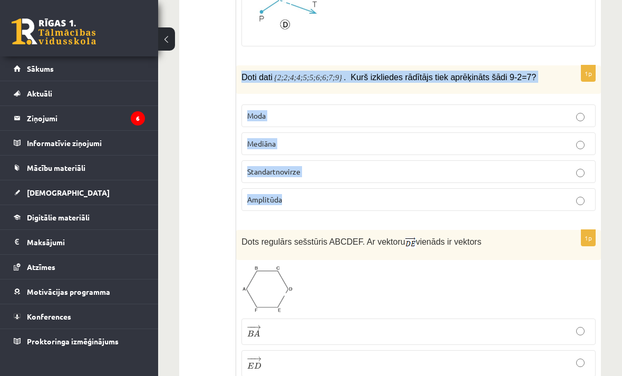
scroll to position [4225, 0]
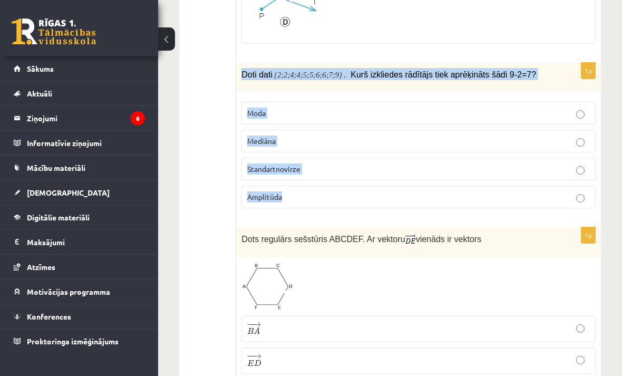
click at [365, 188] on label "Amplitūda" at bounding box center [418, 197] width 354 height 23
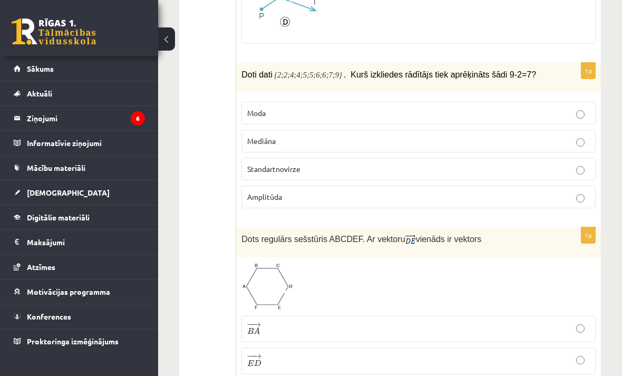
click at [386, 191] on p "Amplitūda" at bounding box center [418, 196] width 343 height 11
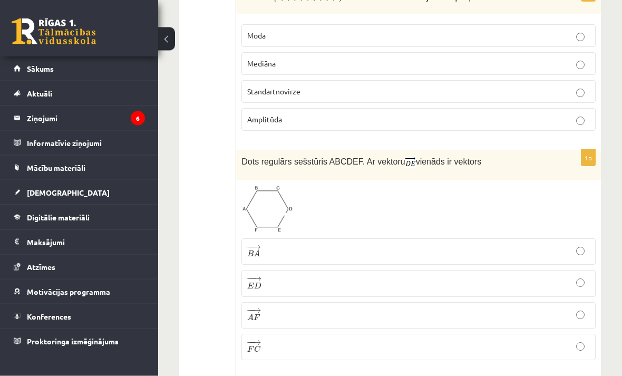
scroll to position [4307, 0]
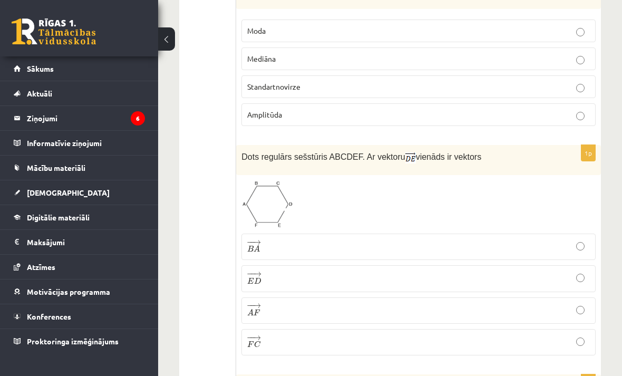
click at [533, 299] on label "− − → A F A F →" at bounding box center [418, 310] width 354 height 26
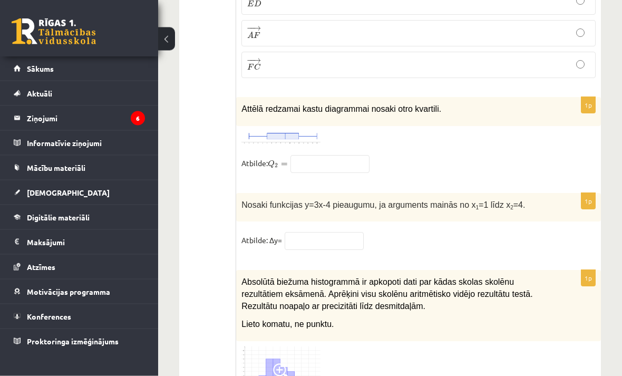
scroll to position [4585, 0]
click at [357, 154] on input "text" at bounding box center [329, 163] width 79 height 18
click at [504, 131] on div at bounding box center [418, 137] width 354 height 13
click at [341, 154] on input "*****" at bounding box center [329, 163] width 79 height 18
type input "*****"
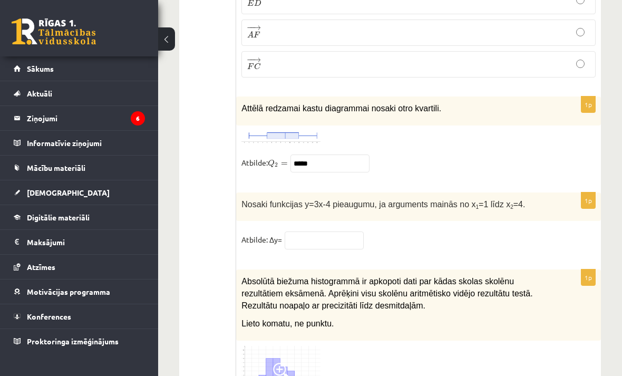
click at [511, 126] on div "1p Attēlā redzamai kastu diagrammai nosaki otro kvartili. Atbilde: Q 2 = Q 2 = …" at bounding box center [418, 138] width 365 height 85
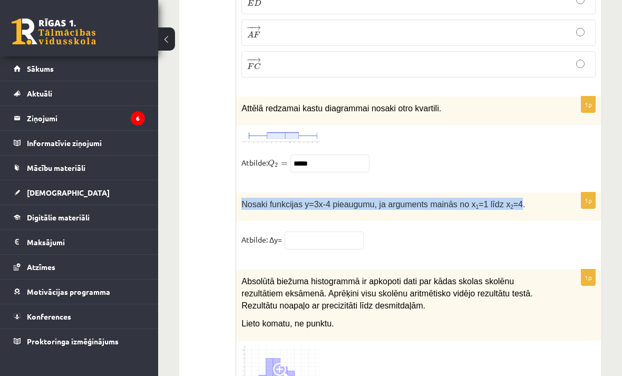
copy span "Nosaki funkcijas y=3x-4 pieaugumu, ja arguments mainās no x 1 =1 līdz x 2 =4"
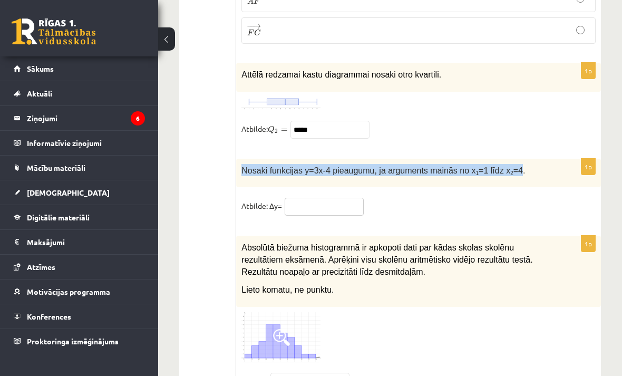
click at [336, 198] on input "text" at bounding box center [324, 207] width 79 height 18
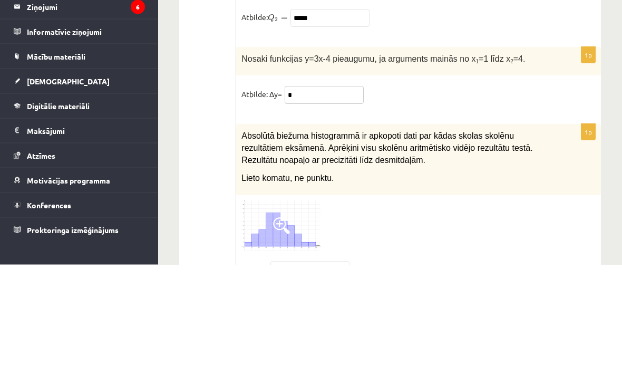
type input "*"
click at [525, 198] on fieldset "Atbilde: ∆y= *" at bounding box center [418, 209] width 354 height 22
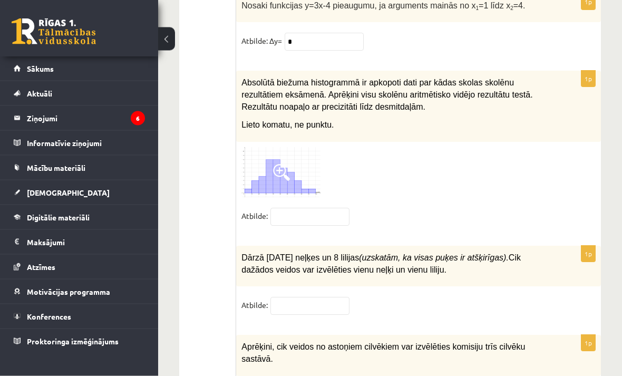
scroll to position [4784, 0]
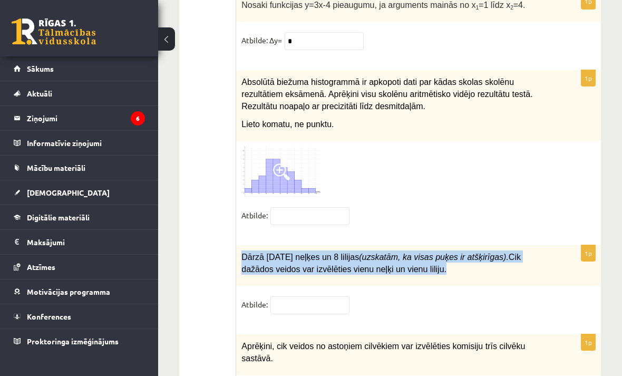
copy span "Dārzā aug 10 neļķes un 8 lilijas (uzskatām, ka visas puķes ir atšķirīgas). Cik …"
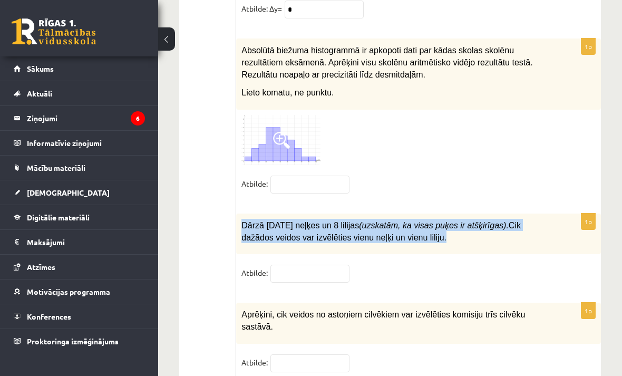
scroll to position [4818, 0]
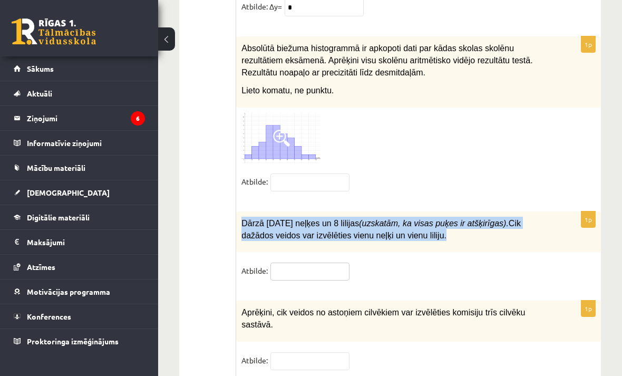
click at [332, 262] on input "text" at bounding box center [309, 271] width 79 height 18
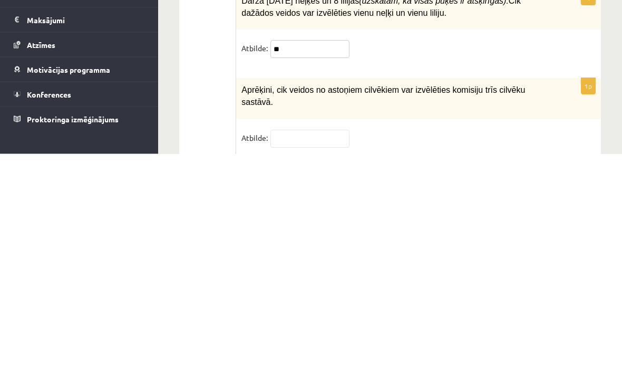
type input "**"
click at [255, 308] on span "Aprēķini, cik veidos no astoņiem cilvēkiem var izvēlēties komisiju trīs cilvēku…" at bounding box center [383, 318] width 284 height 21
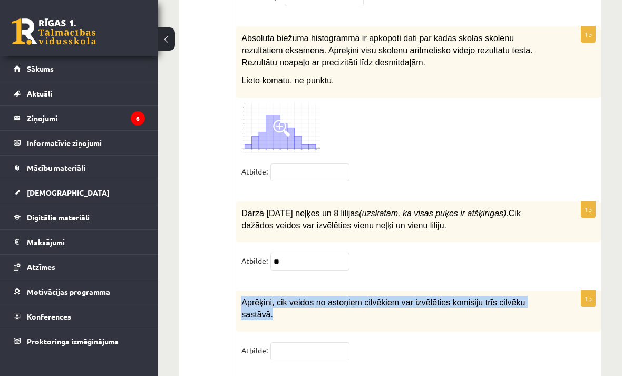
scroll to position [4814, 0]
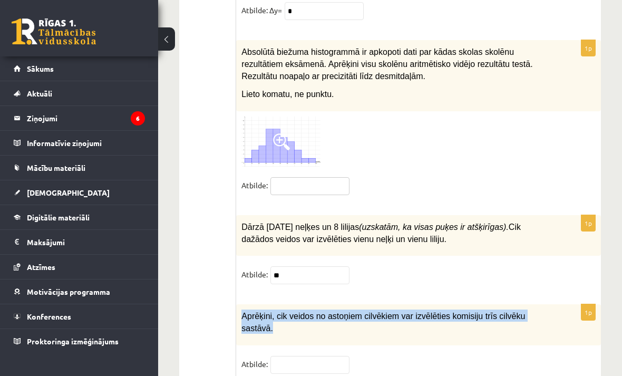
click at [330, 177] on input "text" at bounding box center [309, 186] width 79 height 18
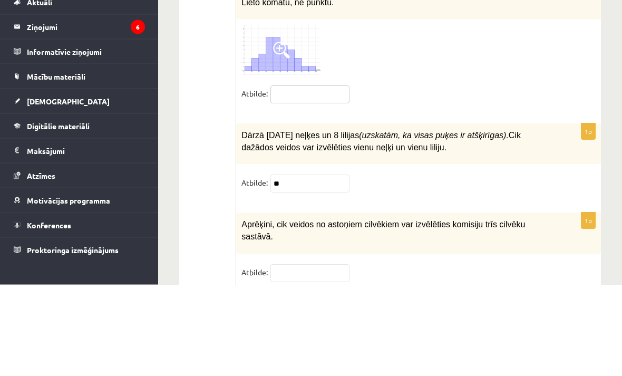
type input "*"
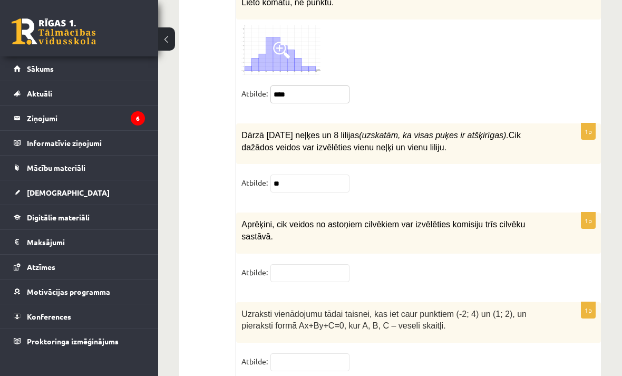
type input "****"
click at [314, 268] on input "text" at bounding box center [309, 273] width 79 height 18
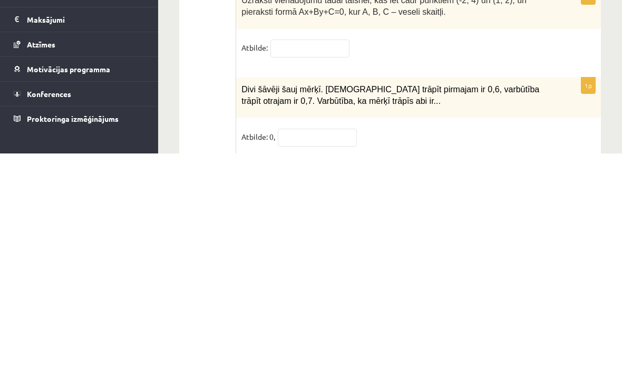
type input "**"
click at [562, 262] on fieldset "Atbilde:" at bounding box center [418, 273] width 354 height 22
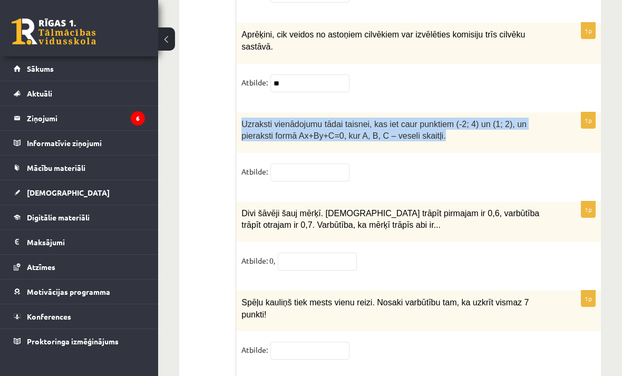
scroll to position [5129, 0]
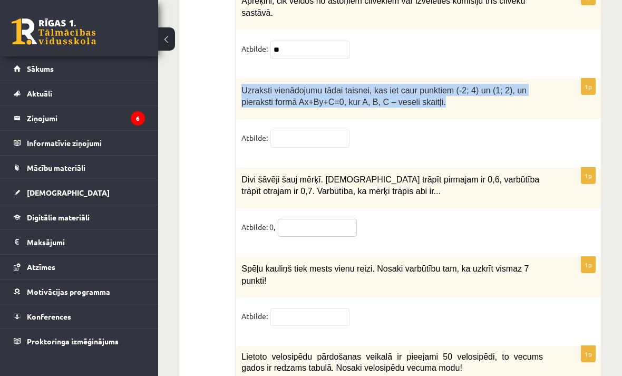
click at [322, 222] on input "text" at bounding box center [317, 228] width 79 height 18
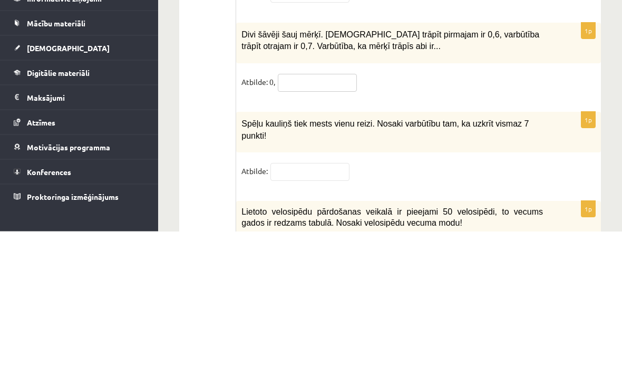
click at [318, 219] on input "text" at bounding box center [317, 228] width 79 height 18
click at [327, 219] on input "text" at bounding box center [317, 228] width 79 height 18
paste input "*"
type input "*"
click at [499, 168] on div "Divi šāvēji šauj mērķī. Varbūtība trāpīt pirmajam ir 0,6, varbūtība trāpīt otra…" at bounding box center [418, 188] width 365 height 41
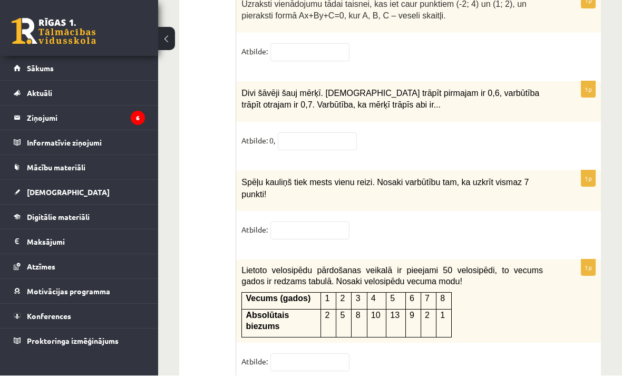
scroll to position [5216, 0]
click at [327, 138] on input "text" at bounding box center [317, 141] width 79 height 18
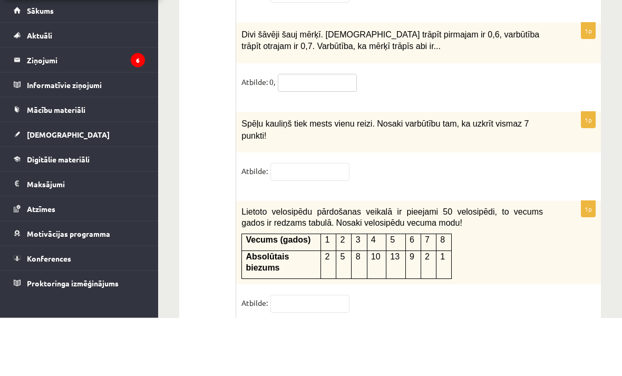
click at [298, 132] on input "text" at bounding box center [317, 141] width 79 height 18
paste input "*********"
type input "*********"
click at [466, 132] on fieldset "Atbilde: 0, *********" at bounding box center [418, 143] width 354 height 22
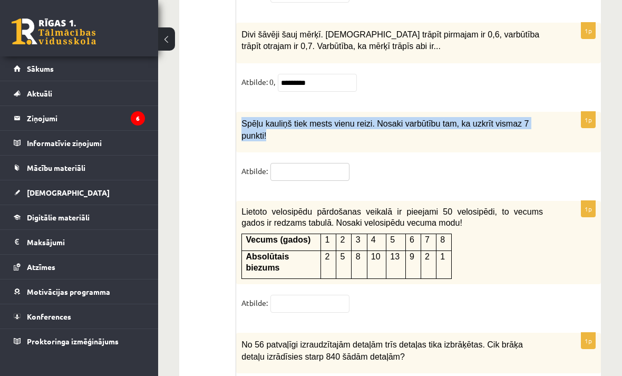
click at [333, 169] on input "text" at bounding box center [309, 172] width 79 height 18
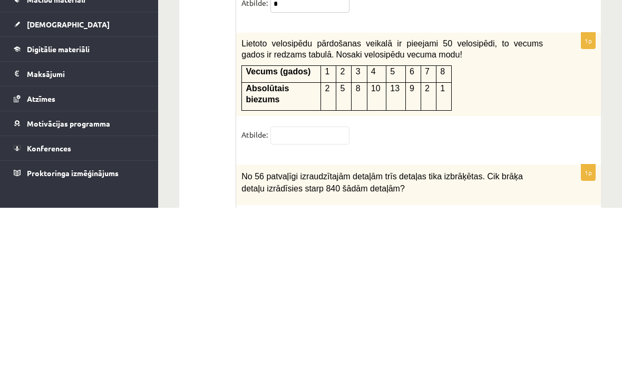
scroll to position [5320, 0]
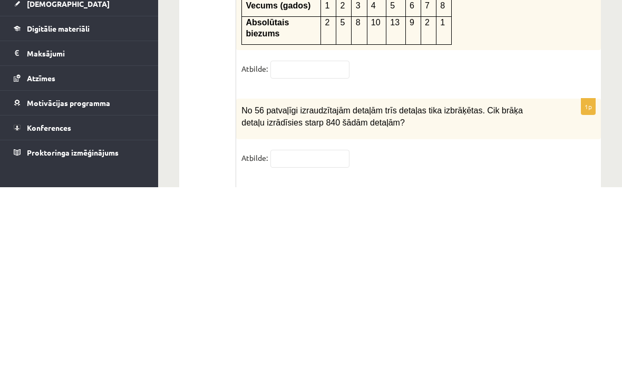
type input "*"
click at [556, 249] on fieldset "Atbilde:" at bounding box center [418, 260] width 354 height 22
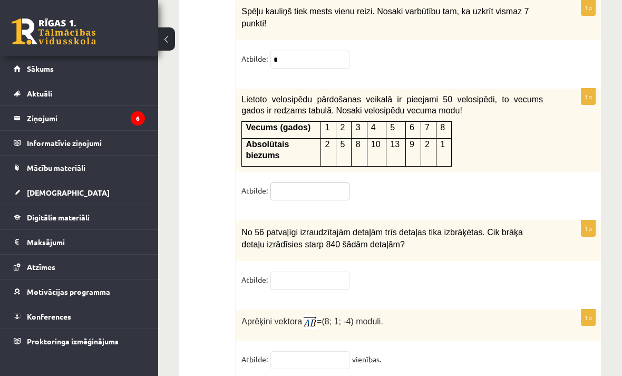
click at [306, 182] on input "text" at bounding box center [309, 191] width 79 height 18
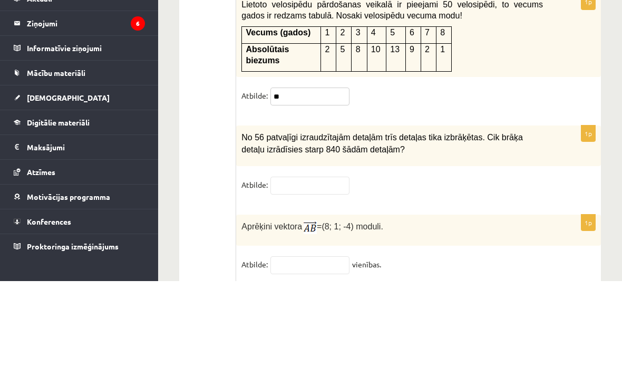
type input "*"
type input "**"
click at [247, 228] on span "No 56 patvaļīgi izraudzītajām detaļām trīs detaļas tika izbrāķētas. Cik brāķa d…" at bounding box center [381, 238] width 281 height 21
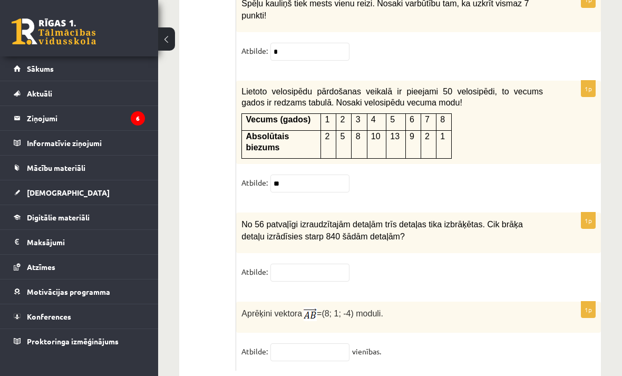
click at [281, 253] on div "No 56 patvaļīgi izraudzītajām detaļām trīs detaļas tika izbrāķētas. Cik brāķa d…" at bounding box center [418, 232] width 365 height 41
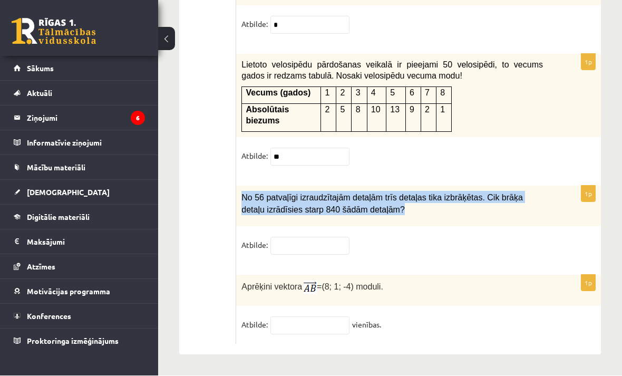
scroll to position [5428, 0]
click at [315, 244] on input "text" at bounding box center [309, 246] width 79 height 18
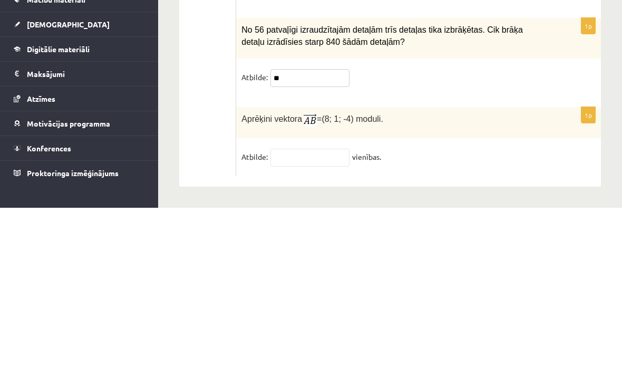
type input "**"
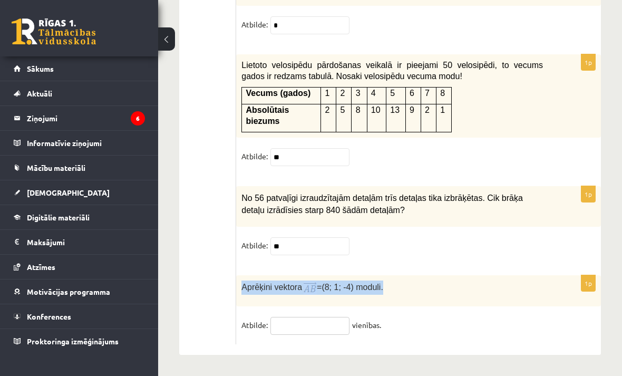
click at [307, 317] on input "text" at bounding box center [309, 326] width 79 height 18
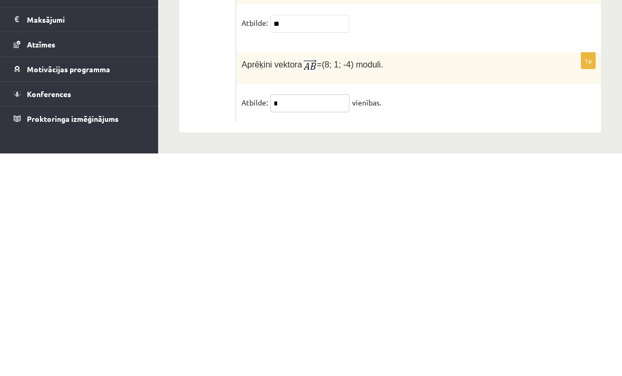
type input "*"
click at [510, 317] on fieldset "Atbilde: * vienības." at bounding box center [418, 328] width 354 height 22
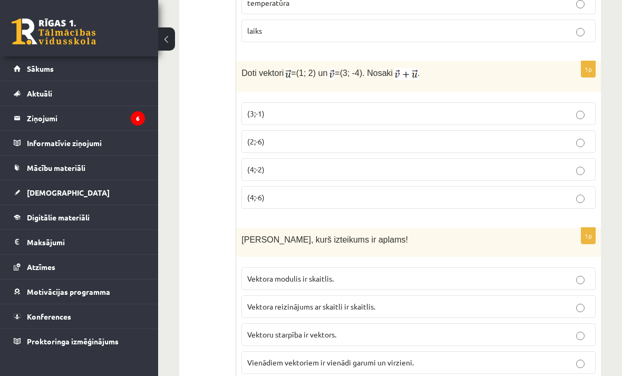
scroll to position [0, 0]
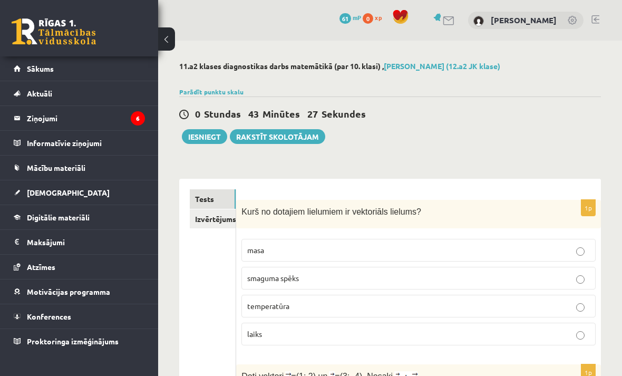
click at [205, 136] on button "Iesniegt" at bounding box center [204, 136] width 45 height 15
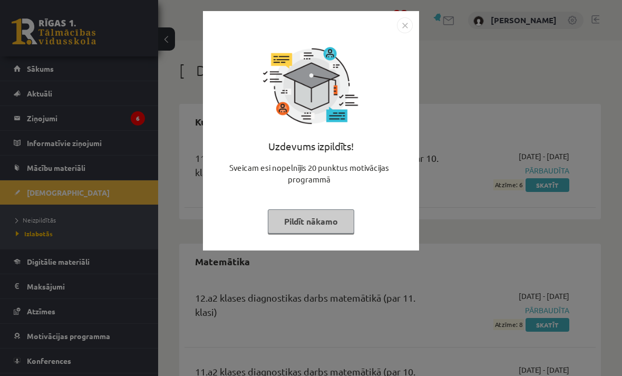
click at [412, 24] on img "Close" at bounding box center [405, 25] width 16 height 16
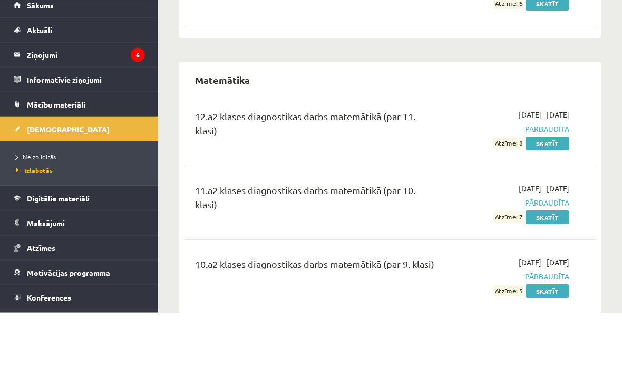
scroll to position [118, 0]
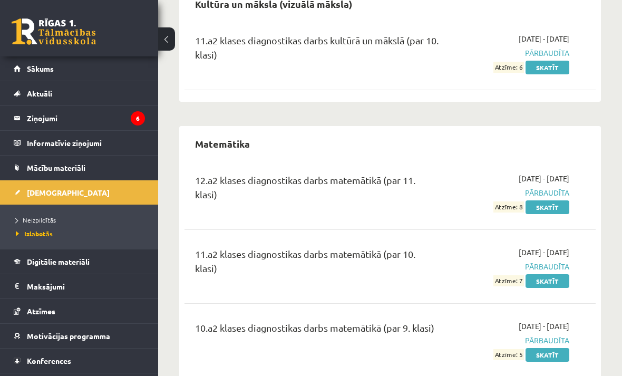
click at [100, 195] on link "[DEMOGRAPHIC_DATA]" at bounding box center [79, 192] width 131 height 24
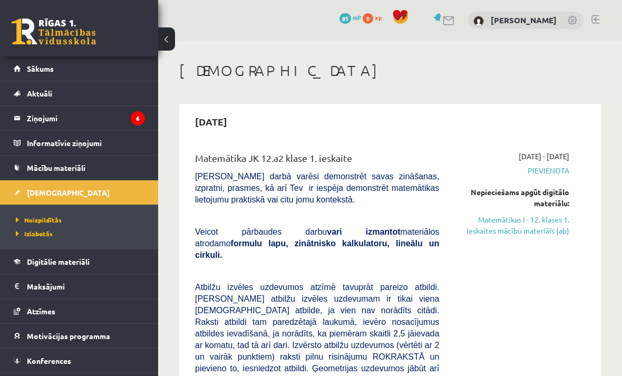
click at [548, 230] on link "Matemātikas I - 12. klases 1. ieskaites mācību materiāls (ab)" at bounding box center [512, 225] width 114 height 22
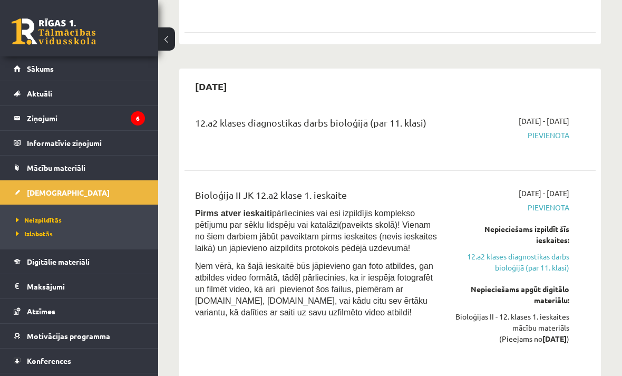
scroll to position [630, 0]
click at [92, 69] on link "Sākums" at bounding box center [79, 68] width 131 height 24
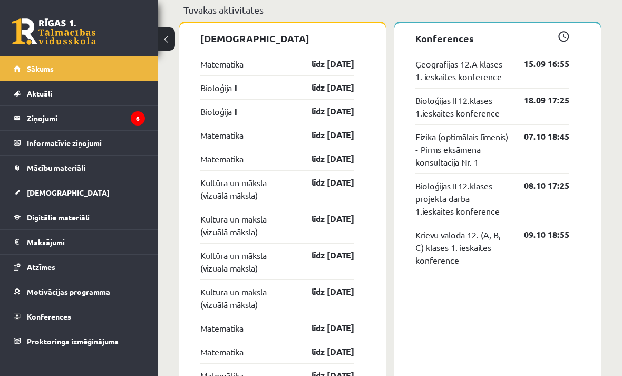
scroll to position [959, 0]
